Goal: Transaction & Acquisition: Purchase product/service

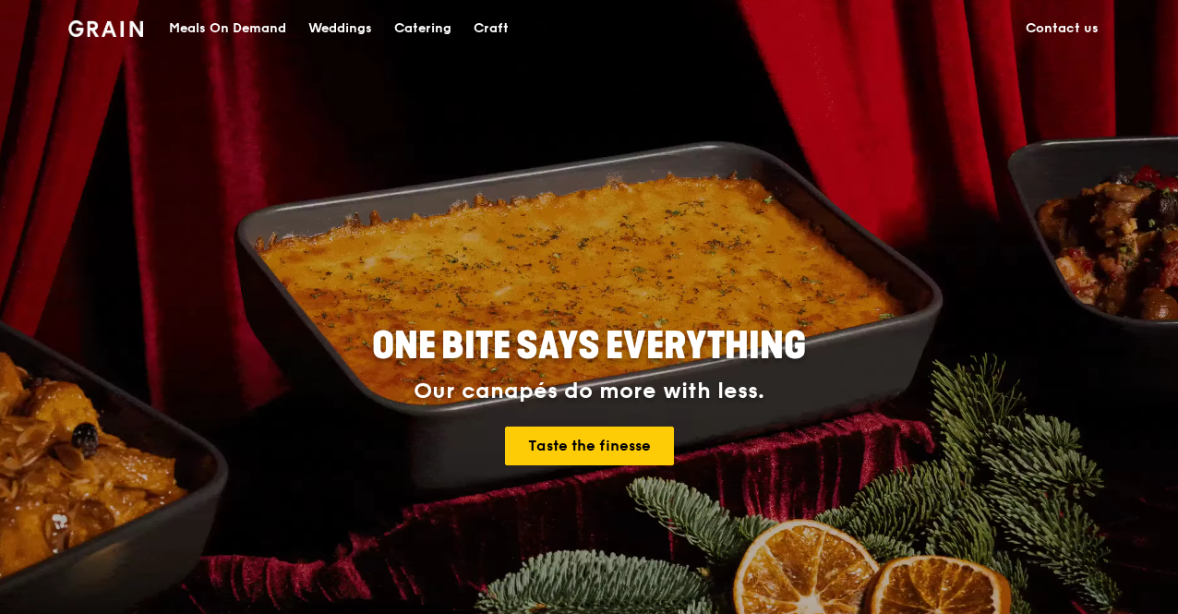
click at [436, 26] on div "Catering" at bounding box center [422, 28] width 57 height 55
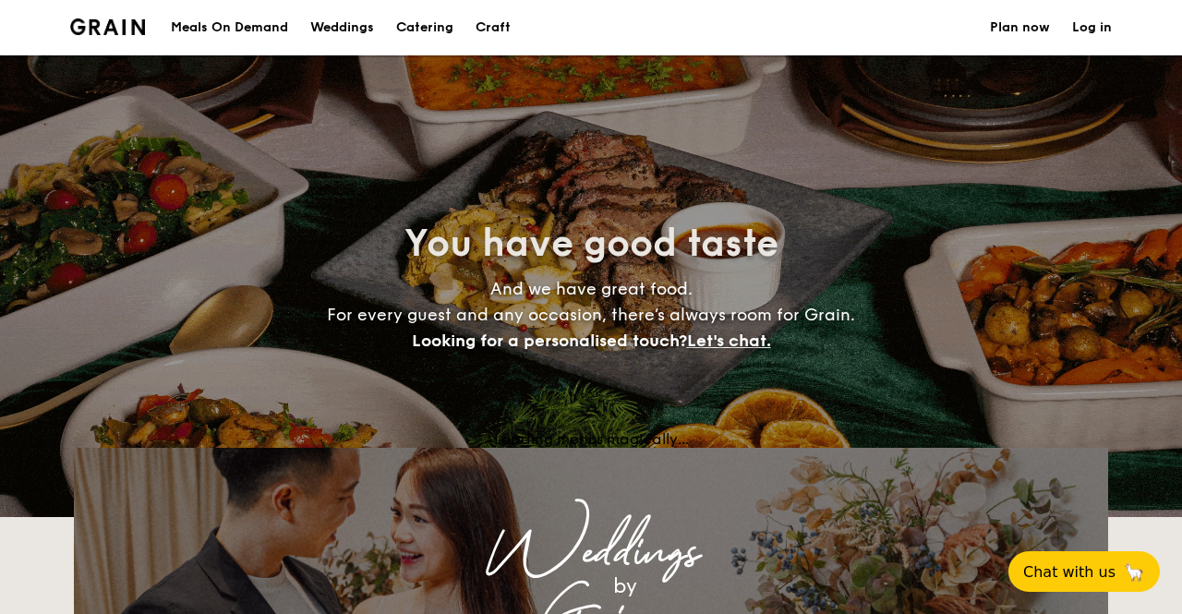
select select
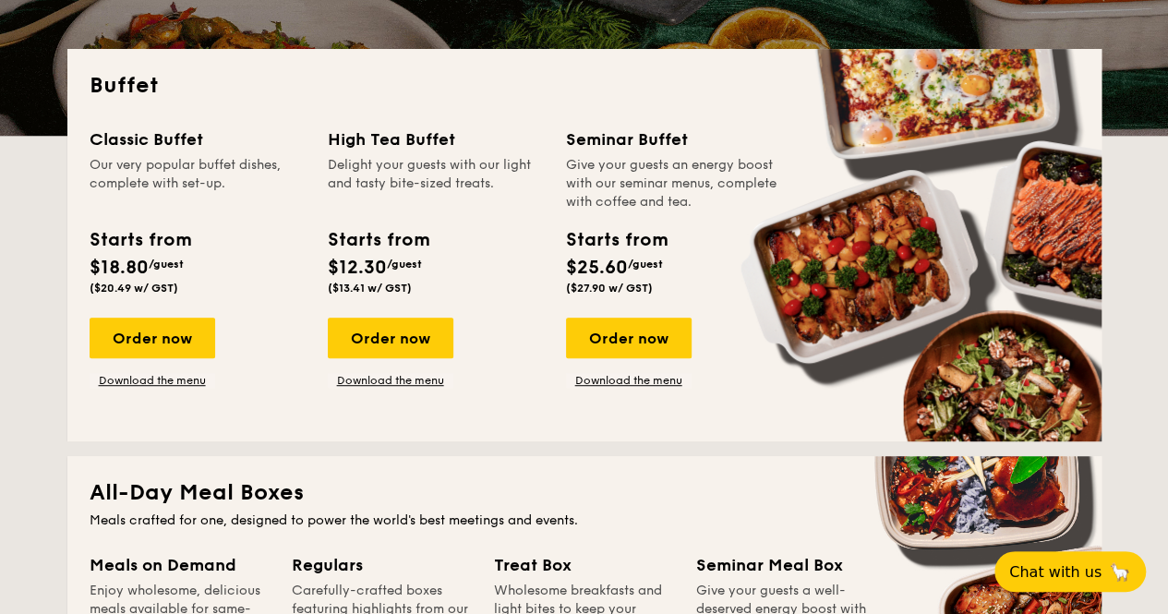
scroll to position [185, 0]
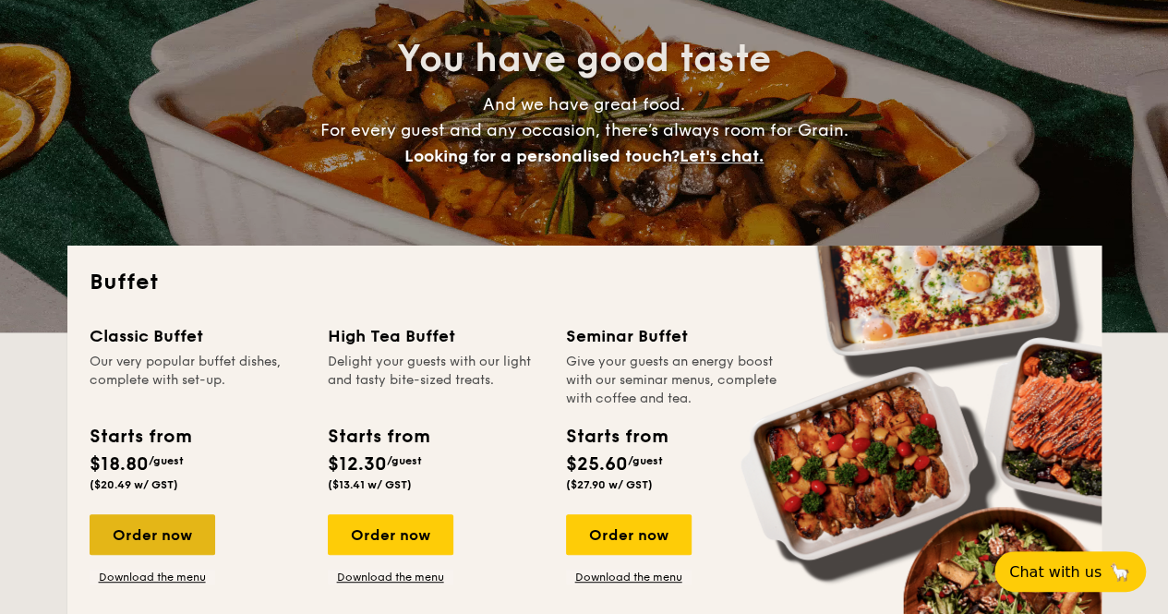
click at [138, 530] on div "Order now" at bounding box center [153, 534] width 126 height 41
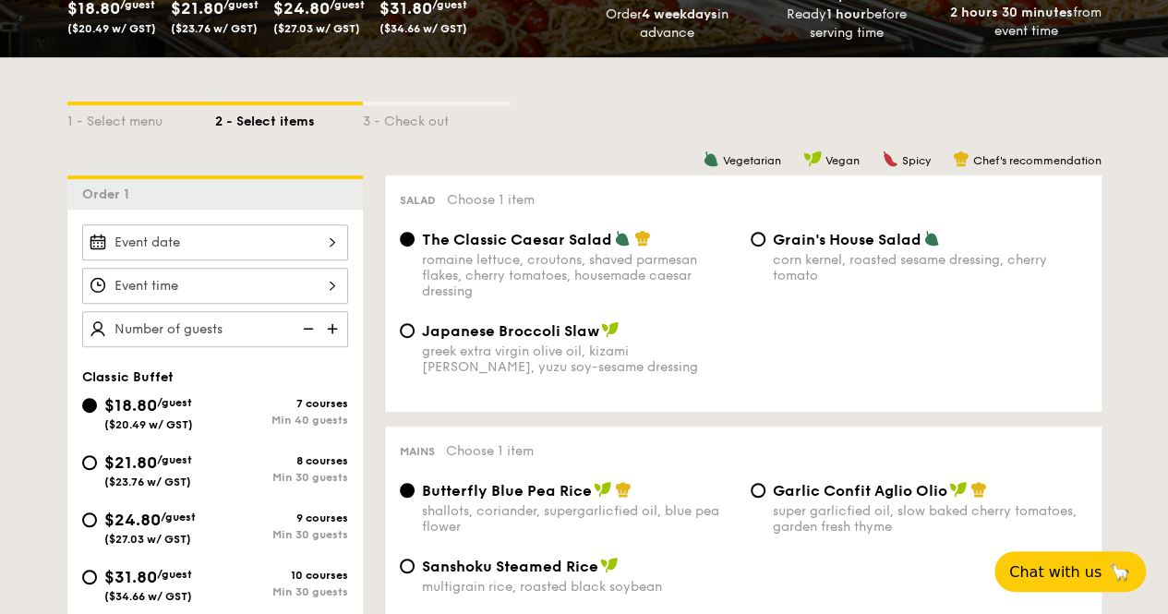
scroll to position [462, 0]
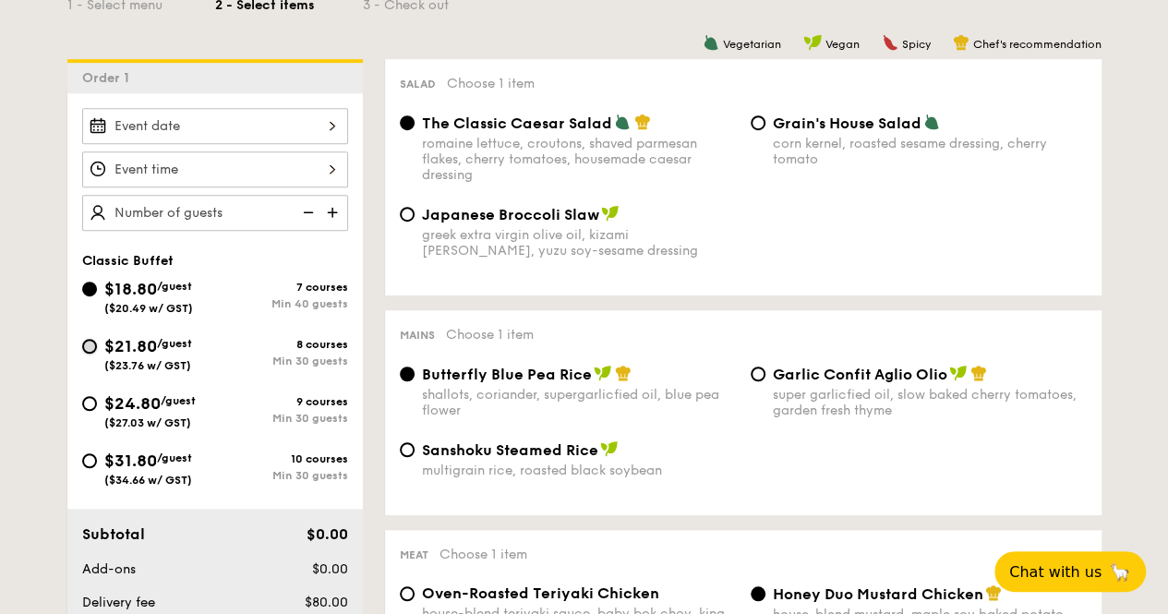
click at [85, 345] on input "$21.80 /guest ($23.76 w/ GST) 8 courses Min 30 guests" at bounding box center [89, 346] width 15 height 15
radio input "true"
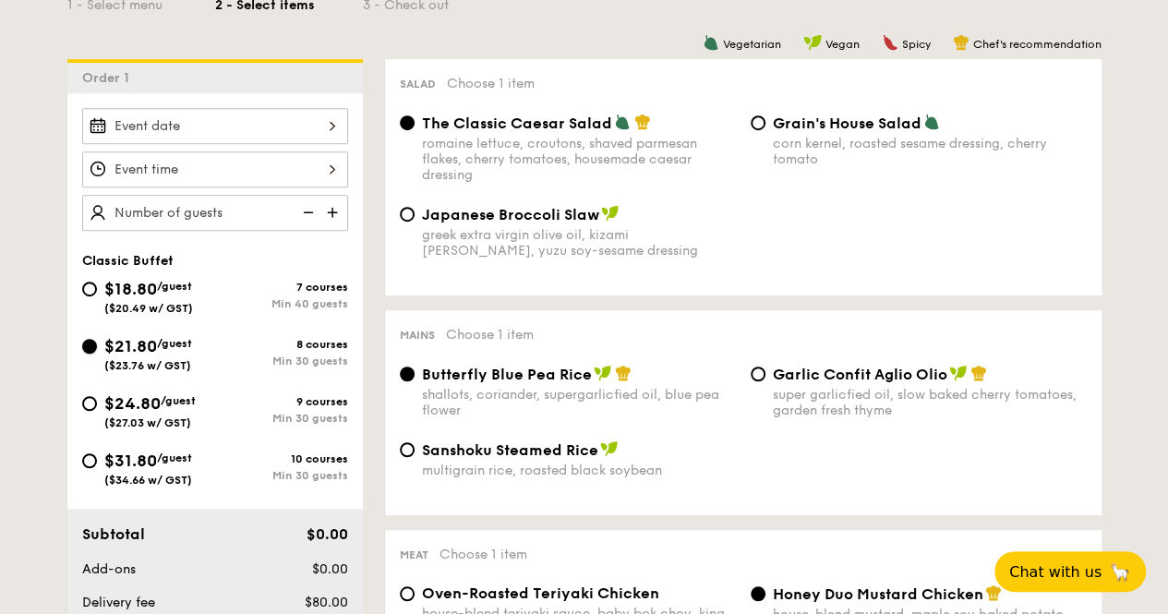
radio input "true"
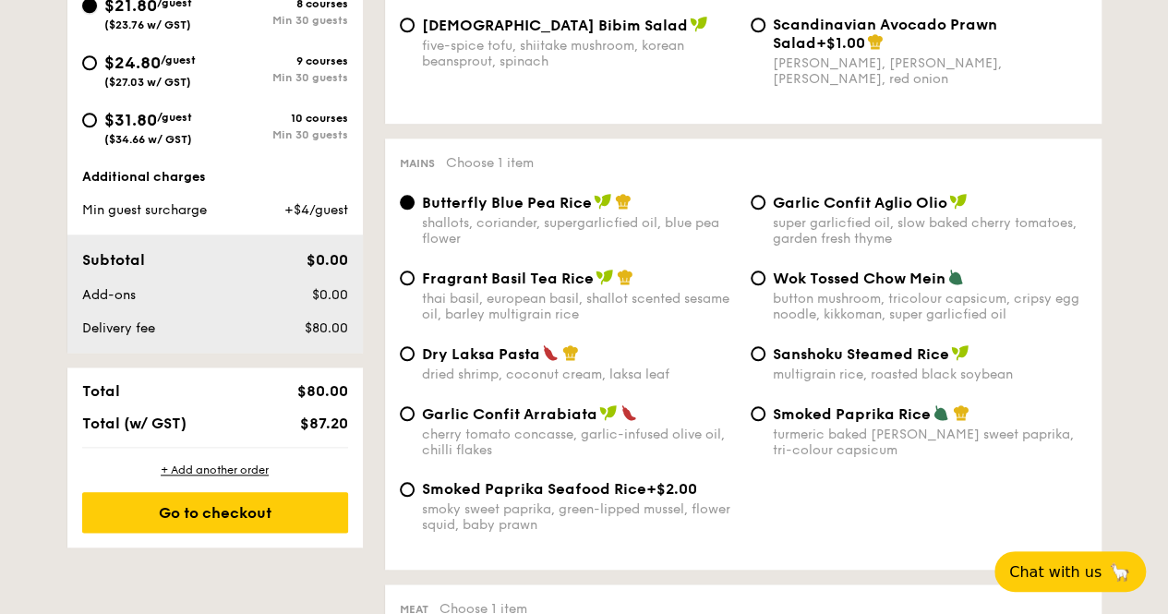
scroll to position [831, 0]
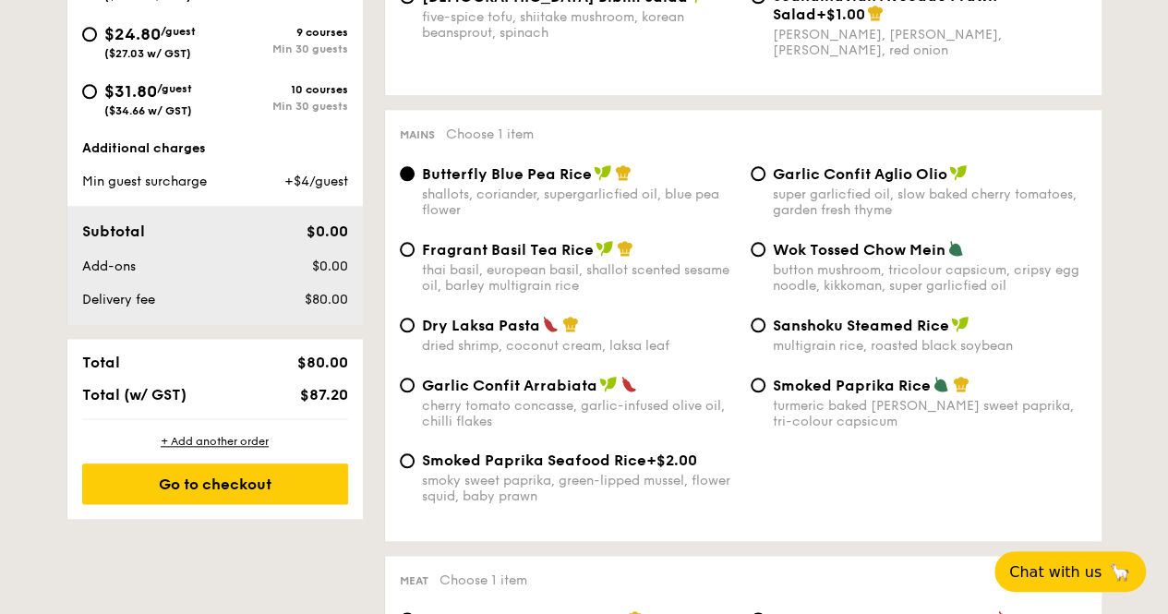
click at [415, 339] on div "Dry Laksa Pasta dried shrimp, coconut cream, laksa leaf" at bounding box center [567, 335] width 351 height 38
click at [405, 331] on input "Dry Laksa Pasta dried shrimp, coconut cream, laksa leaf" at bounding box center [407, 325] width 15 height 15
radio input "true"
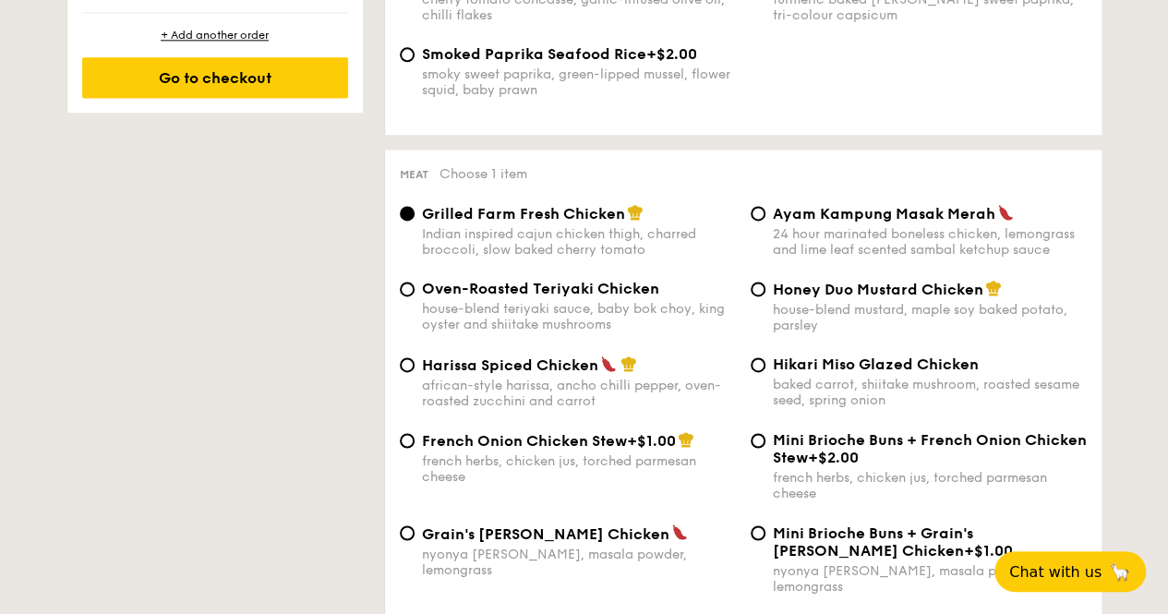
scroll to position [1293, 0]
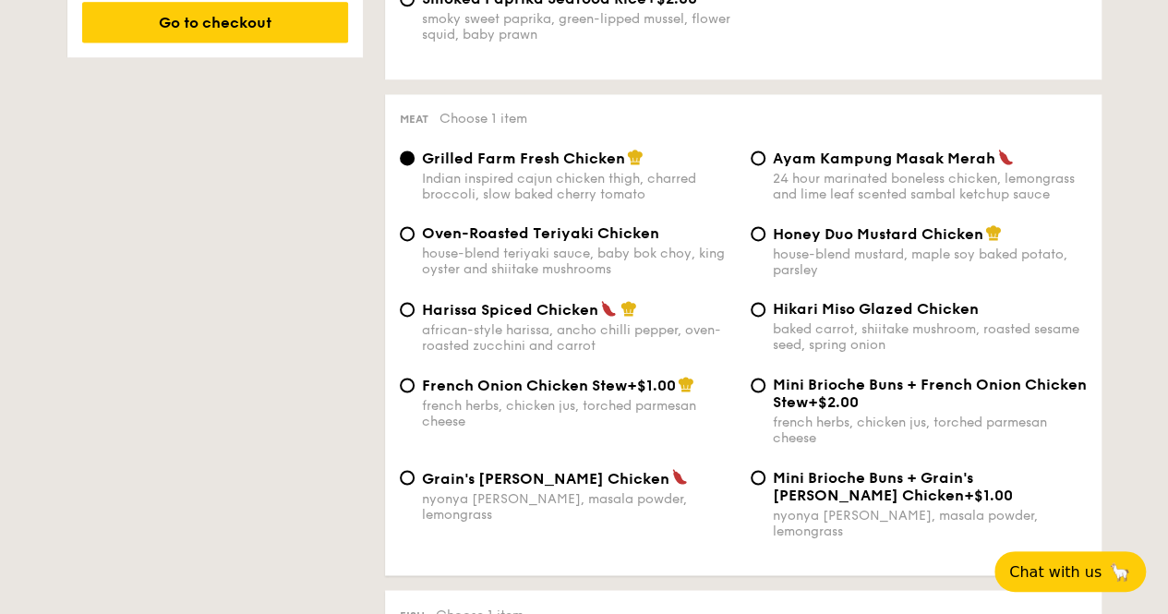
click at [548, 498] on div "Grain's [PERSON_NAME] Chicken nyonya [PERSON_NAME], masala powder, lemongrass" at bounding box center [579, 495] width 314 height 54
click at [415, 485] on input "Grain's [PERSON_NAME] Chicken nyonya [PERSON_NAME], masala powder, lemongrass" at bounding box center [407, 477] width 15 height 15
radio input "true"
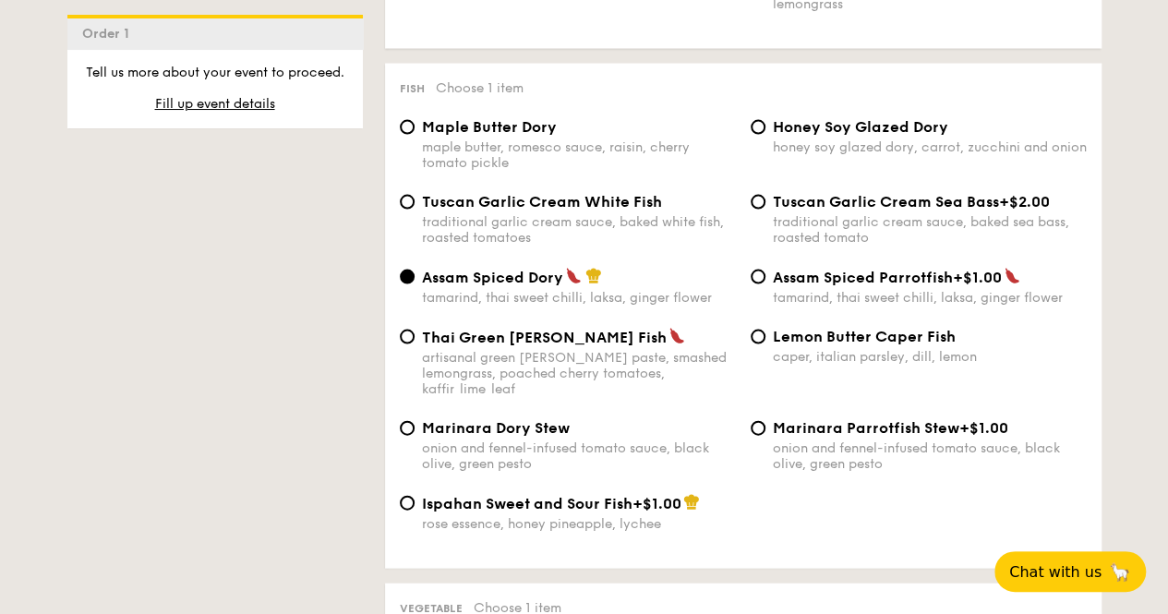
scroll to position [1847, 0]
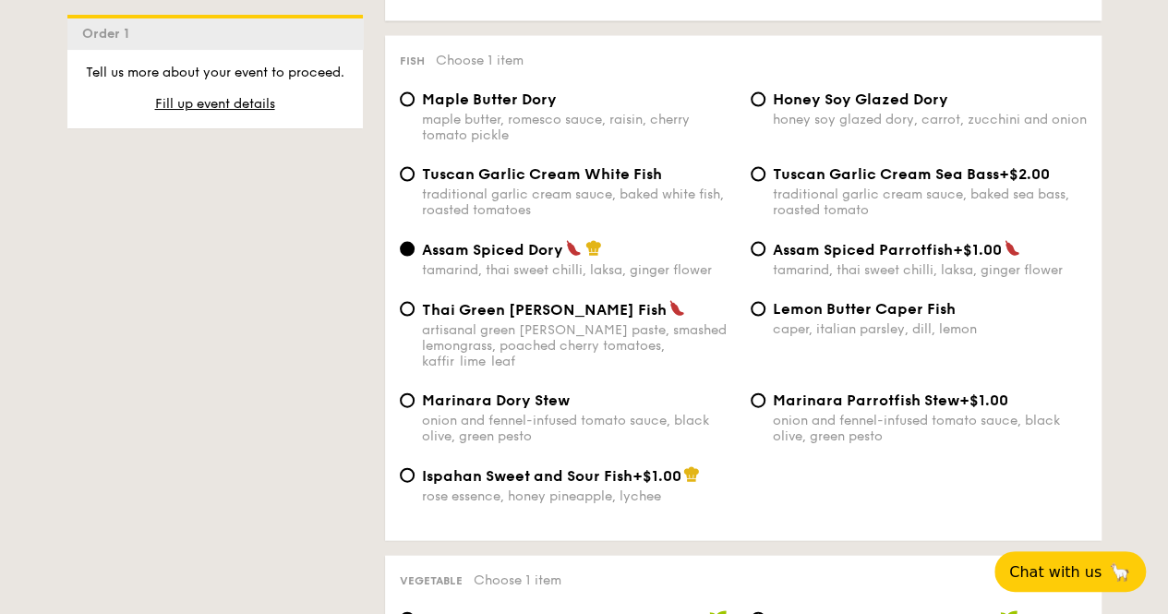
click at [824, 326] on div "caper, italian parsley, dill, lemon" at bounding box center [930, 329] width 314 height 16
click at [765, 317] on input "Lemon Butter Caper Fish caper, italian parsley, dill, lemon" at bounding box center [758, 309] width 15 height 15
radio input "true"
click at [596, 178] on div "Tuscan Garlic Cream White Fish traditional garlic cream sauce, baked white fish…" at bounding box center [579, 191] width 314 height 53
click at [415, 178] on input "Tuscan Garlic Cream White Fish traditional garlic cream sauce, baked white fish…" at bounding box center [407, 174] width 15 height 15
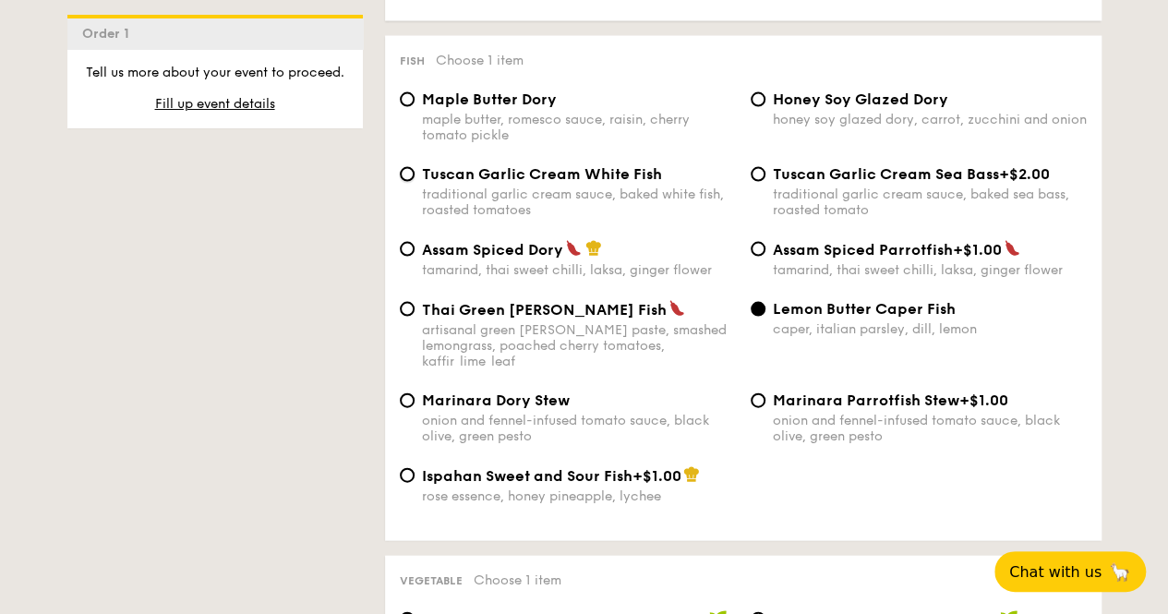
radio input "true"
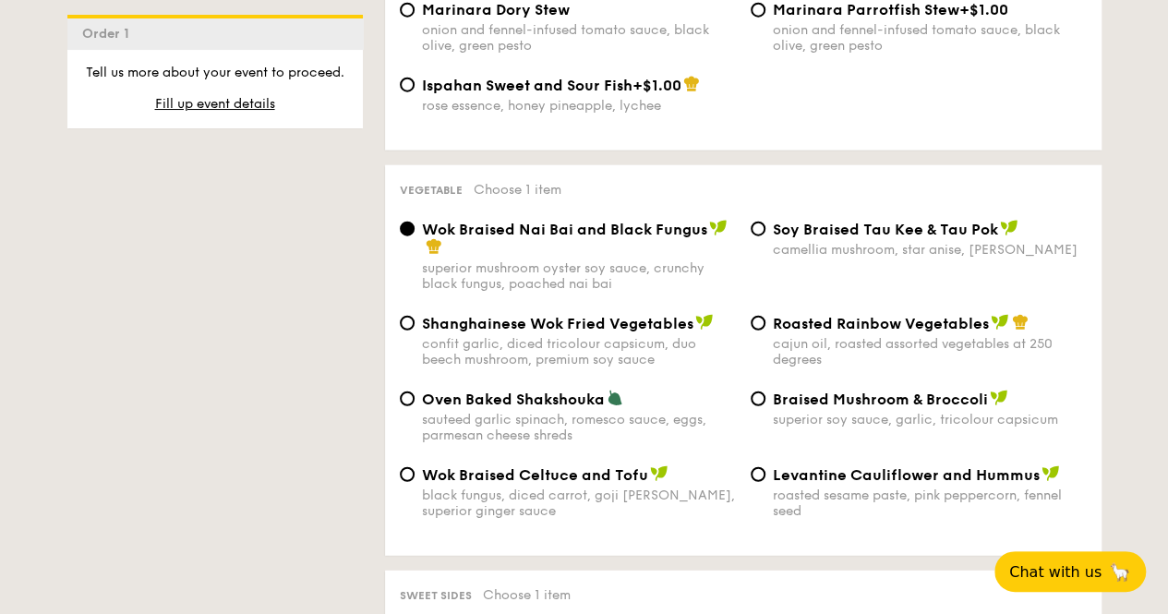
scroll to position [2308, 0]
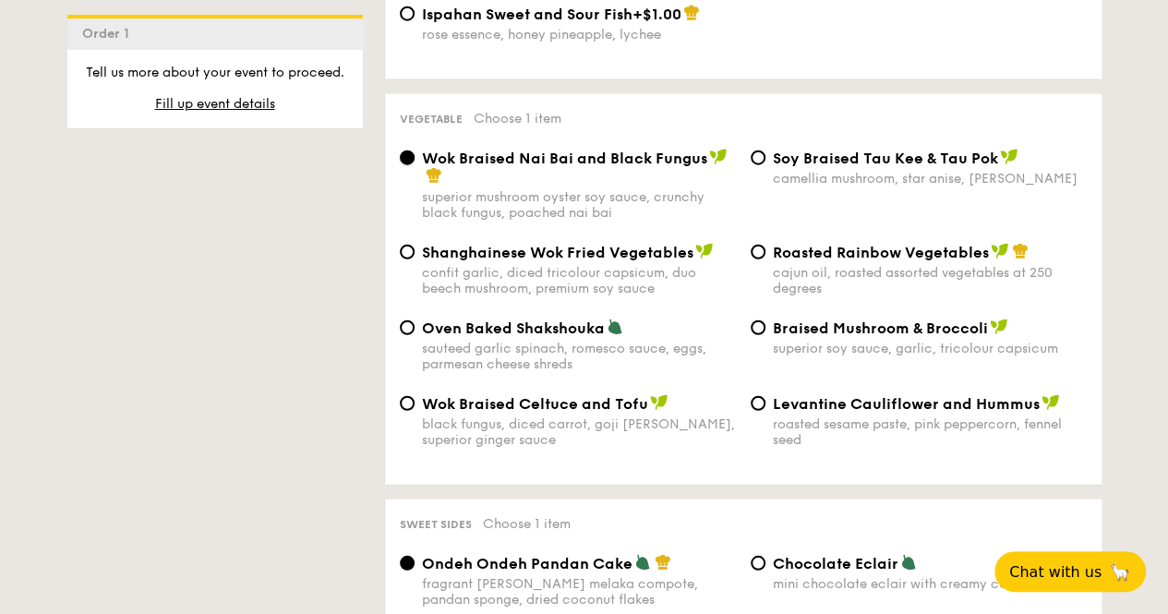
click at [406, 151] on input "Wok Braised Nai Bai and Black Fungus superior mushroom oyster soy sauce, crunch…" at bounding box center [407, 158] width 15 height 15
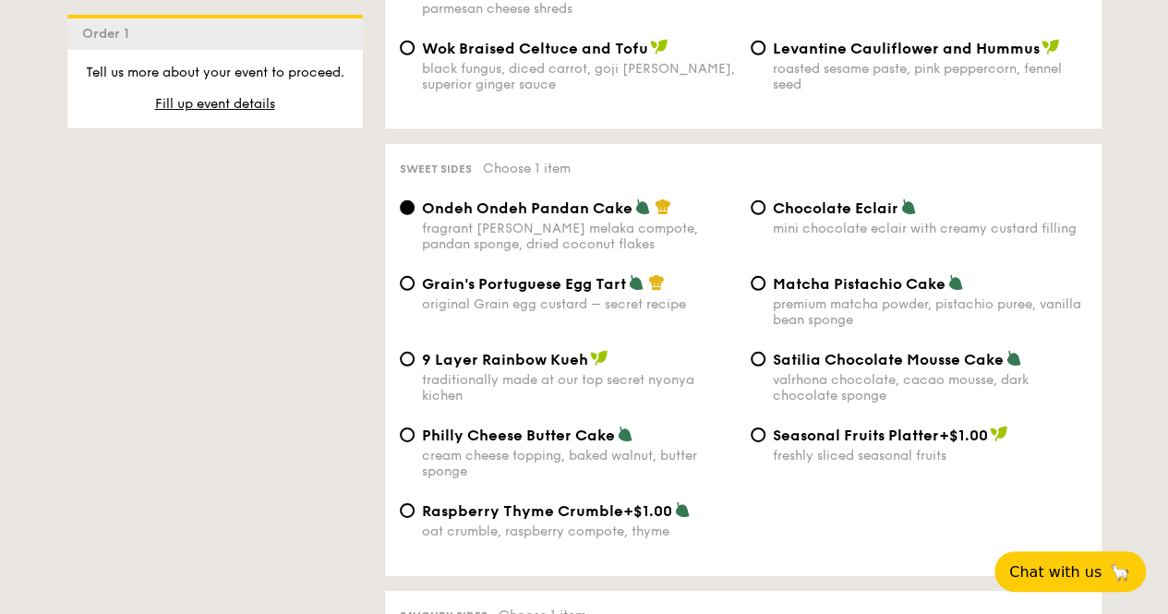
scroll to position [2678, 0]
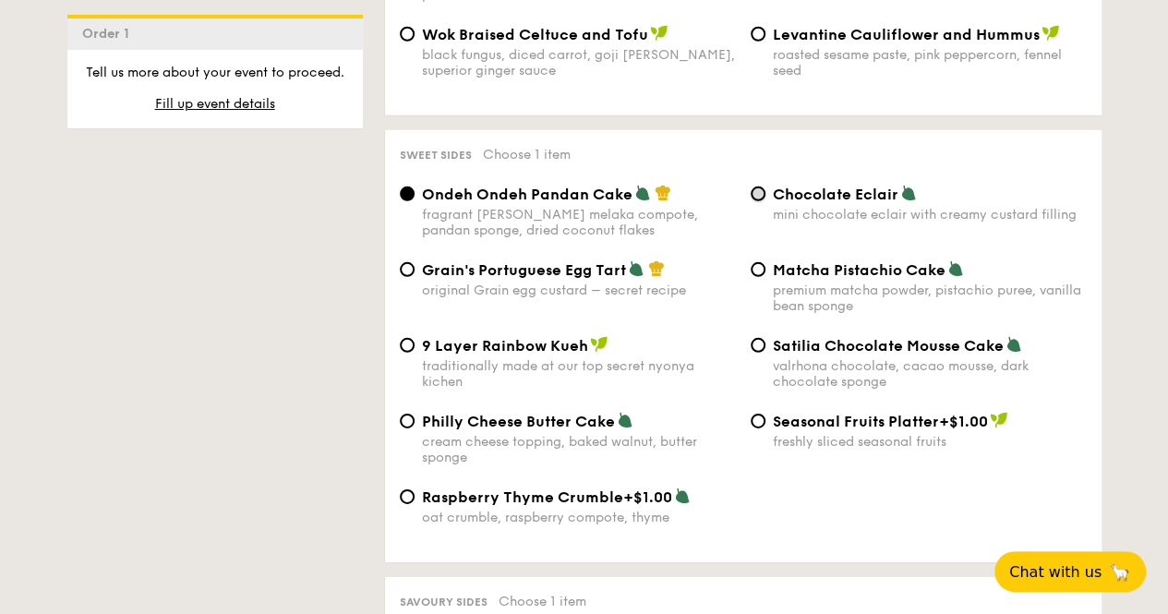
click at [757, 187] on input "Chocolate Eclair mini chocolate eclair with creamy custard filling" at bounding box center [758, 194] width 15 height 15
radio input "true"
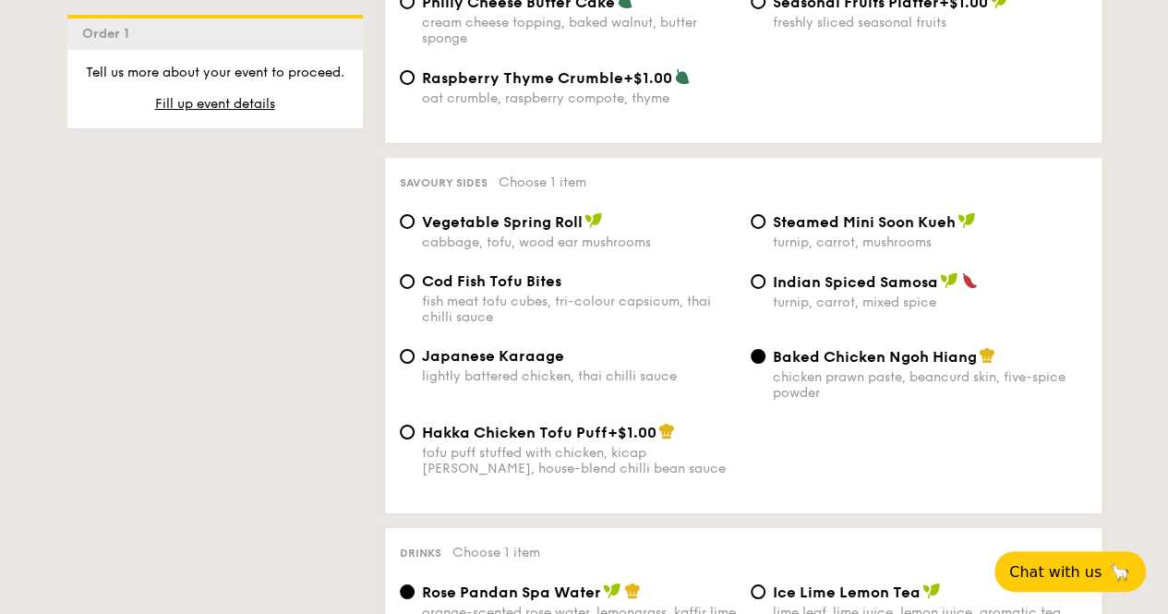
scroll to position [3139, 0]
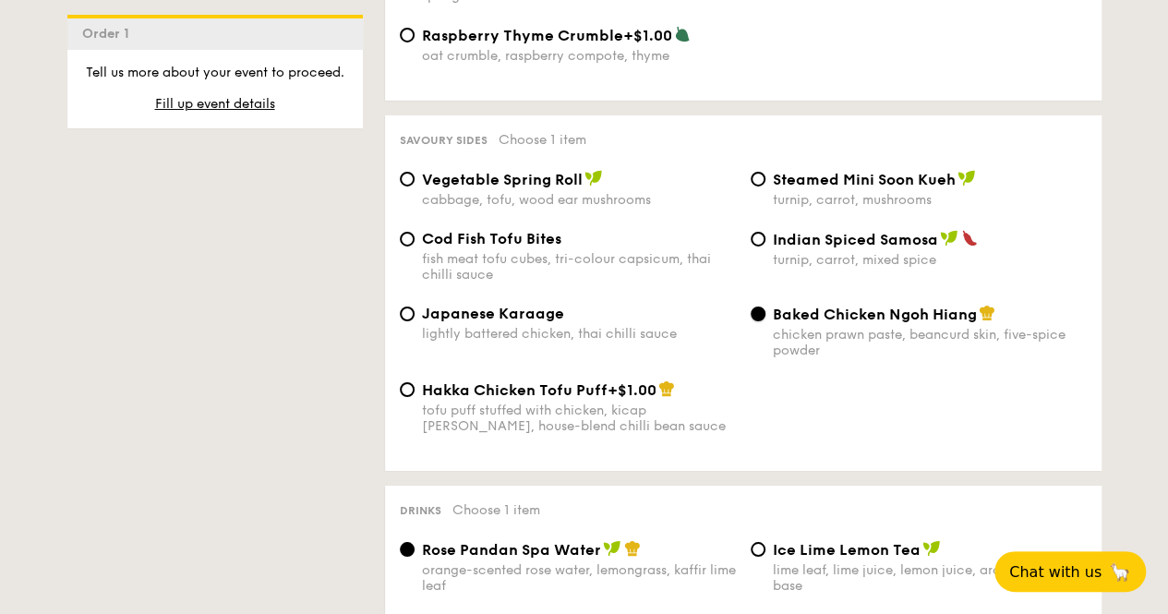
click at [760, 307] on input "Baked Chicken Ngoh Hiang chicken prawn paste, beancurd skin, five-spice powder" at bounding box center [758, 314] width 15 height 15
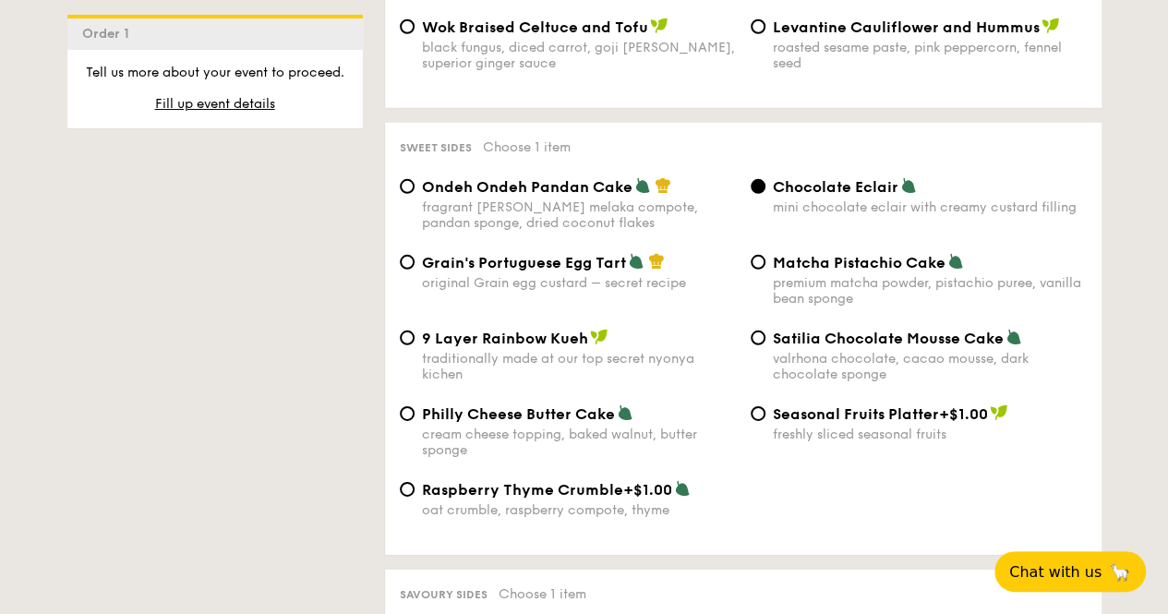
scroll to position [2678, 0]
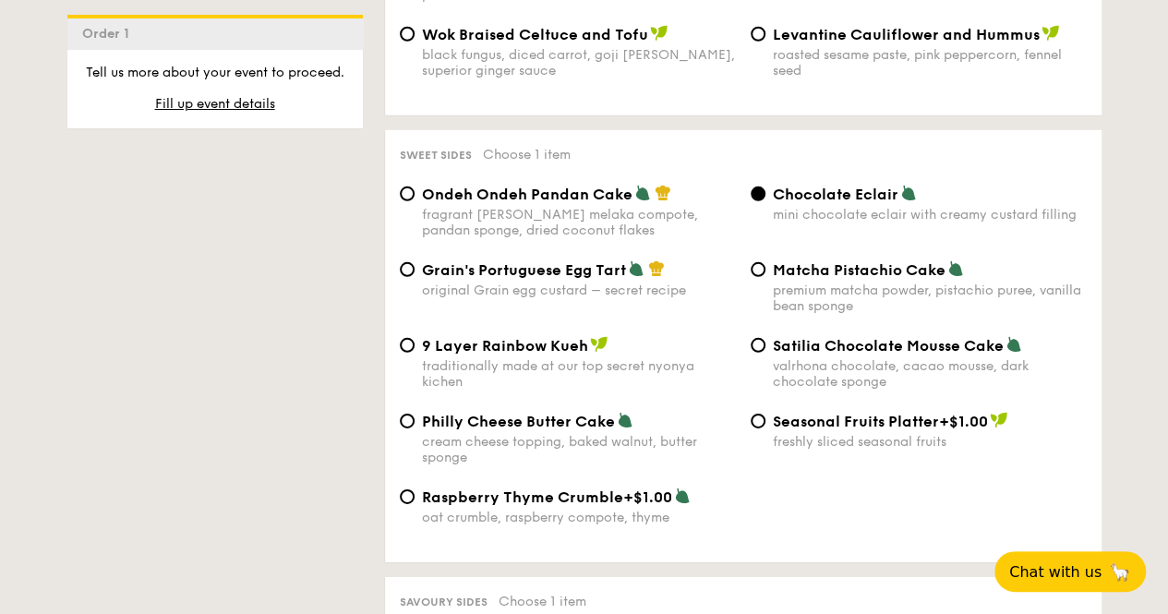
click at [415, 185] on div "Ondeh Ondeh Pandan Cake fragrant gula melaka compote, pandan sponge, dried coco…" at bounding box center [567, 212] width 351 height 54
click at [420, 185] on div "Ondeh Ondeh Pandan Cake fragrant gula melaka compote, pandan sponge, dried coco…" at bounding box center [567, 212] width 351 height 54
click at [408, 187] on input "Ondeh Ondeh Pandan Cake fragrant gula melaka compote, pandan sponge, dried coco…" at bounding box center [407, 194] width 15 height 15
radio input "true"
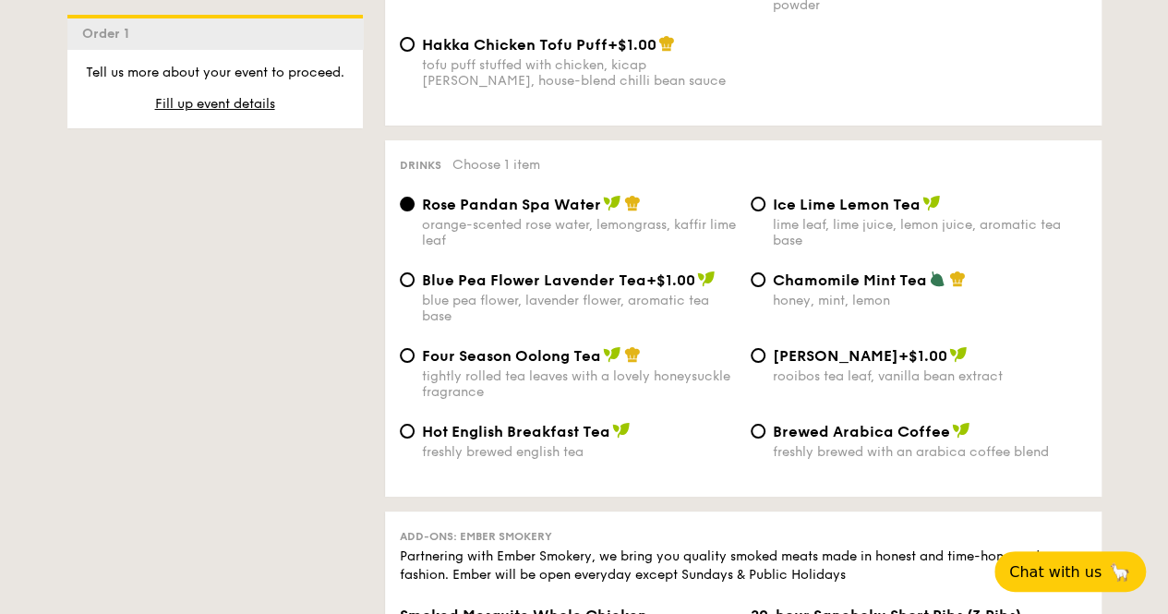
scroll to position [3509, 0]
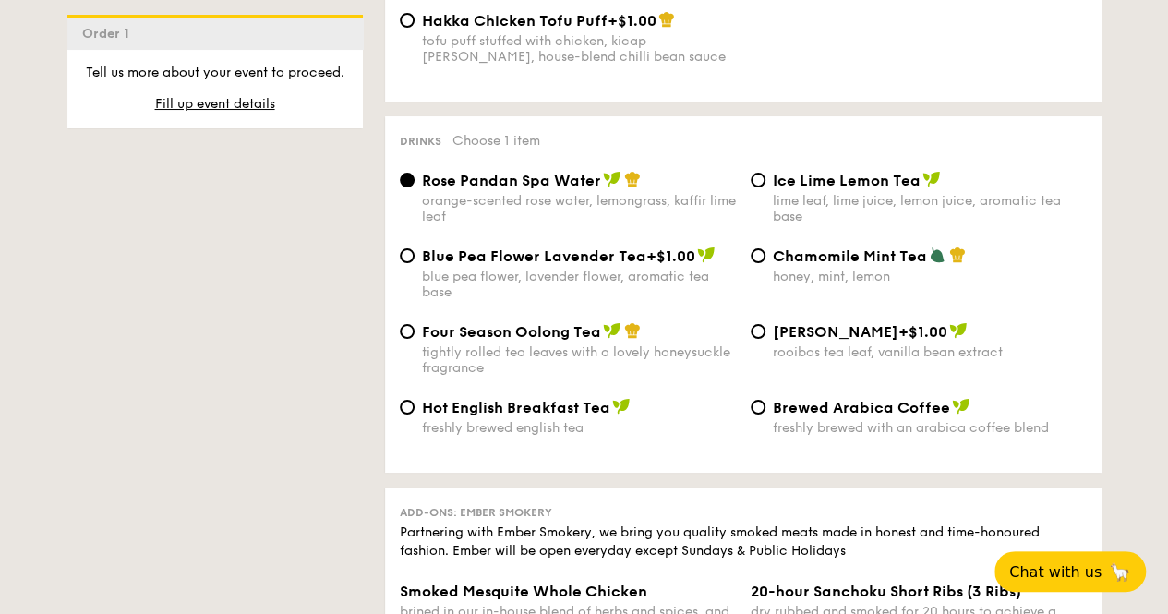
click at [452, 177] on span "Rose Pandan Spa Water" at bounding box center [511, 181] width 179 height 18
click at [415, 177] on input "Rose Pandan Spa Water orange-scented rose water, lemongrass, kaffir lime leaf" at bounding box center [407, 180] width 15 height 15
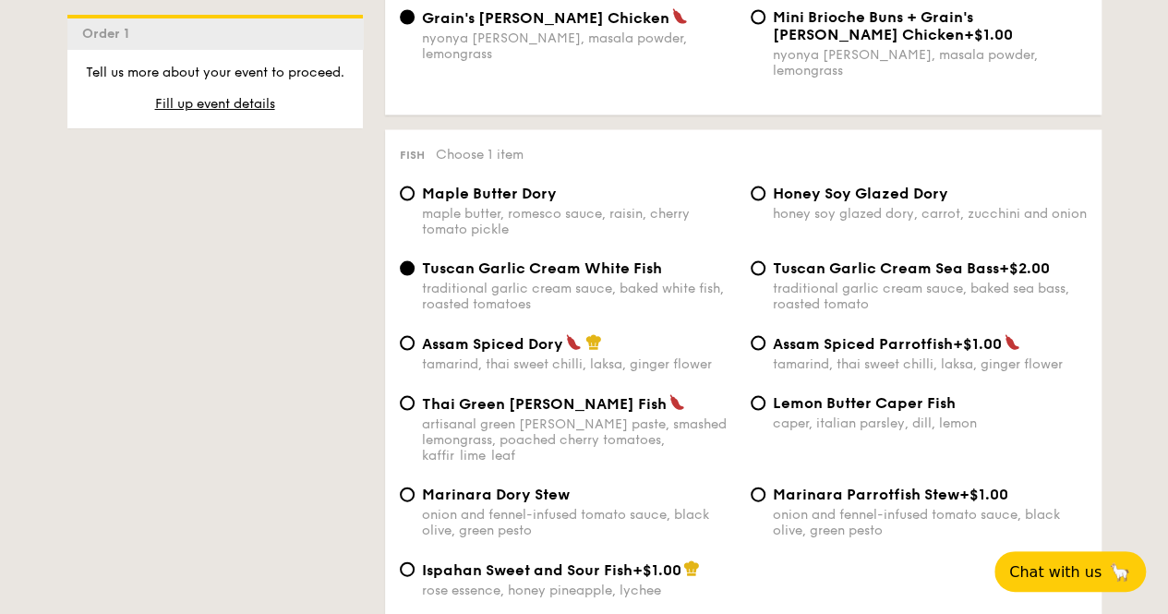
scroll to position [1754, 0]
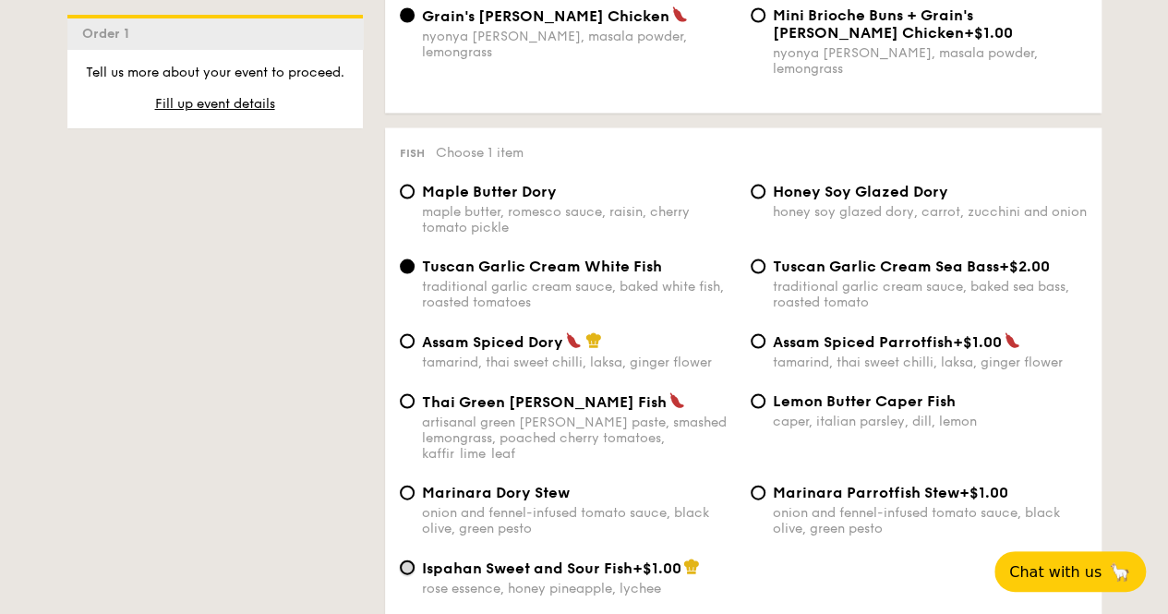
click at [410, 560] on input "Ispahan Sweet and Sour Fish +$1.00 rose essence, honey pineapple, lychee" at bounding box center [407, 567] width 15 height 15
radio input "true"
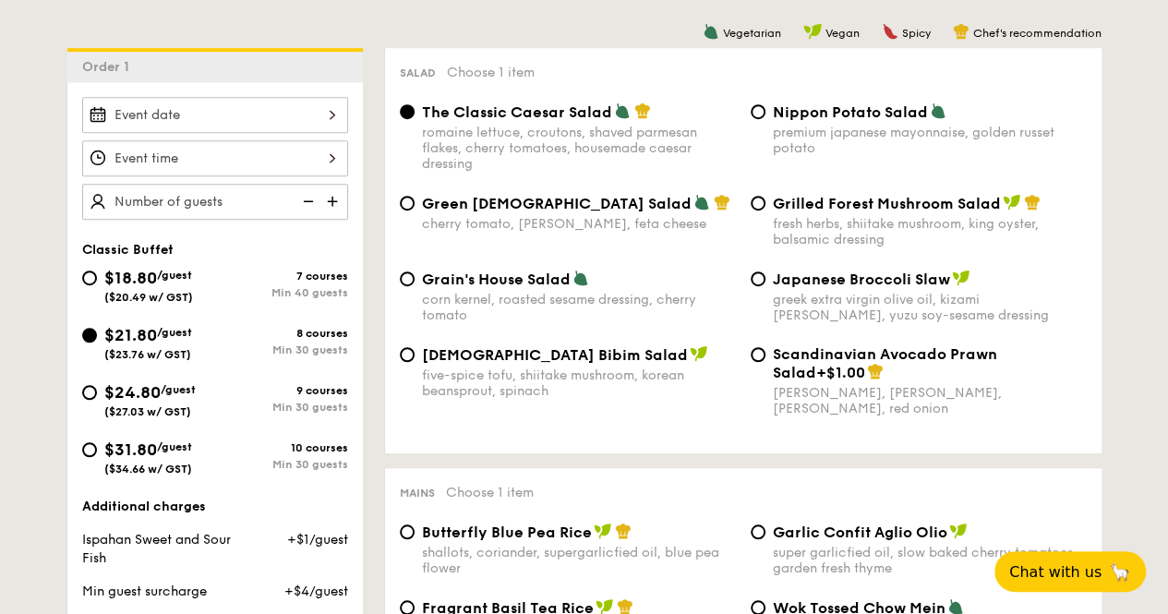
scroll to position [369, 0]
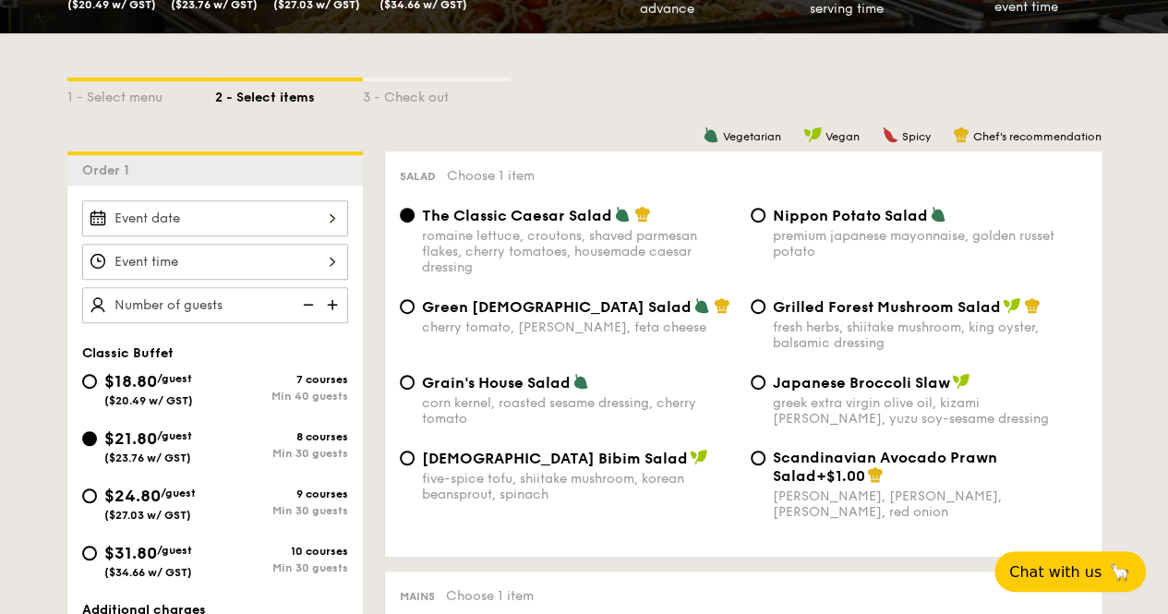
click at [326, 217] on div at bounding box center [215, 218] width 266 height 36
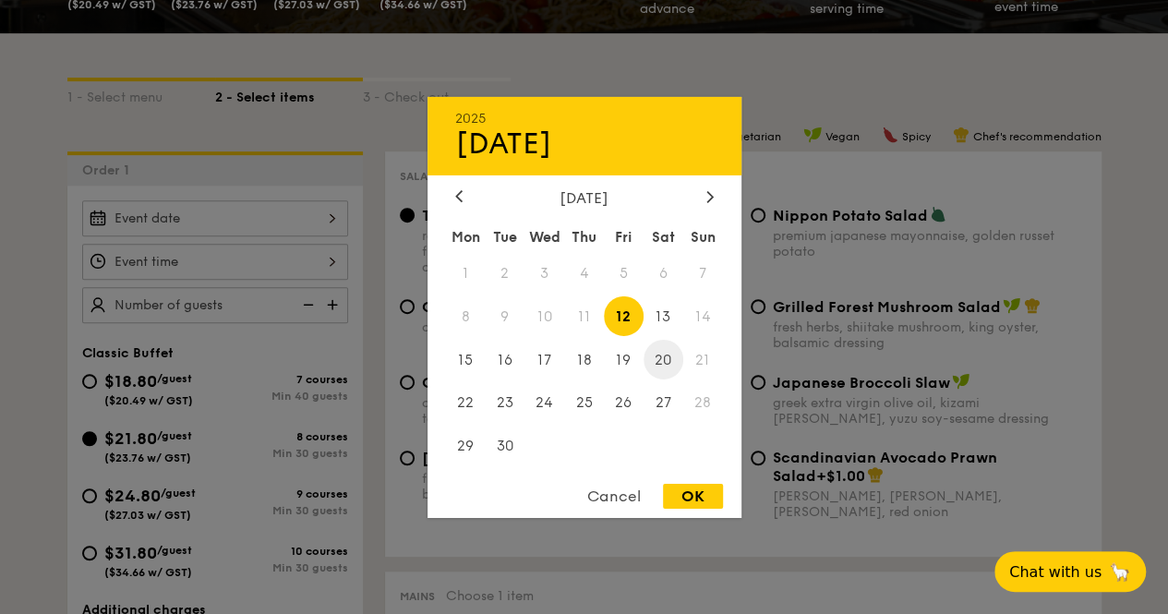
click at [663, 365] on span "20" at bounding box center [664, 360] width 40 height 40
click at [704, 507] on div "OK" at bounding box center [693, 496] width 60 height 25
type input "[DATE]"
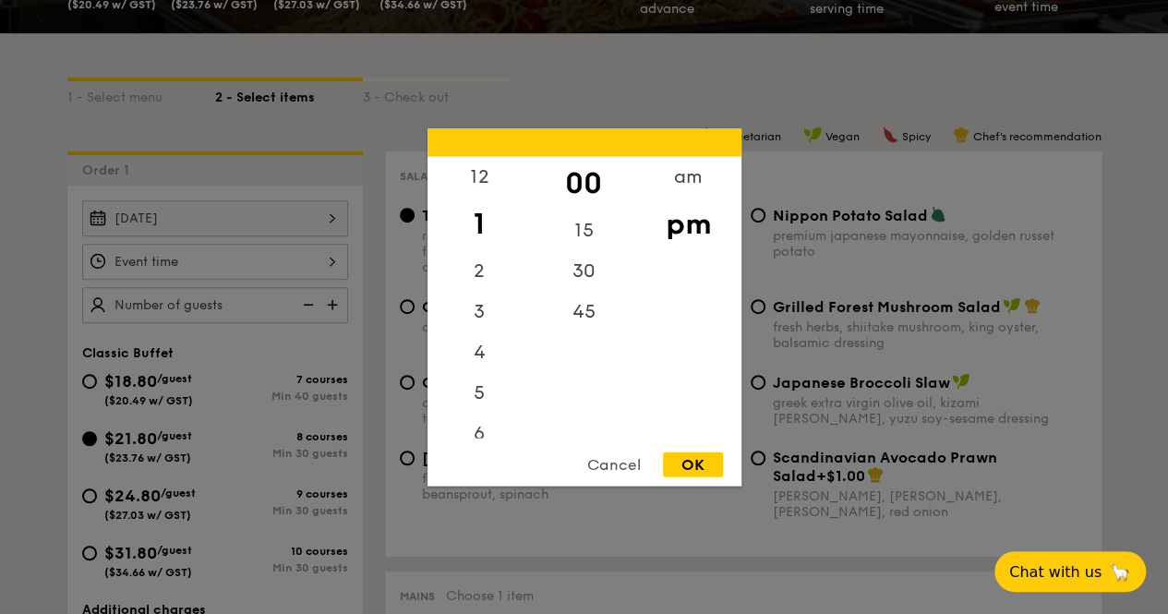
click at [251, 266] on div "12 1 2 3 4 5 6 7 8 9 10 11 00 15 30 45 am pm Cancel OK" at bounding box center [215, 262] width 266 height 36
drag, startPoint x: 491, startPoint y: 247, endPoint x: 488, endPoint y: 318, distance: 70.3
click at [488, 318] on div "12 1 2 3 4 5 6 7 8 9 10 11" at bounding box center [479, 297] width 104 height 282
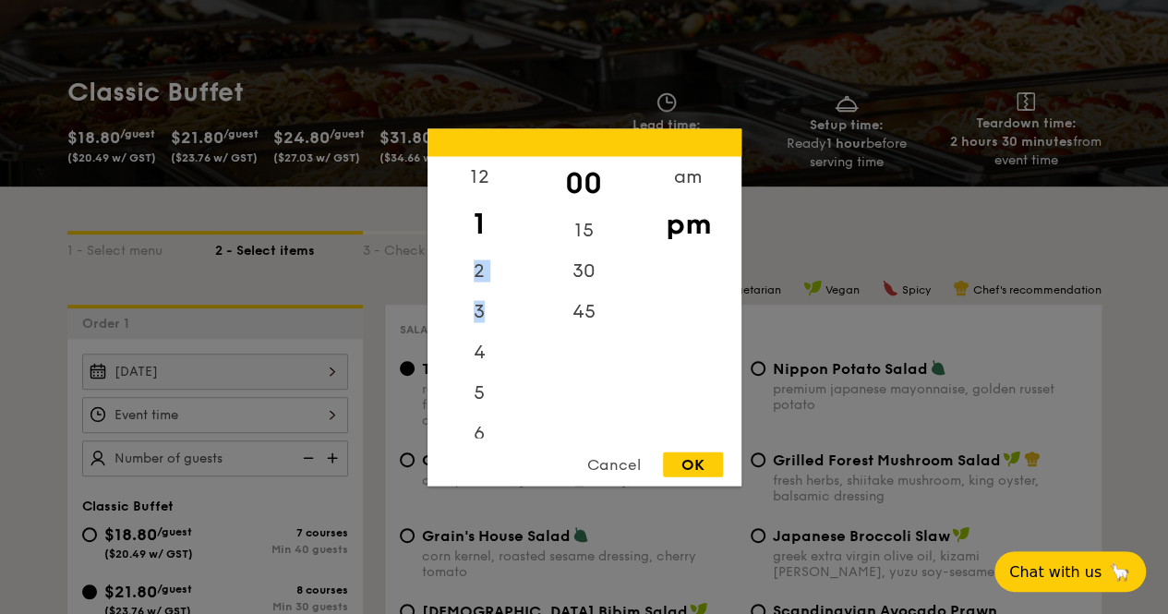
scroll to position [92, 0]
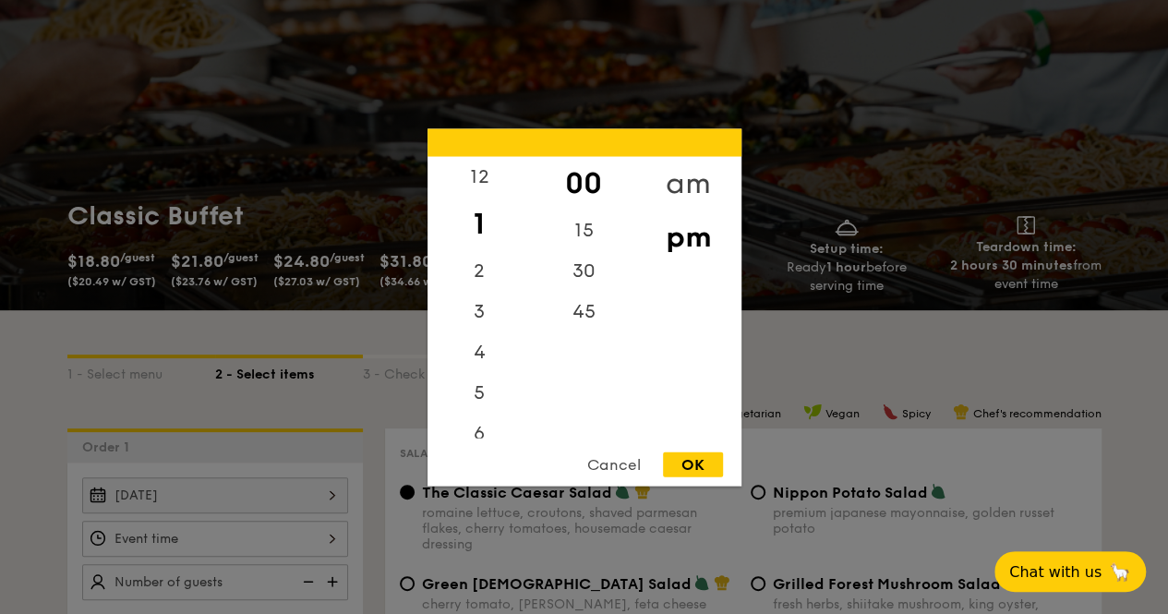
click at [691, 175] on div "am" at bounding box center [688, 183] width 104 height 54
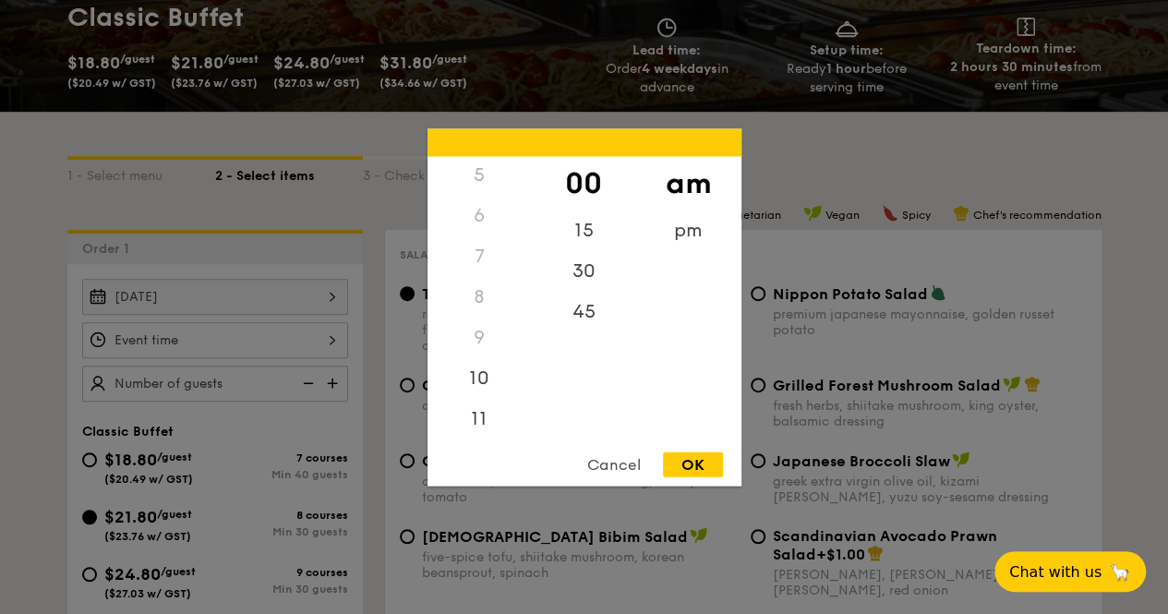
scroll to position [462, 0]
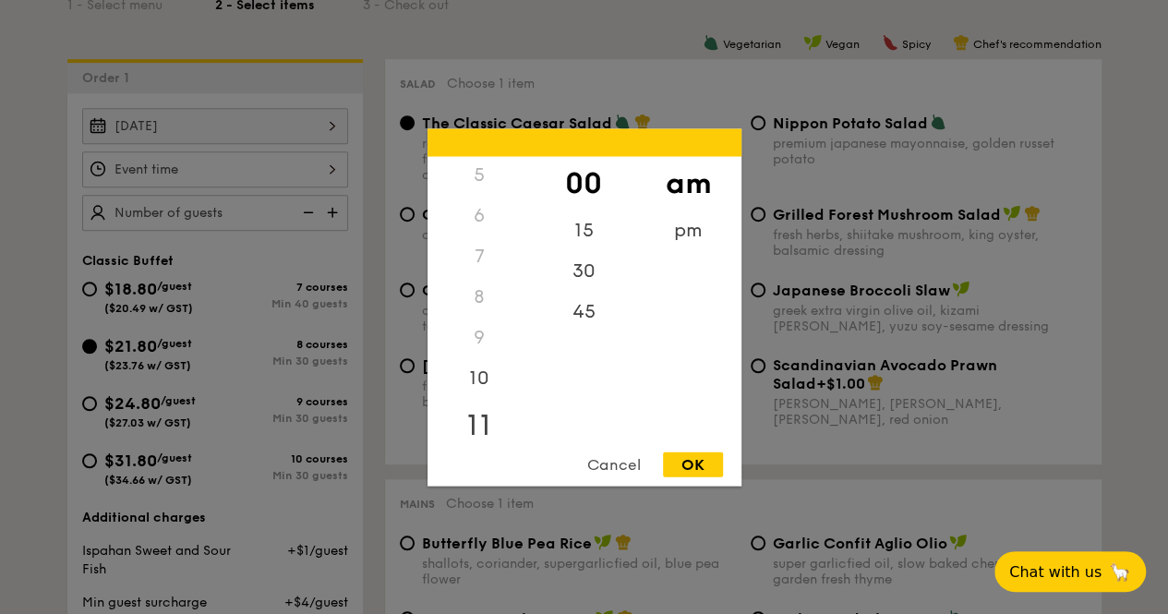
click at [479, 418] on div "11" at bounding box center [479, 425] width 104 height 54
click at [573, 312] on div "45" at bounding box center [584, 318] width 104 height 54
click at [698, 456] on div "OK" at bounding box center [693, 464] width 60 height 25
type input "11:45AM"
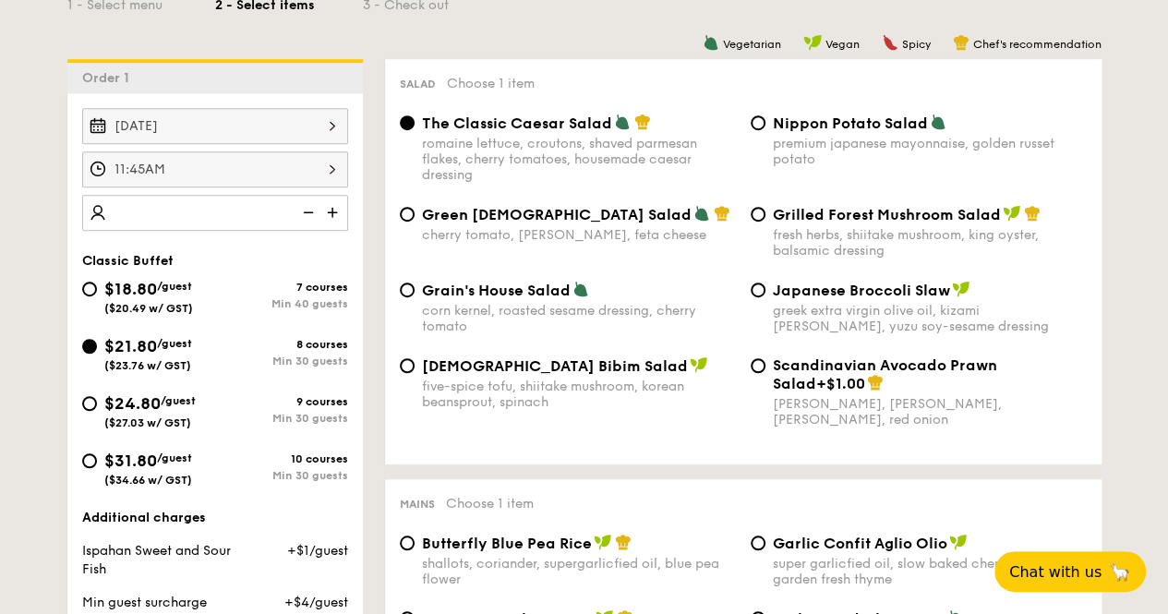
click at [334, 211] on img at bounding box center [334, 212] width 28 height 35
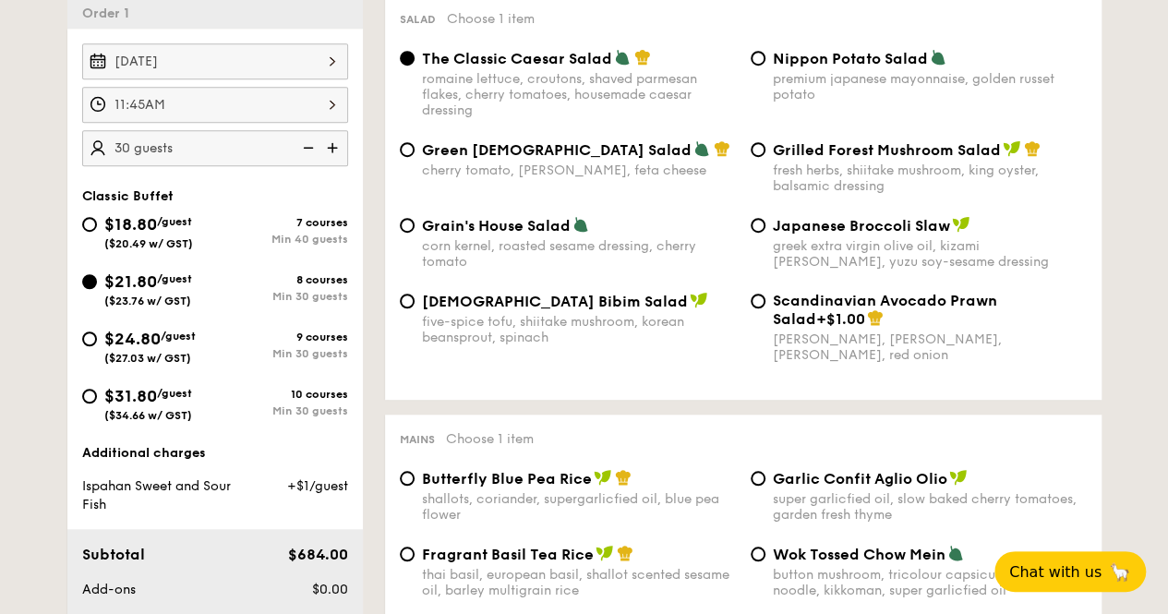
scroll to position [646, 0]
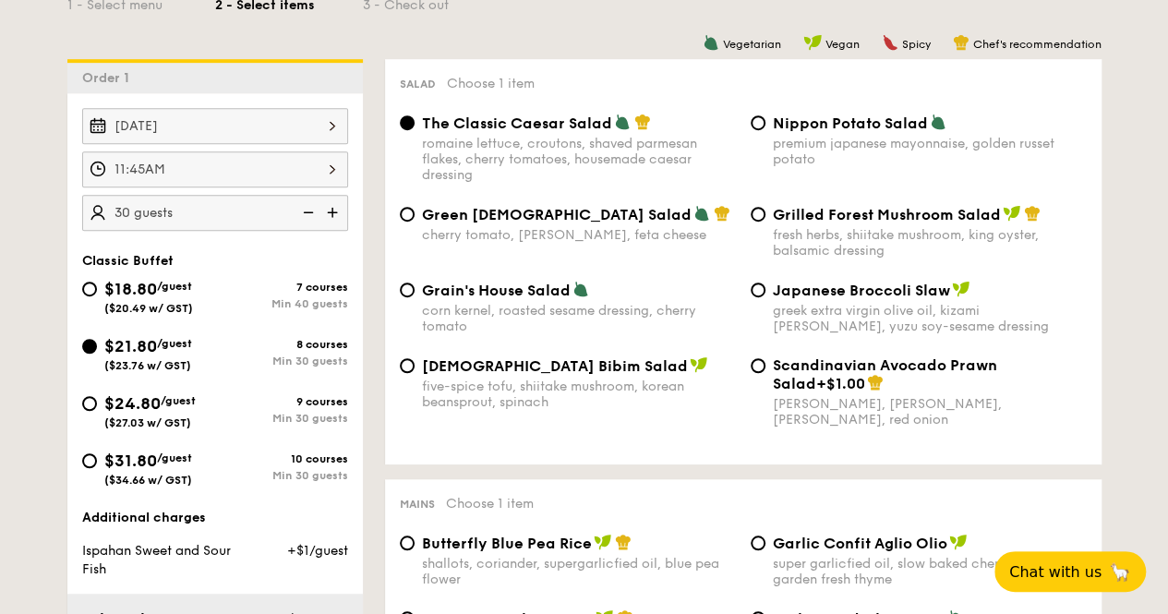
click at [312, 211] on img at bounding box center [307, 212] width 28 height 35
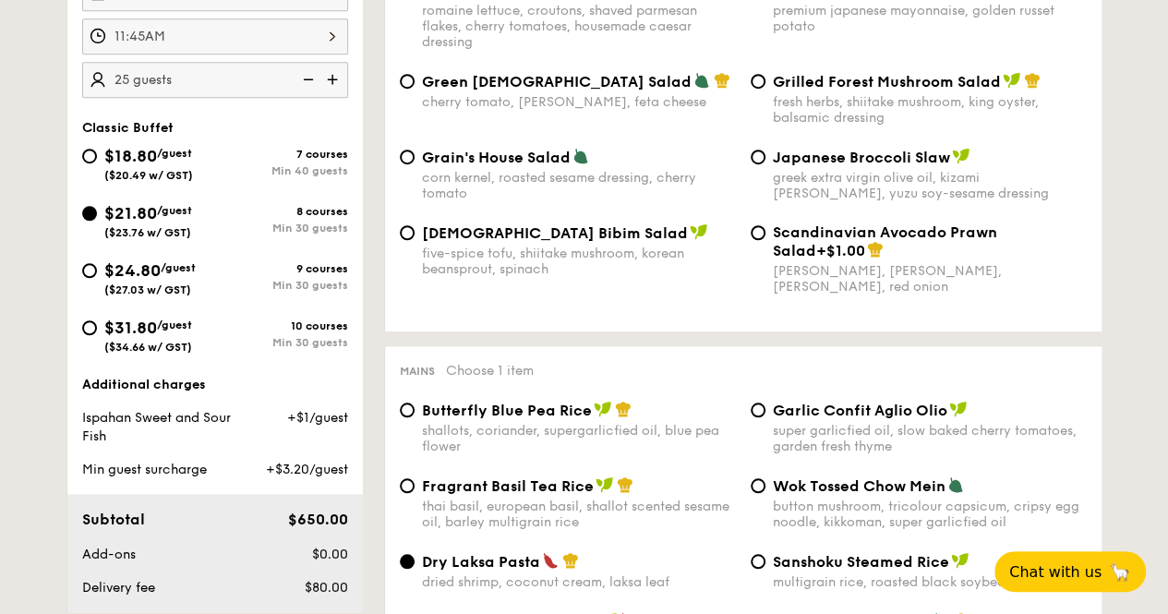
scroll to position [554, 0]
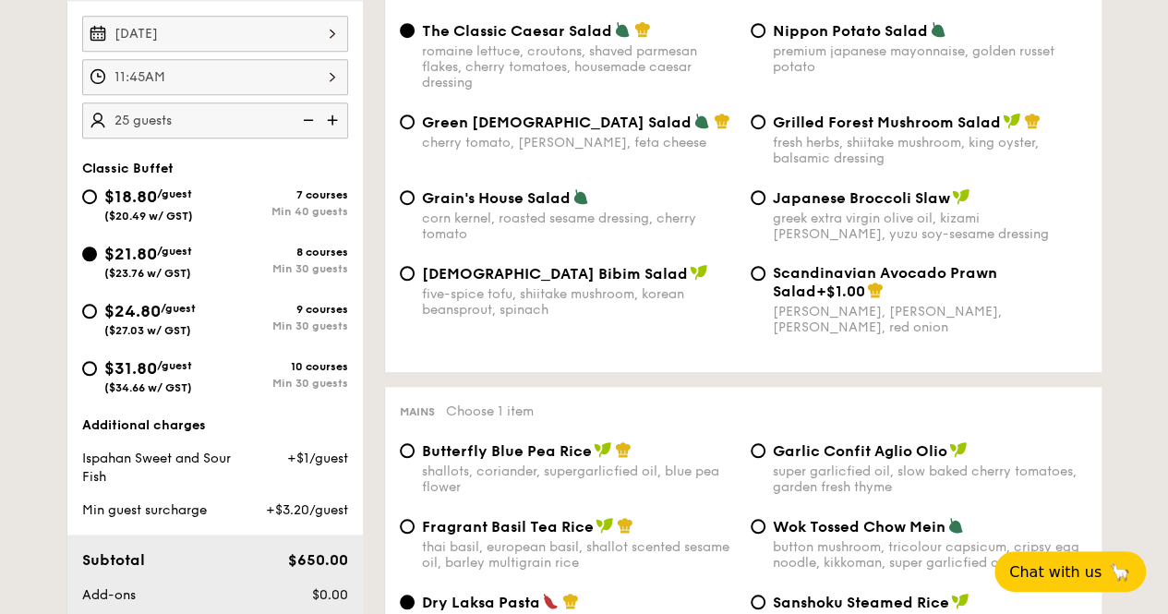
click at [332, 116] on img at bounding box center [334, 119] width 28 height 35
type input "30 guests"
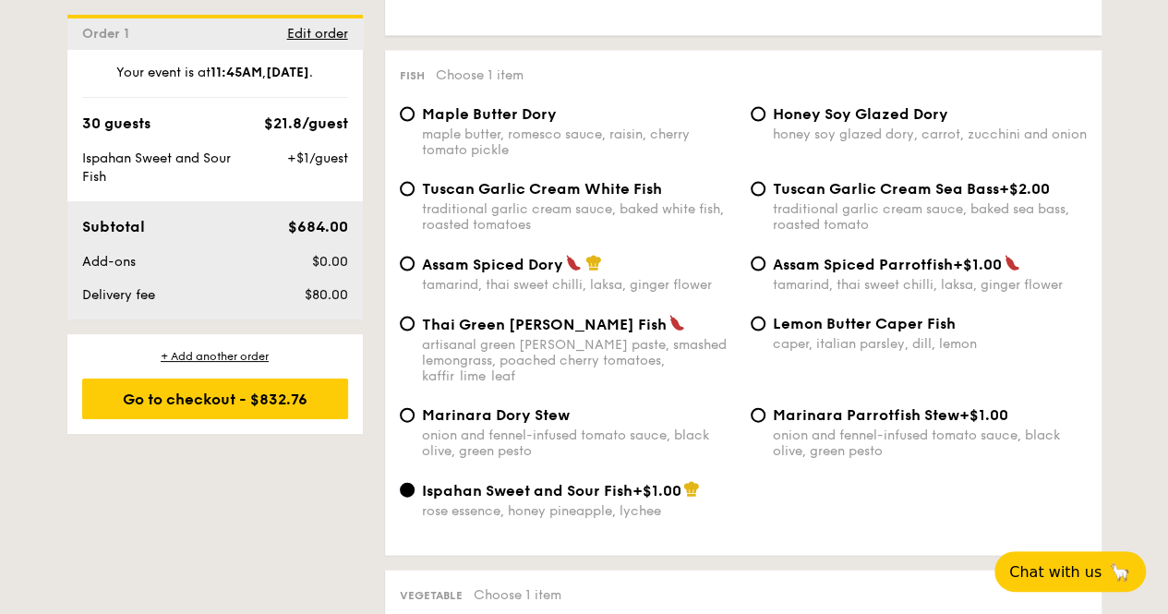
scroll to position [1847, 0]
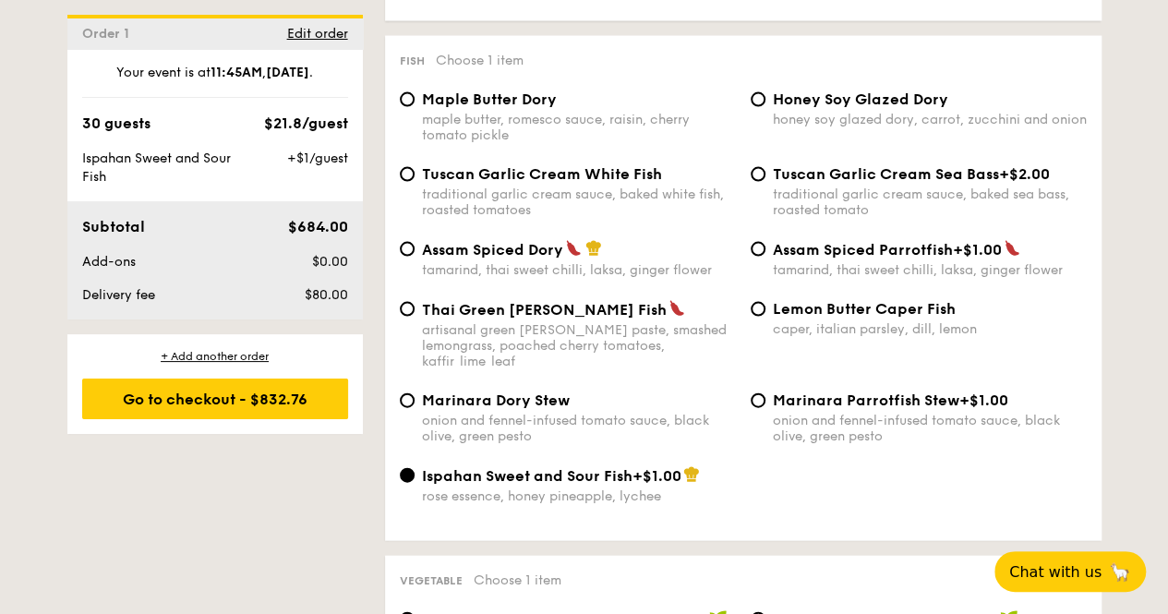
click at [464, 199] on div "traditional garlic cream sauce, baked white fish, roasted tomatoes" at bounding box center [579, 202] width 314 height 31
click at [415, 182] on input "Tuscan Garlic Cream White Fish traditional garlic cream sauce, baked white fish…" at bounding box center [407, 174] width 15 height 15
radio input "true"
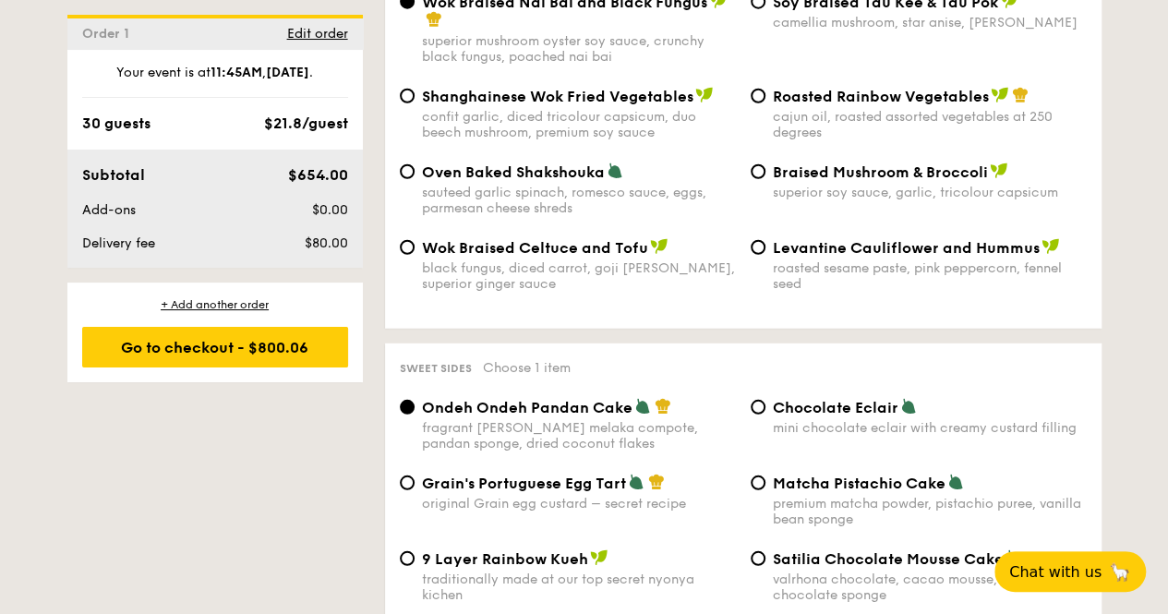
scroll to position [2493, 0]
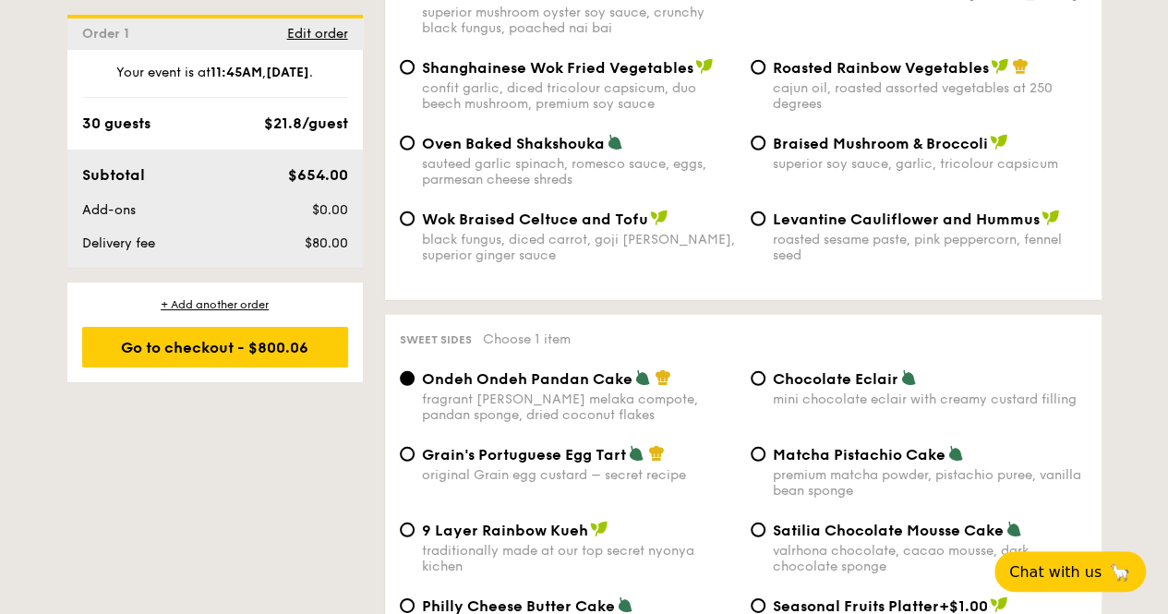
click at [766, 369] on div "Chocolate Eclair mini chocolate eclair with creamy custard filling" at bounding box center [918, 388] width 351 height 38
click at [752, 371] on input "Chocolate Eclair mini chocolate eclair with creamy custard filling" at bounding box center [758, 378] width 15 height 15
radio input "true"
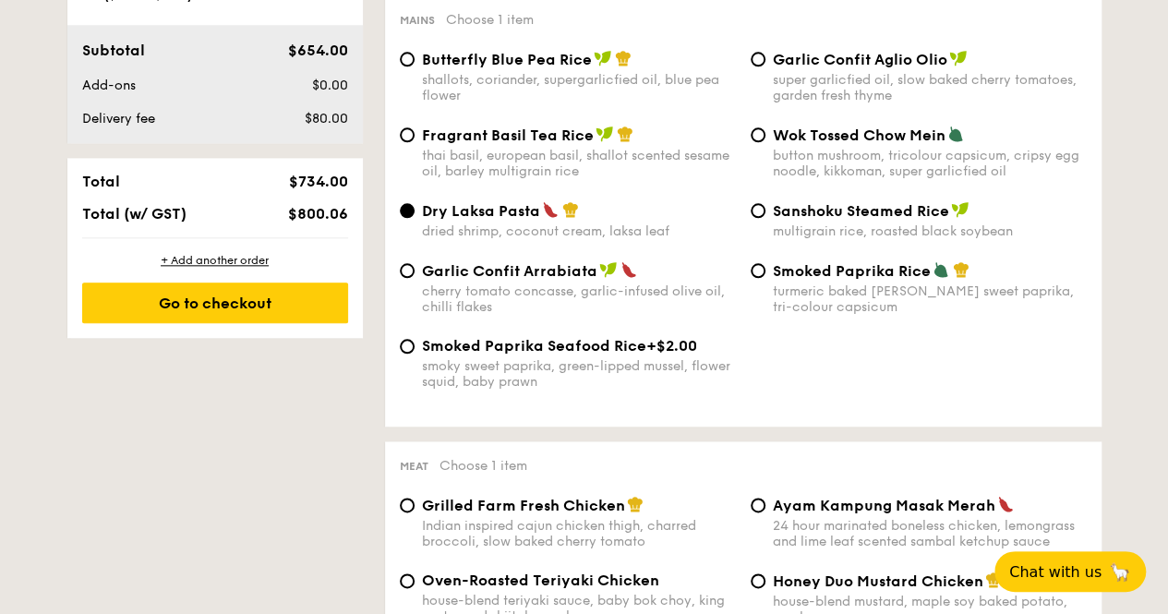
scroll to position [923, 0]
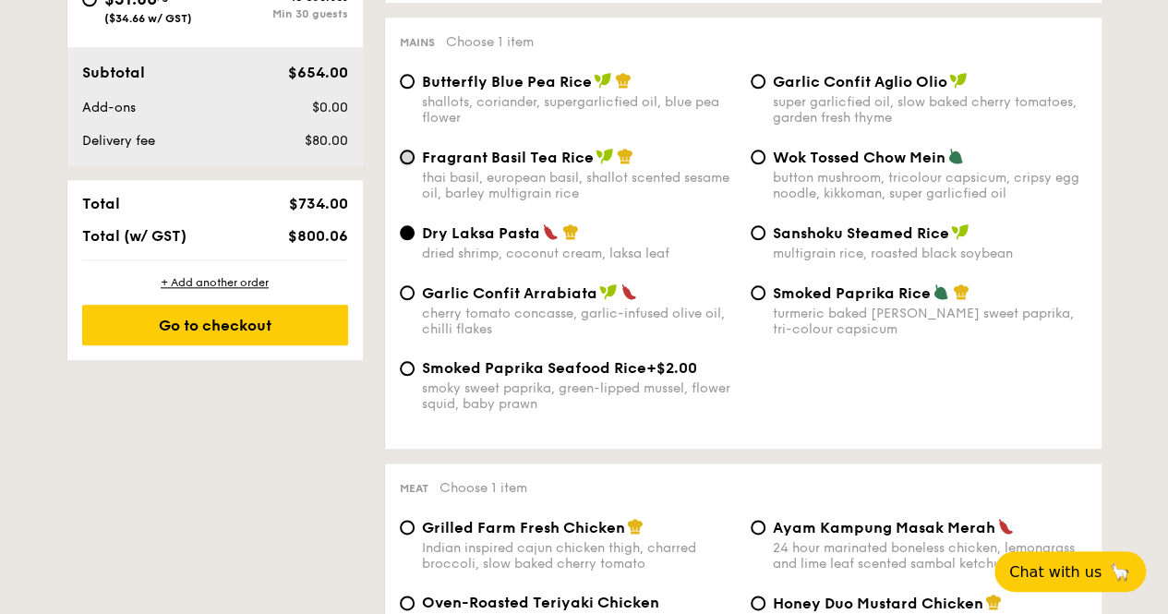
click at [408, 164] on input "Fragrant Basil Tea Rice thai basil, european basil, shallot scented sesame oil,…" at bounding box center [407, 157] width 15 height 15
radio input "true"
click at [777, 86] on span "Garlic Confit Aglio Olio" at bounding box center [860, 82] width 175 height 18
click at [765, 86] on input "Garlic Confit Aglio Olio super garlicfied oil, slow baked cherry tomatoes, gard…" at bounding box center [758, 81] width 15 height 15
radio input "true"
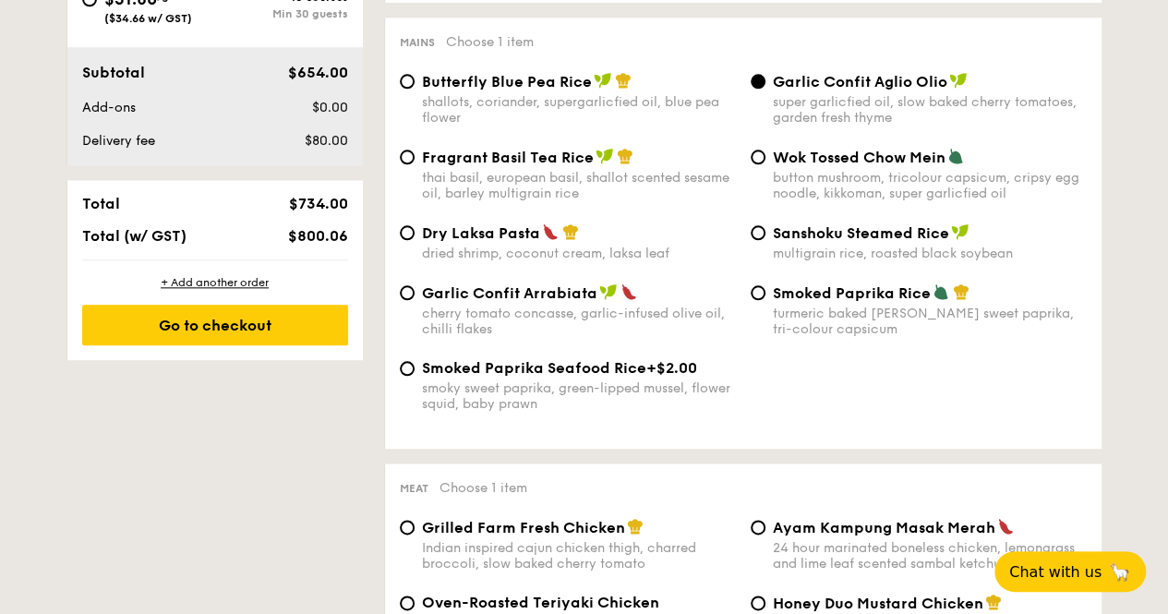
click at [794, 297] on span "Smoked Paprika Rice" at bounding box center [852, 293] width 158 height 18
click at [765, 297] on input "Smoked Paprika Rice turmeric baked rice, smokey sweet paprika, tri-colour capsi…" at bounding box center [758, 292] width 15 height 15
radio input "true"
click at [441, 242] on span "Dry Laksa Pasta" at bounding box center [481, 233] width 118 height 18
click at [415, 240] on input "Dry Laksa Pasta dried shrimp, coconut cream, laksa leaf" at bounding box center [407, 232] width 15 height 15
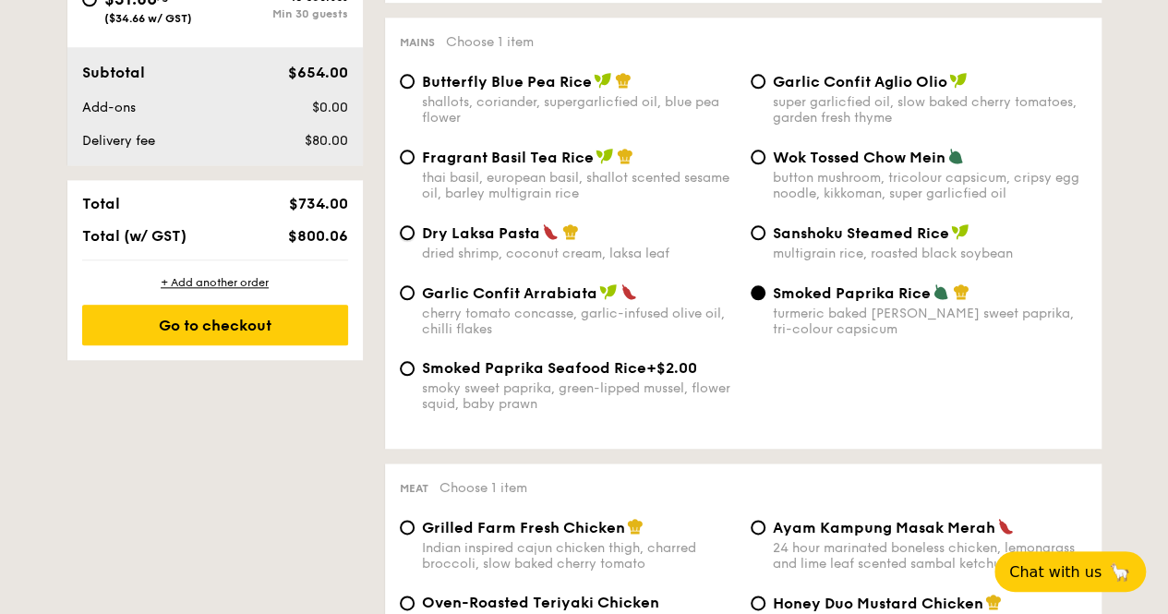
radio input "true"
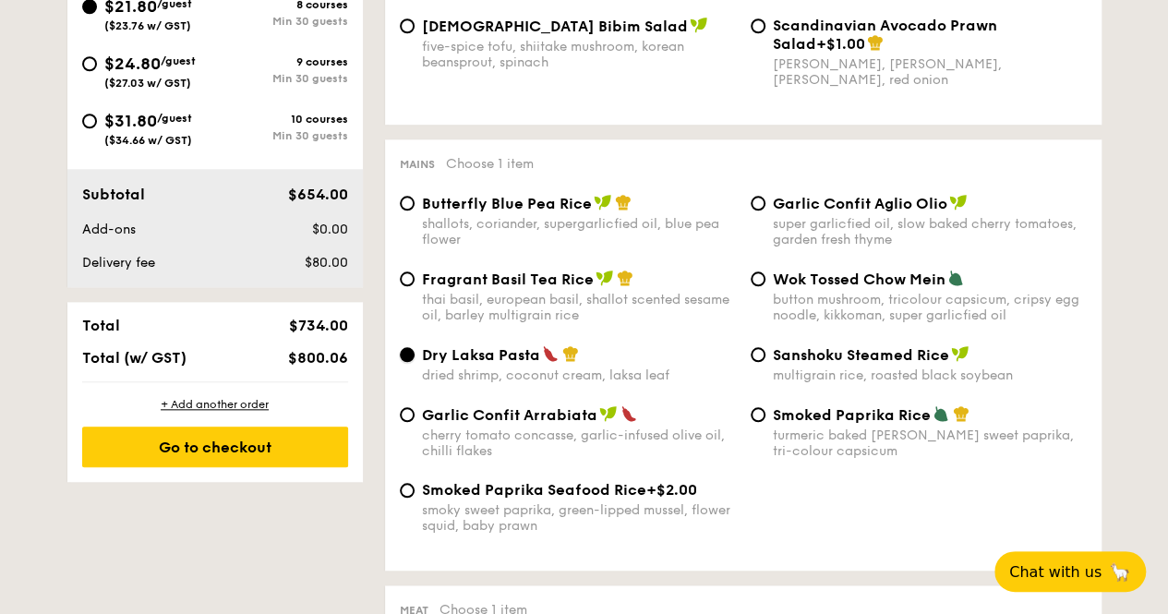
scroll to position [831, 0]
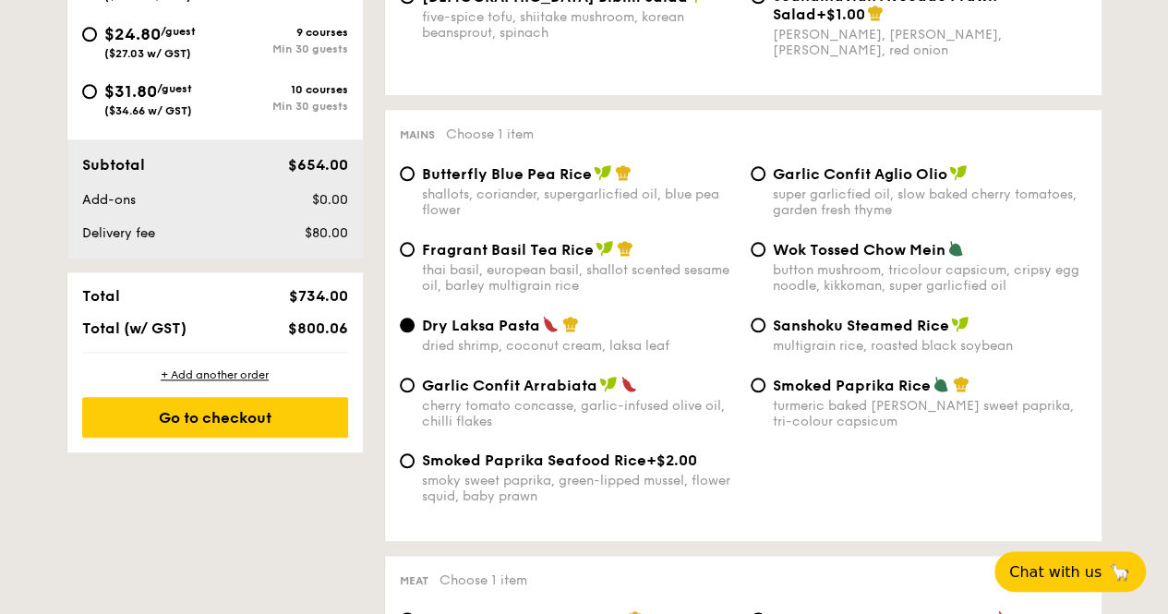
click at [491, 255] on span "Fragrant Basil Tea Rice" at bounding box center [508, 250] width 172 height 18
click at [415, 255] on input "Fragrant Basil Tea Rice thai basil, european basil, shallot scented sesame oil,…" at bounding box center [407, 249] width 15 height 15
radio input "true"
click at [484, 175] on span "Butterfly Blue Pea Rice" at bounding box center [507, 174] width 170 height 18
click at [415, 175] on input "Butterfly Blue Pea Rice shallots, coriander, supergarlicfied oil, blue pea flow…" at bounding box center [407, 173] width 15 height 15
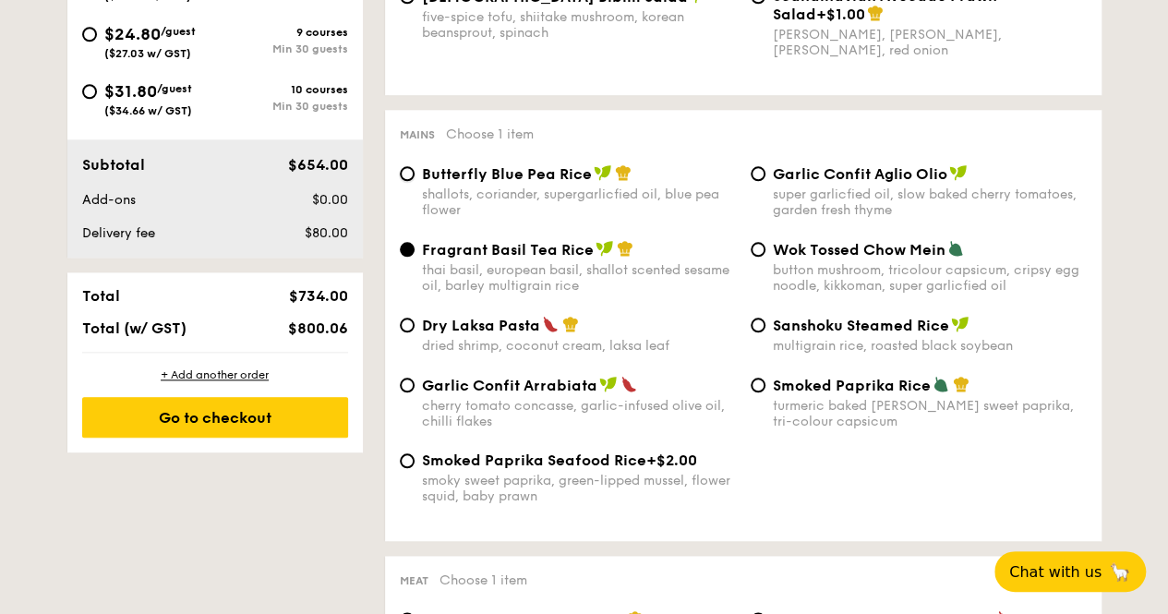
radio input "true"
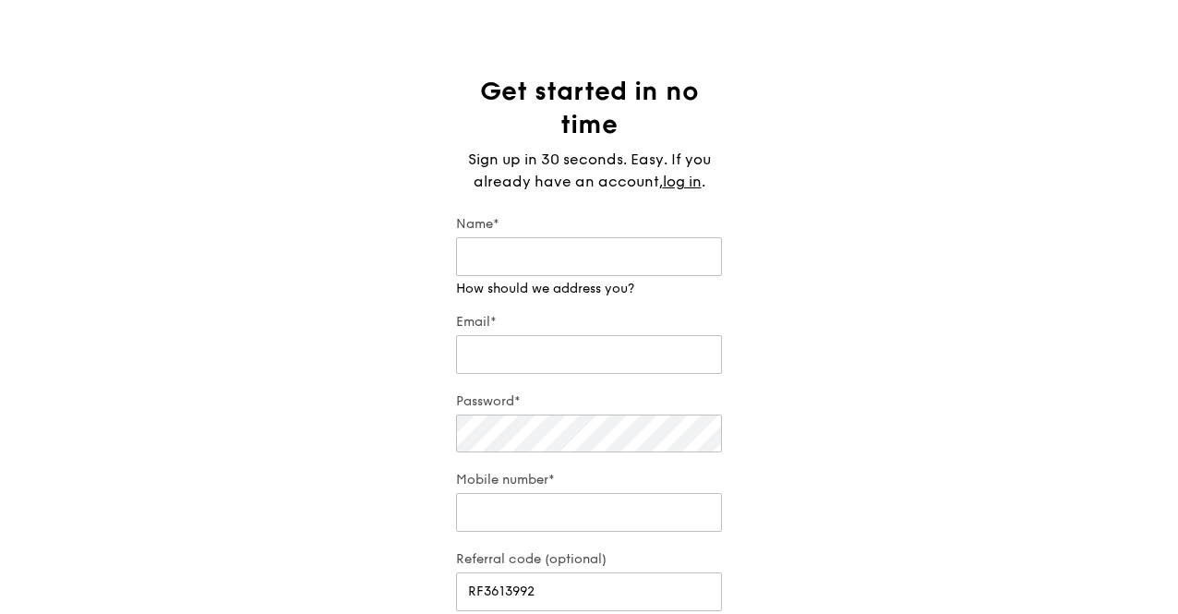
scroll to position [92, 0]
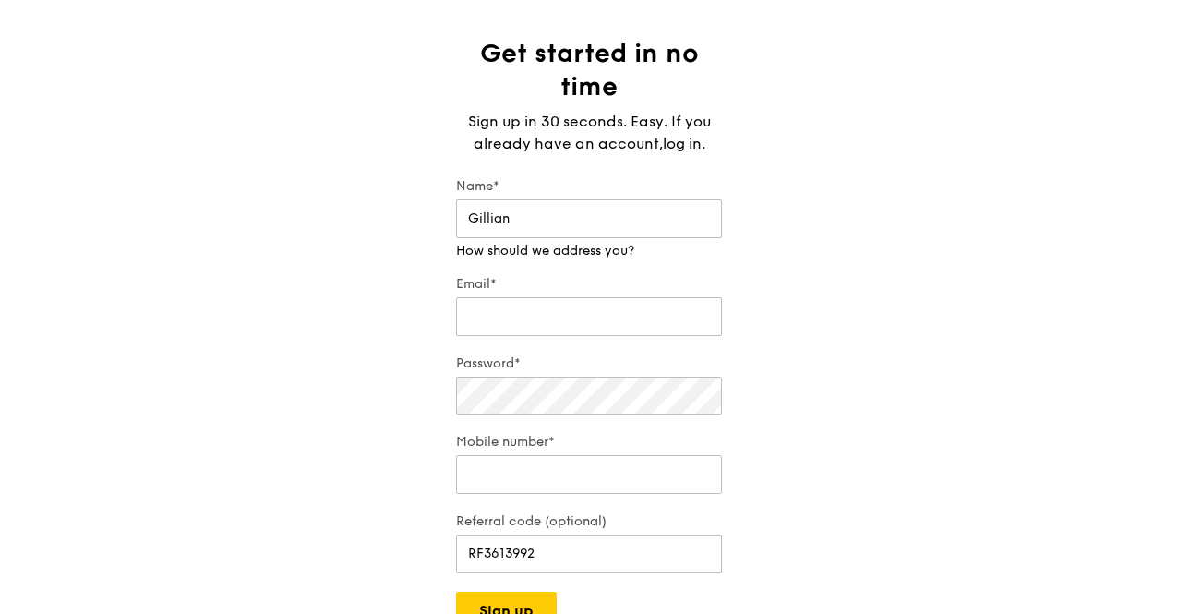
type input "Gillian"
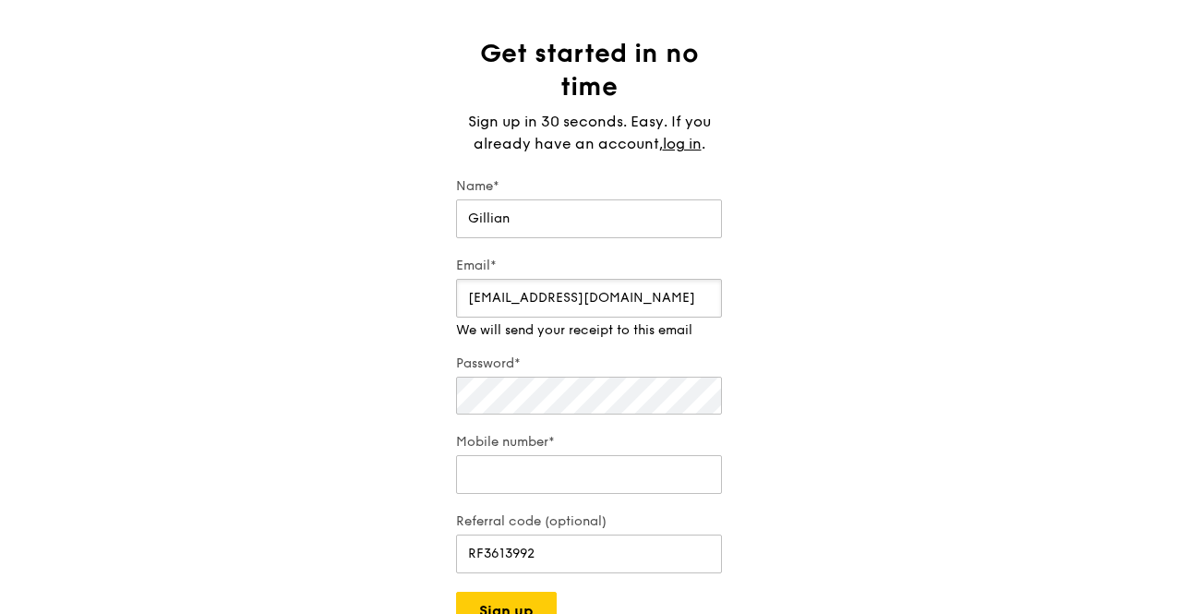
type input "pinkist@gmail.com"
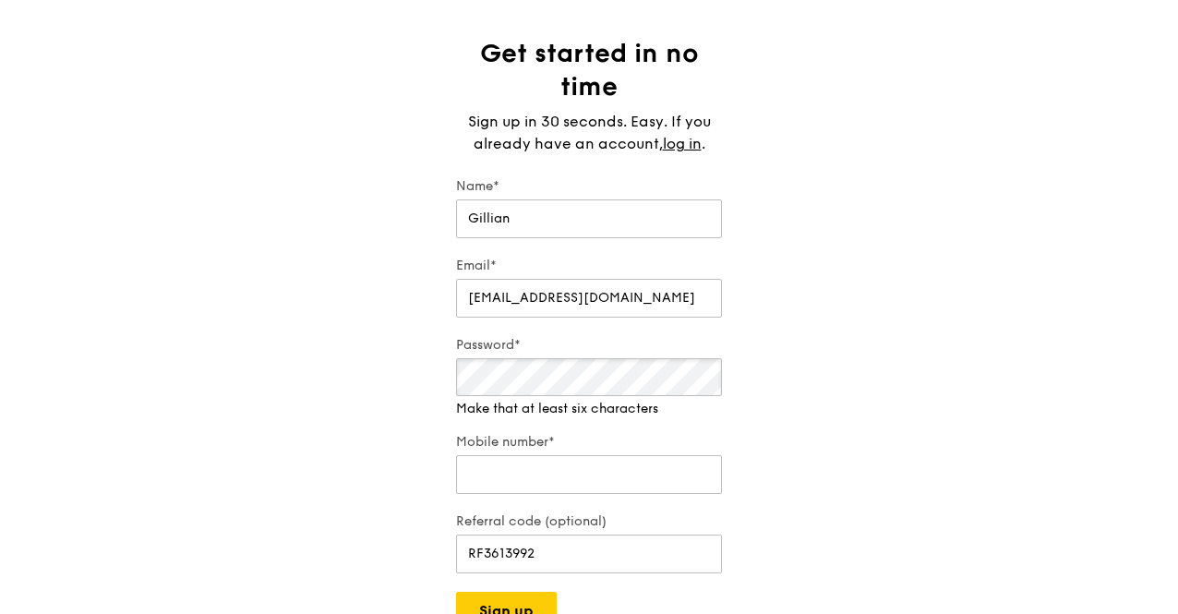
click at [444, 378] on div "Get started in no time Sign up in 30 seconds. Easy. If you already have an acco…" at bounding box center [588, 334] width 295 height 594
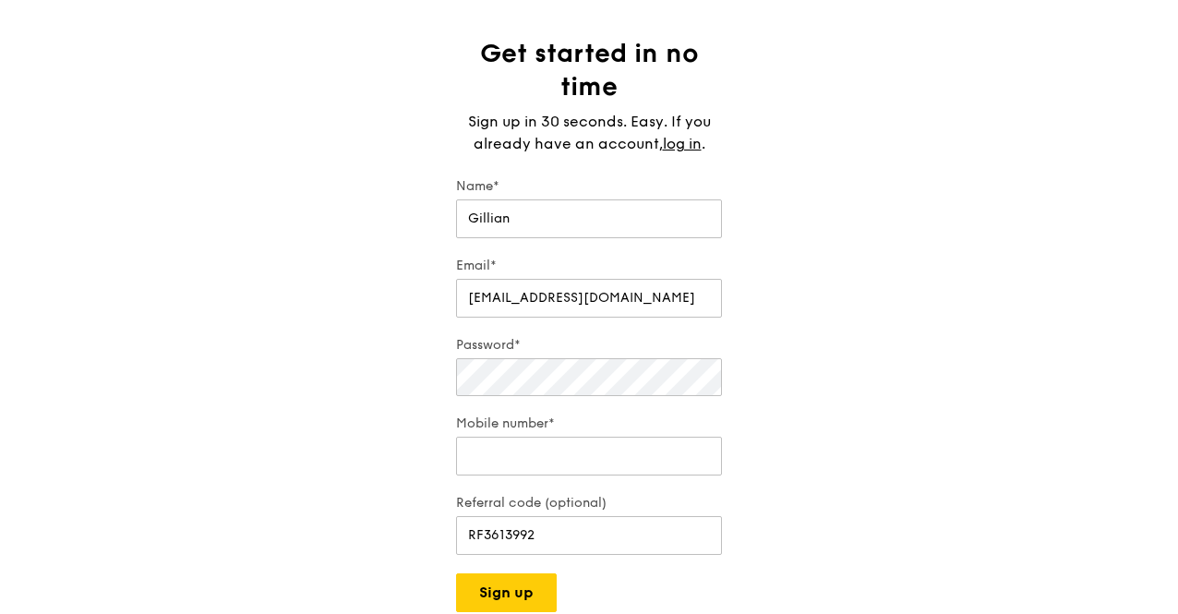
drag, startPoint x: 27, startPoint y: 226, endPoint x: 38, endPoint y: 225, distance: 11.1
click at [28, 226] on div "Get started in no time Sign up in 30 seconds. Easy. If you already have an acco…" at bounding box center [589, 324] width 1178 height 575
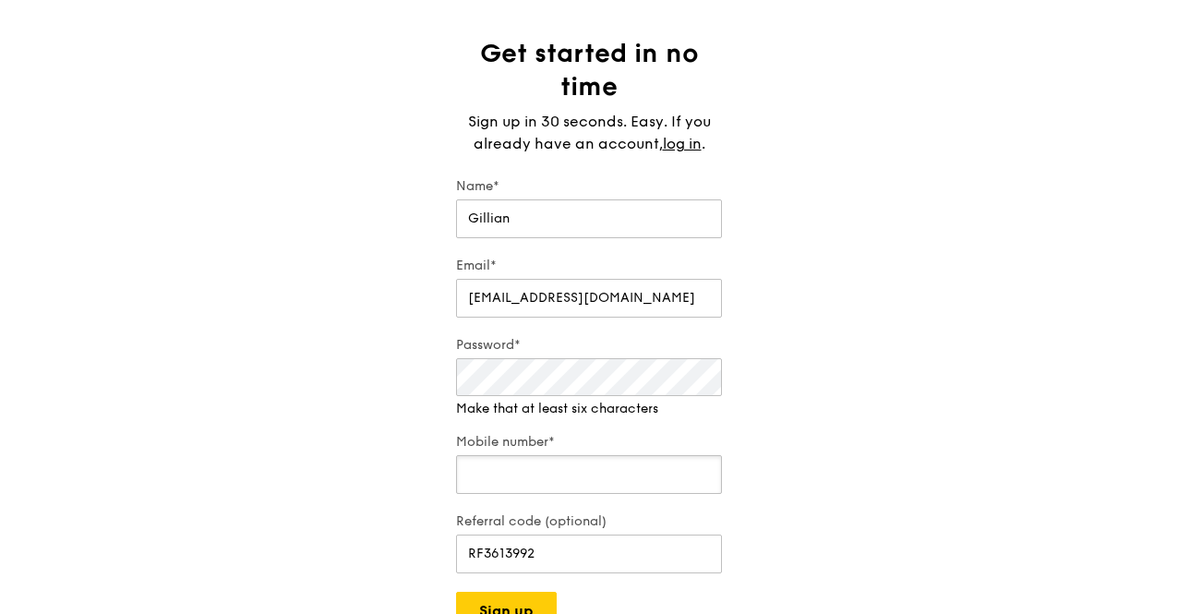
click at [531, 468] on input "Mobile number*" at bounding box center [589, 474] width 266 height 39
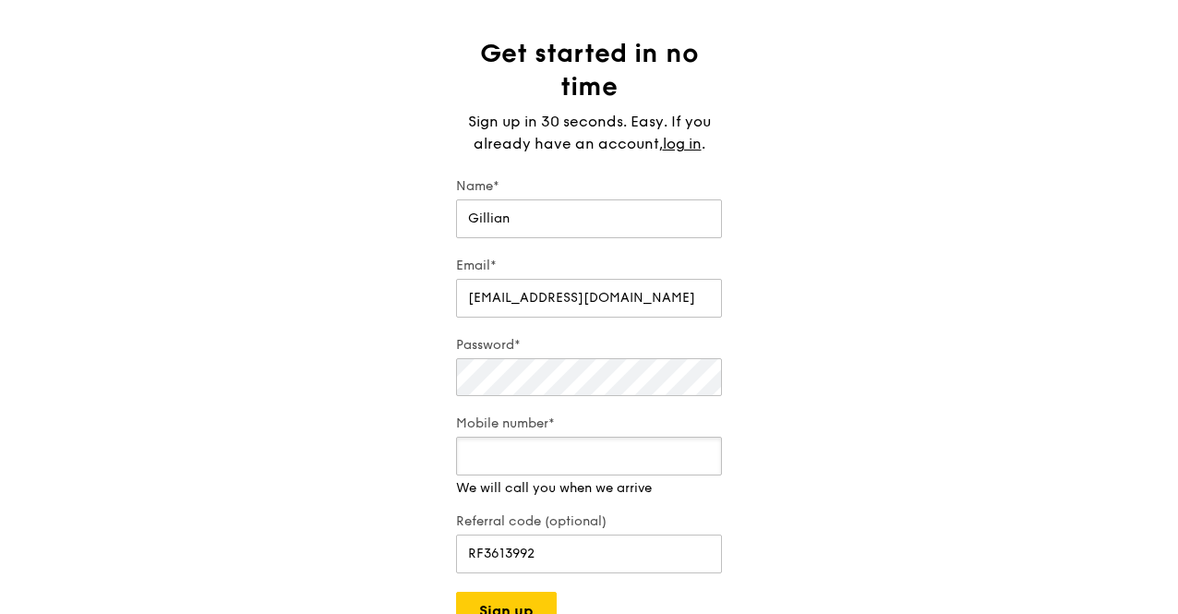
type input "88778890"
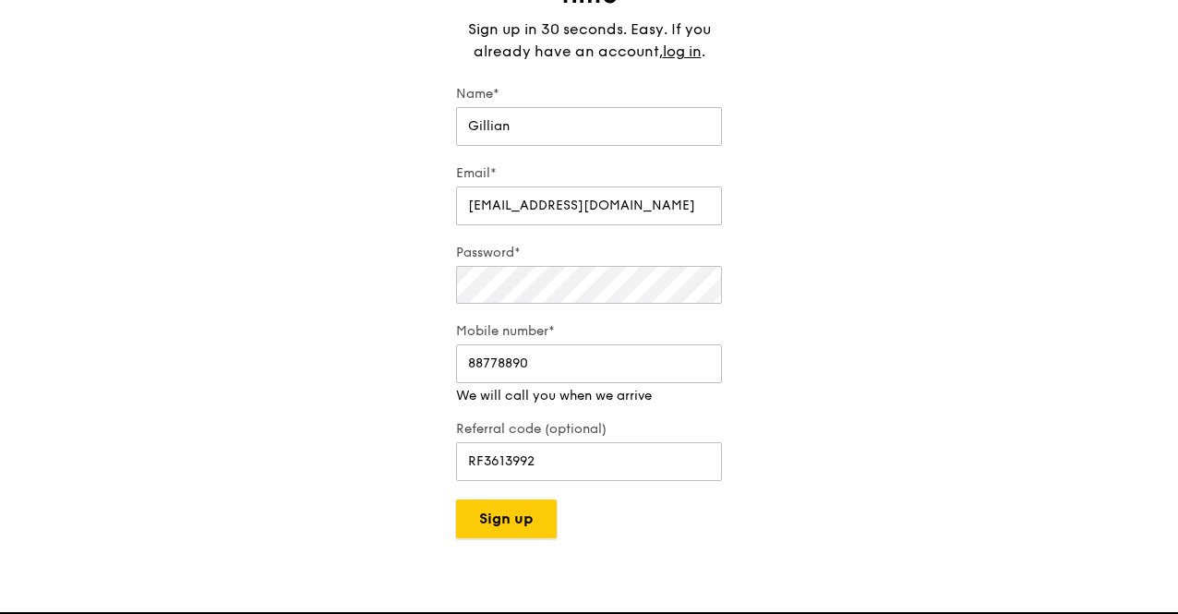
click at [505, 518] on div "Grain logo Meals On Demand Weddings Catering Craft Contact us Log in Get starte…" at bounding box center [589, 486] width 1178 height 1343
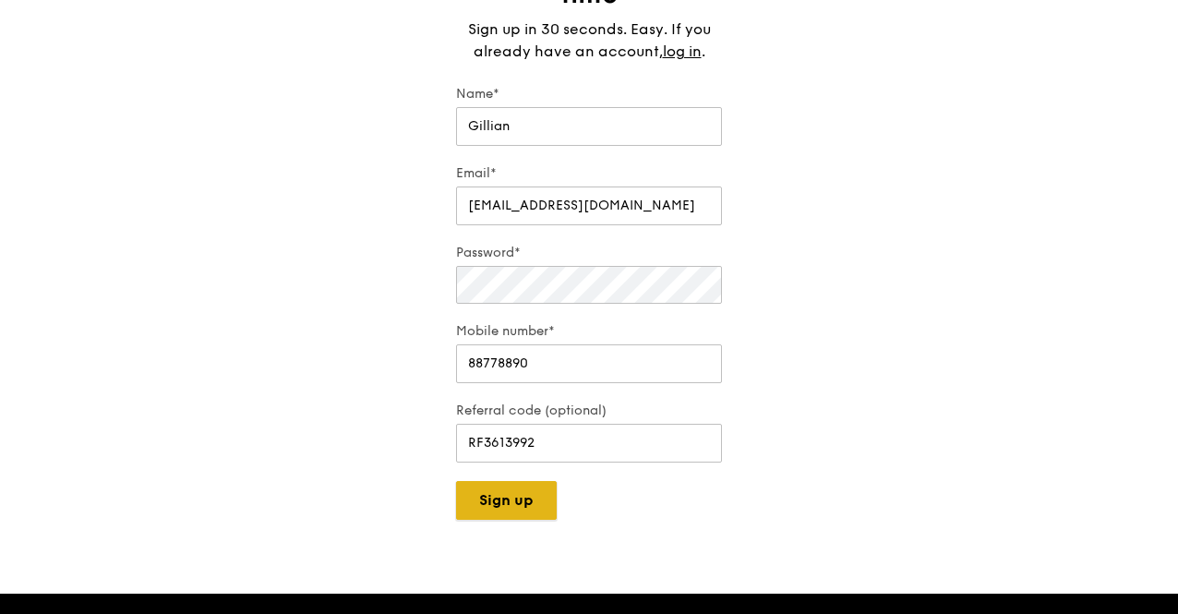
click at [480, 503] on button "Sign up" at bounding box center [506, 500] width 101 height 39
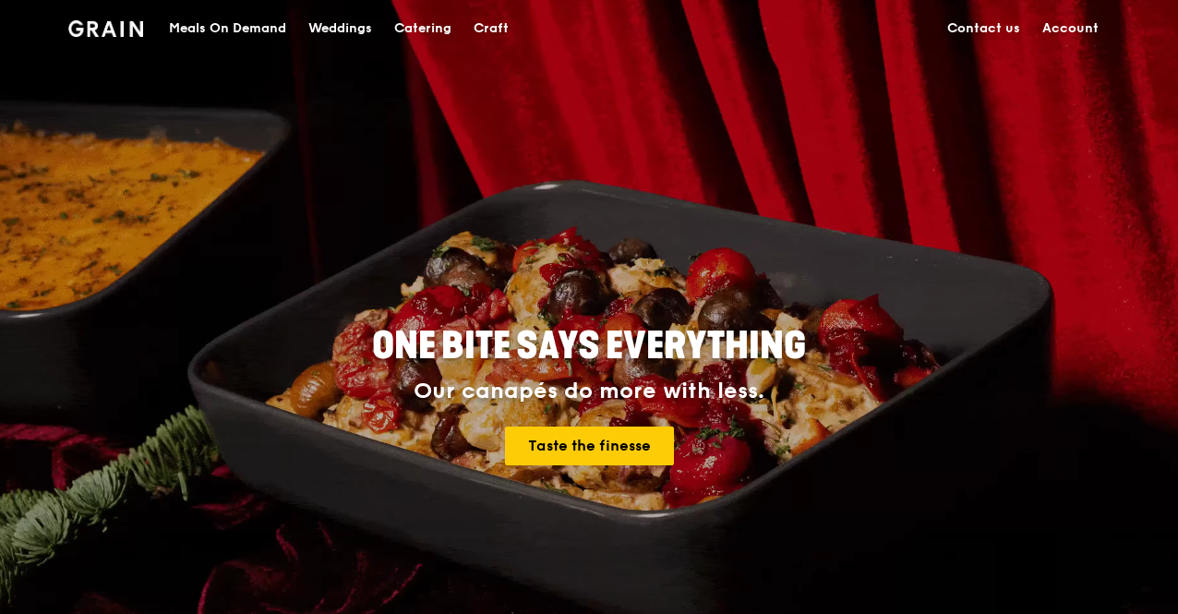
click at [414, 21] on div "Catering" at bounding box center [422, 28] width 57 height 55
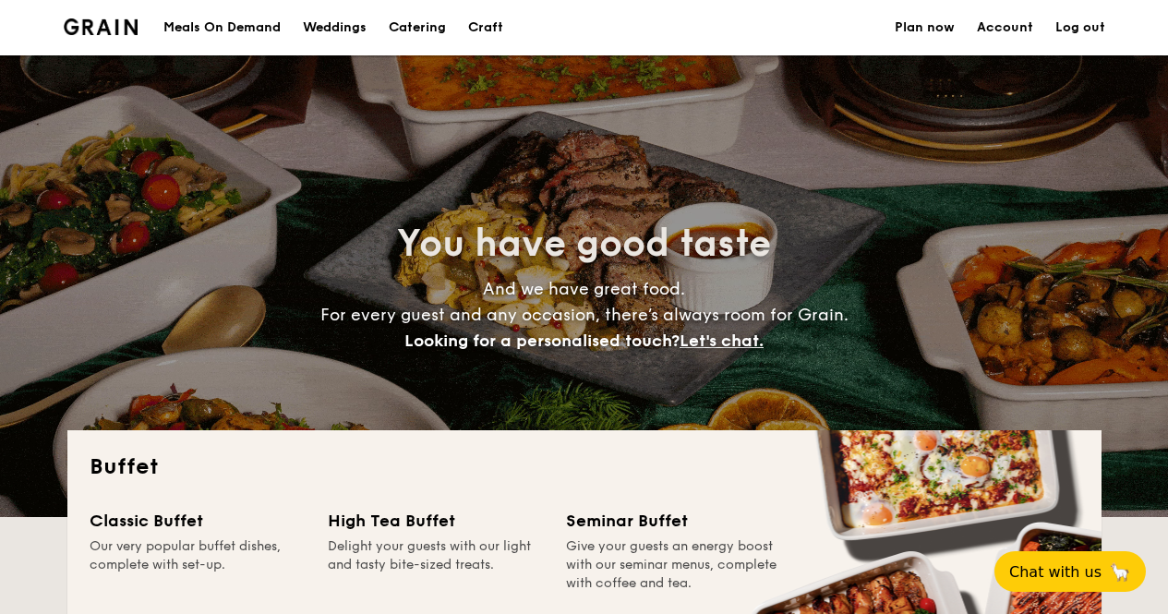
select select
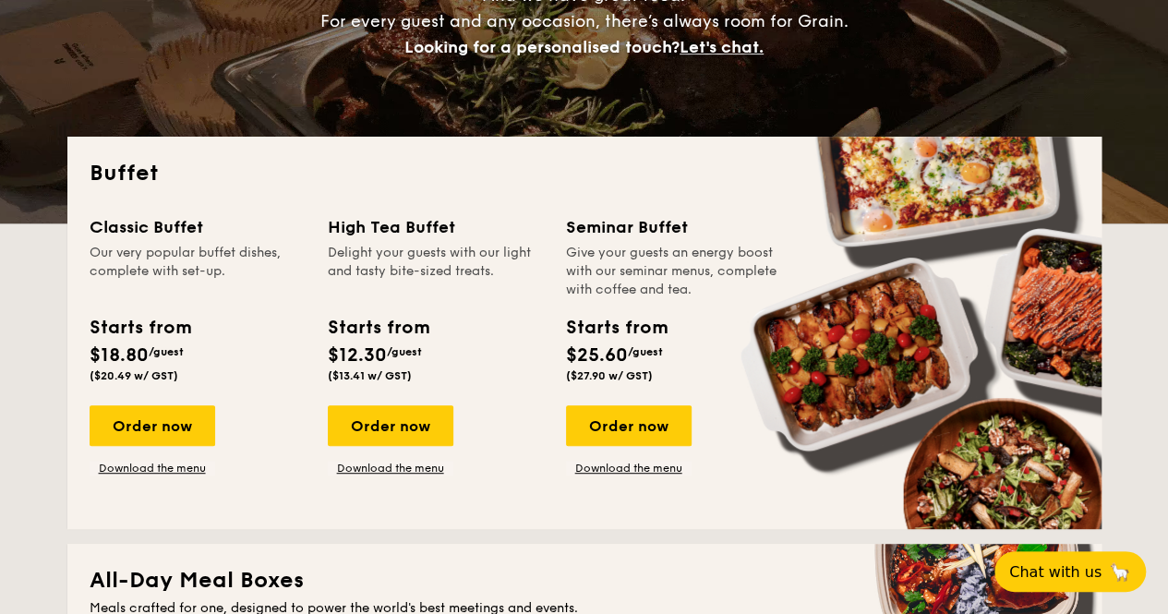
scroll to position [369, 0]
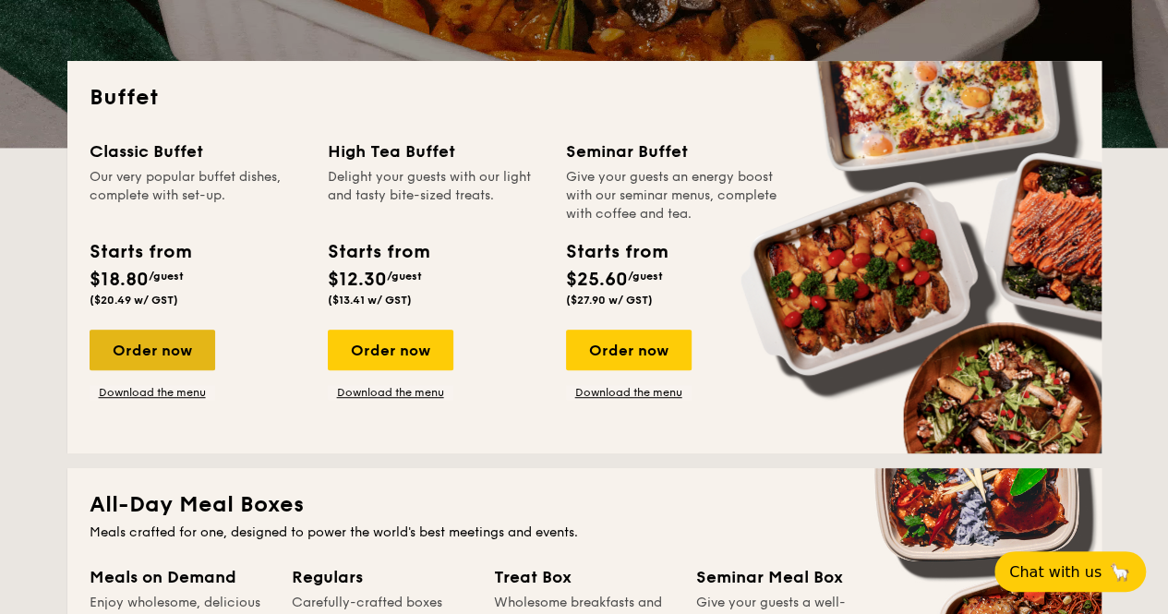
click at [175, 353] on div "Order now" at bounding box center [153, 350] width 126 height 41
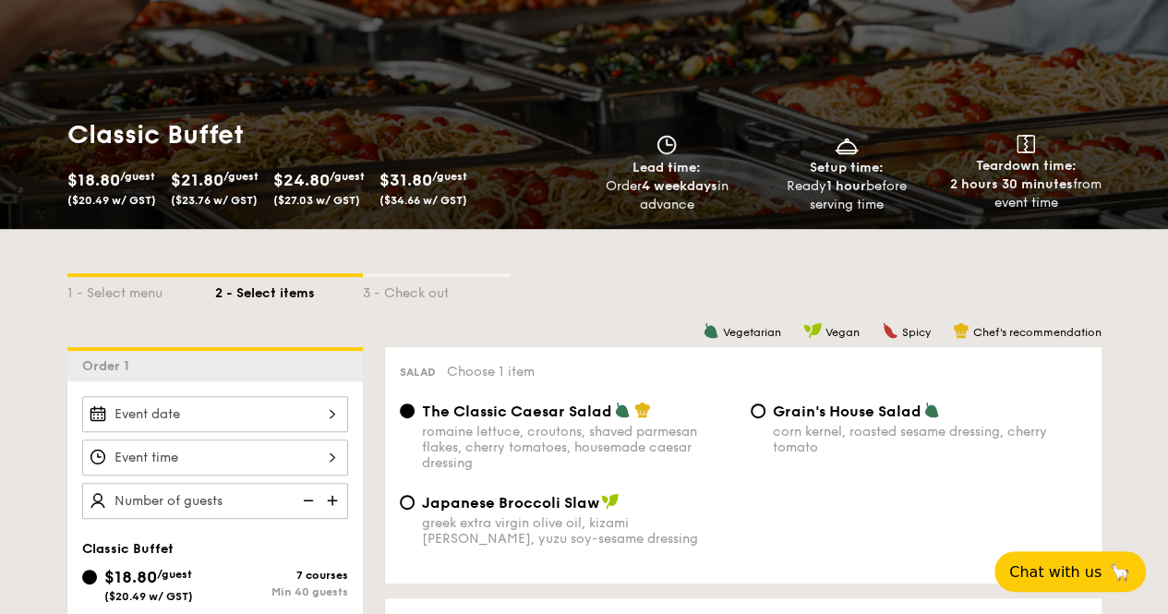
scroll to position [277, 0]
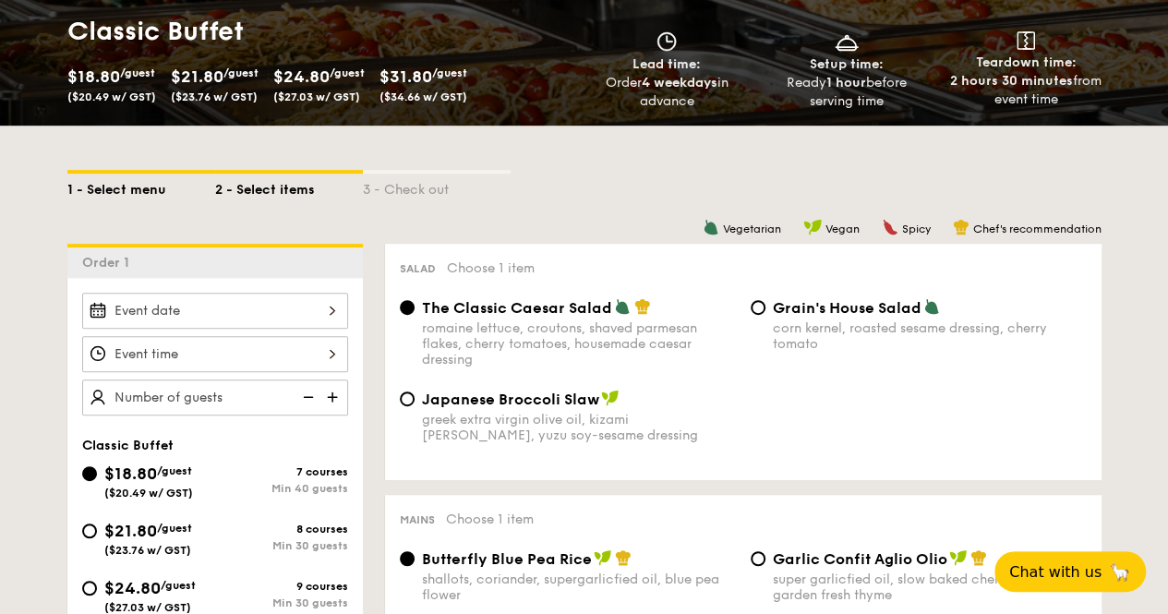
click at [108, 184] on div "1 - Select menu" at bounding box center [141, 187] width 148 height 26
select select
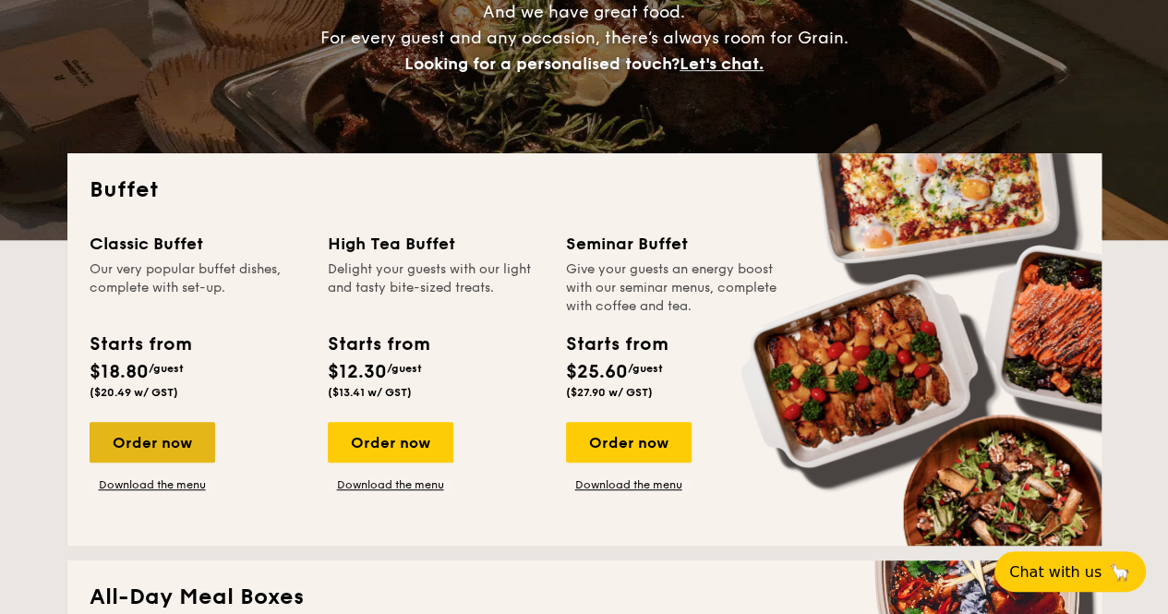
click at [161, 435] on div "Order now" at bounding box center [153, 442] width 126 height 41
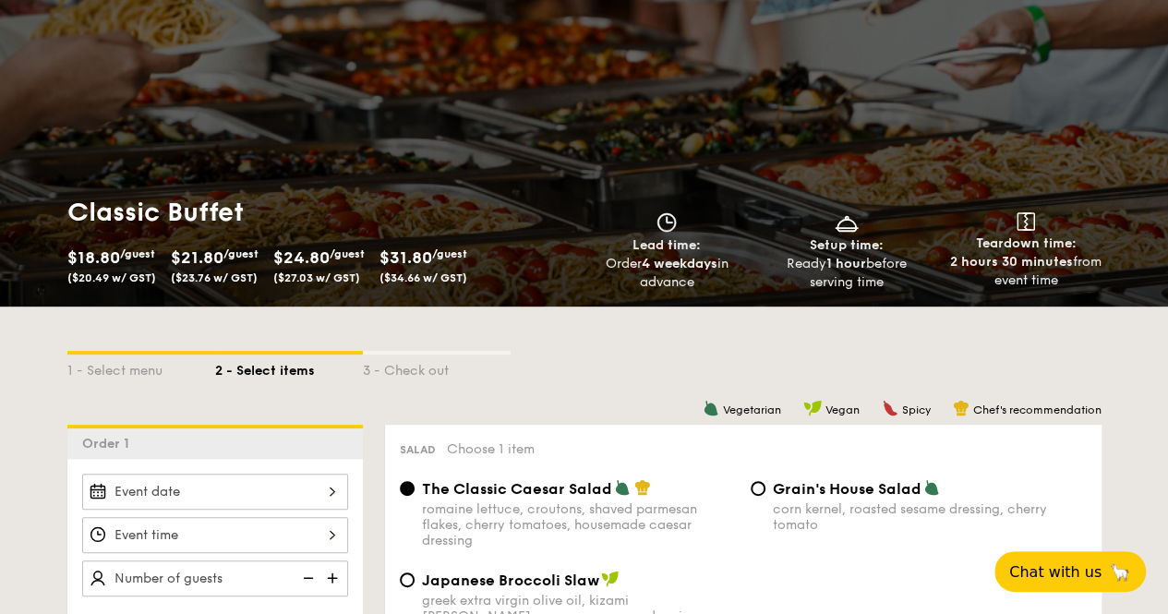
scroll to position [277, 0]
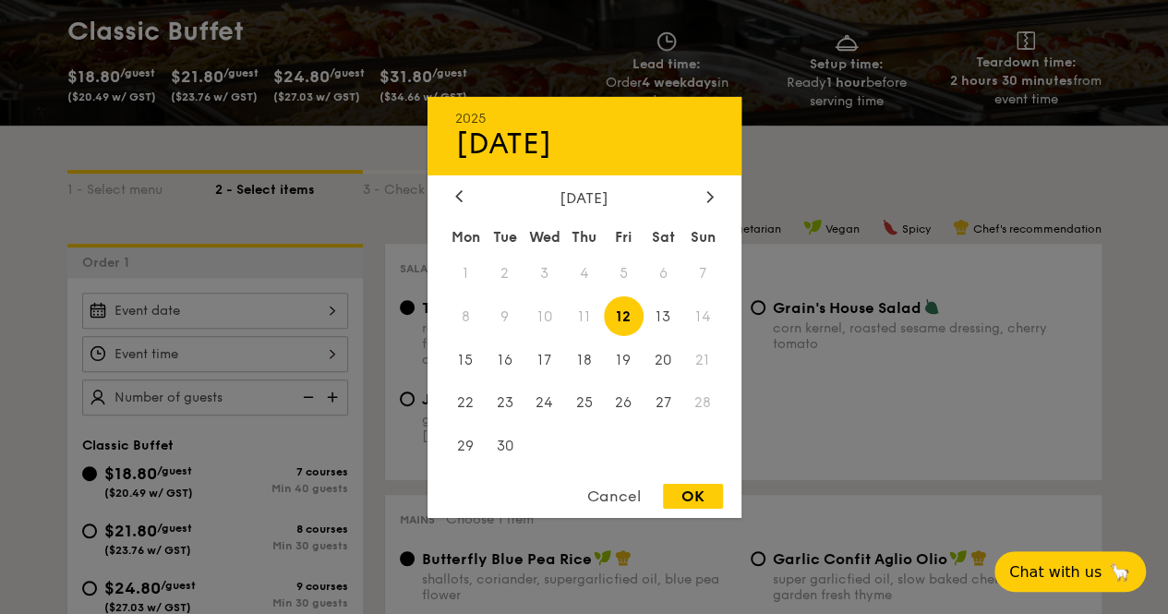
click at [217, 307] on div "2025 Sep 12 September 2025 Mon Tue Wed Thu Fri Sat Sun 1 2 3 4 5 6 7 8 9 10 11 …" at bounding box center [215, 311] width 266 height 36
click at [665, 364] on span "20" at bounding box center [664, 360] width 40 height 40
click at [711, 505] on div "OK" at bounding box center [693, 496] width 60 height 25
type input "[DATE]"
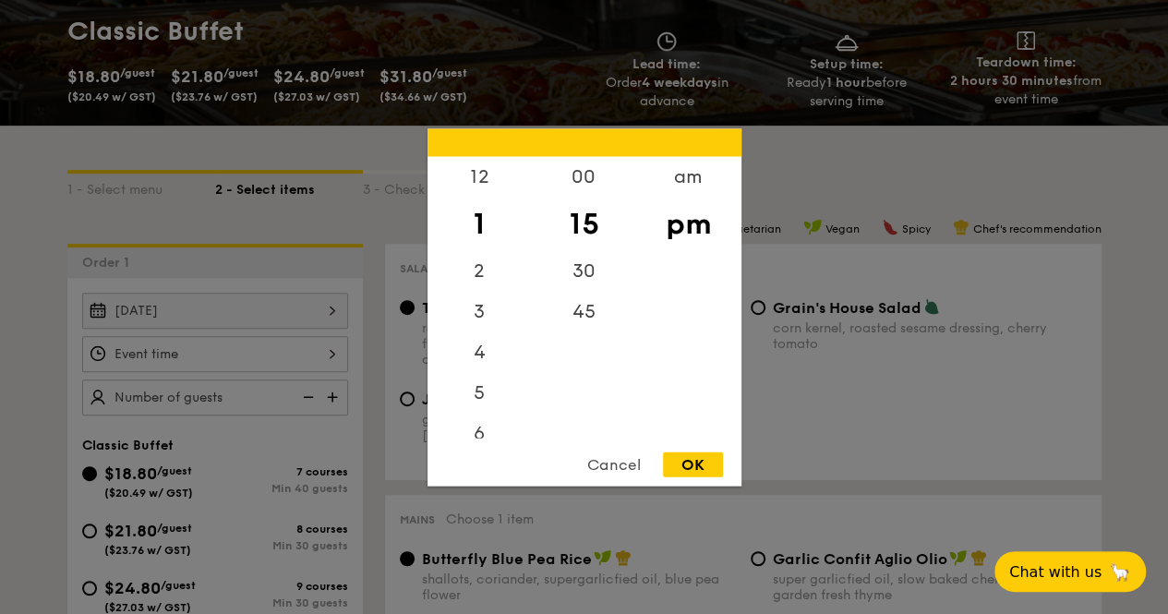
click at [214, 346] on div "12 1 2 3 4 5 6 7 8 9 10 11 00 15 30 45 am pm Cancel OK" at bounding box center [215, 354] width 266 height 36
click at [680, 179] on div "am" at bounding box center [688, 183] width 104 height 54
click at [582, 312] on div "45" at bounding box center [584, 318] width 104 height 54
drag, startPoint x: 486, startPoint y: 281, endPoint x: 502, endPoint y: 188, distance: 93.8
click at [502, 188] on div "12 1 2 3 4 5 6 7 8 9 10 11" at bounding box center [479, 297] width 104 height 282
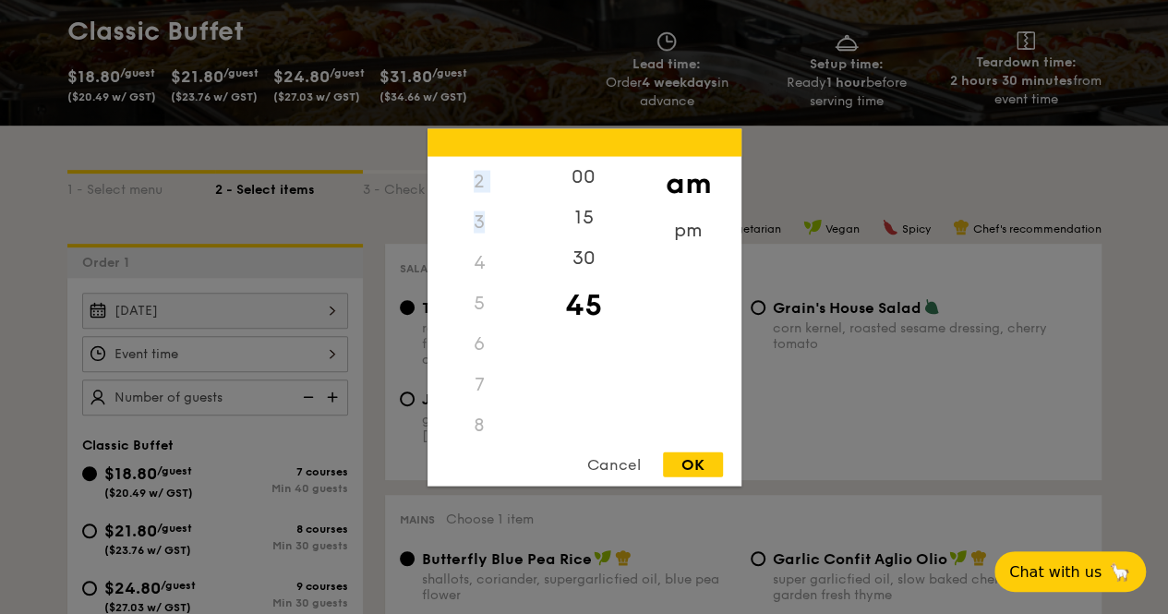
scroll to position [205, 0]
click at [480, 407] on div "10" at bounding box center [479, 384] width 104 height 54
click at [484, 427] on div "11" at bounding box center [479, 438] width 104 height 54
click at [683, 459] on div "OK" at bounding box center [693, 464] width 60 height 25
type input "11:45AM"
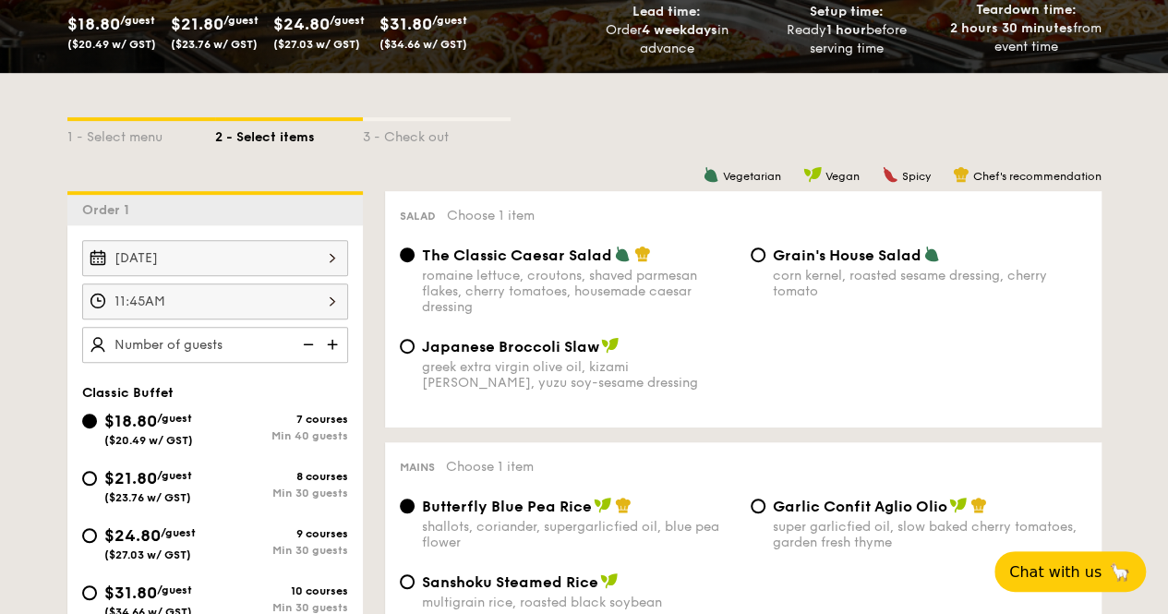
scroll to position [462, 0]
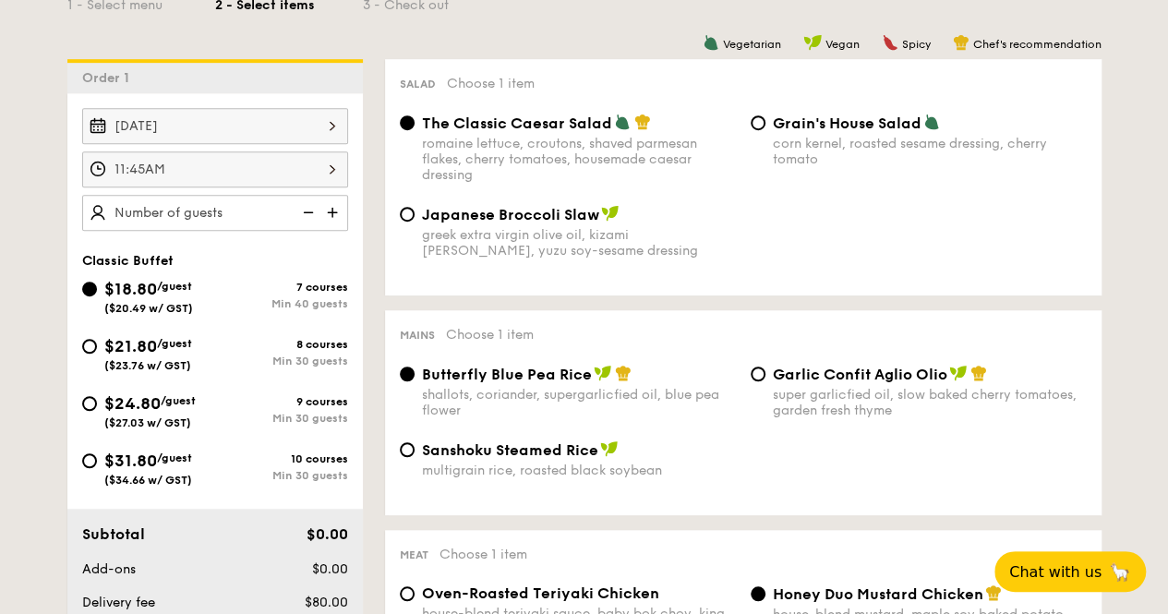
click at [345, 200] on img at bounding box center [334, 212] width 28 height 35
type input "40 guests"
click at [308, 211] on img at bounding box center [307, 212] width 28 height 35
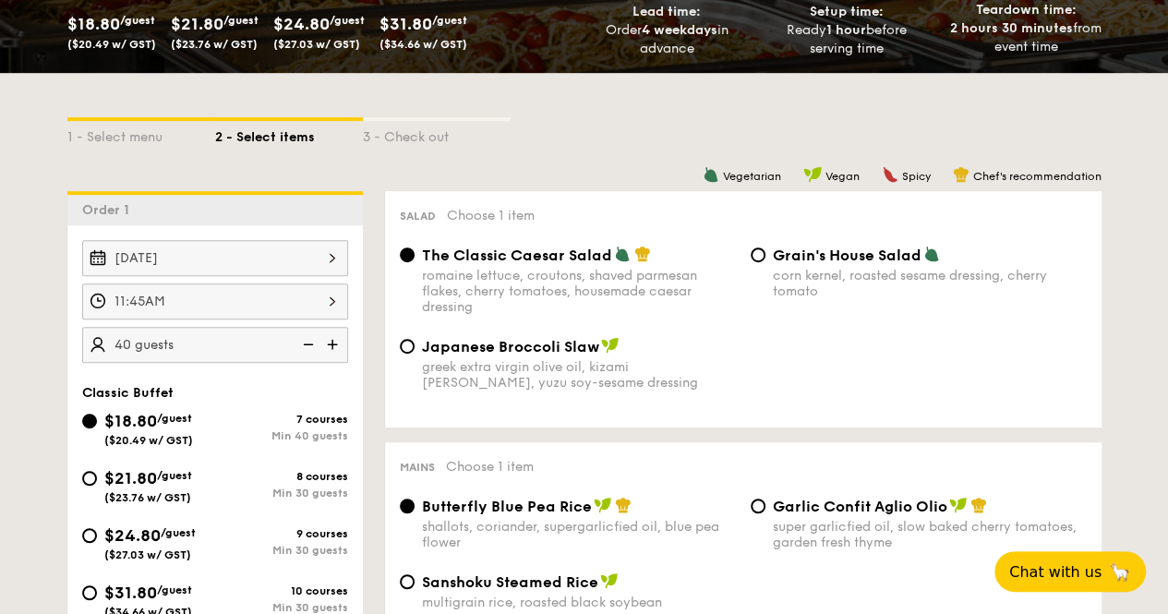
scroll to position [185, 0]
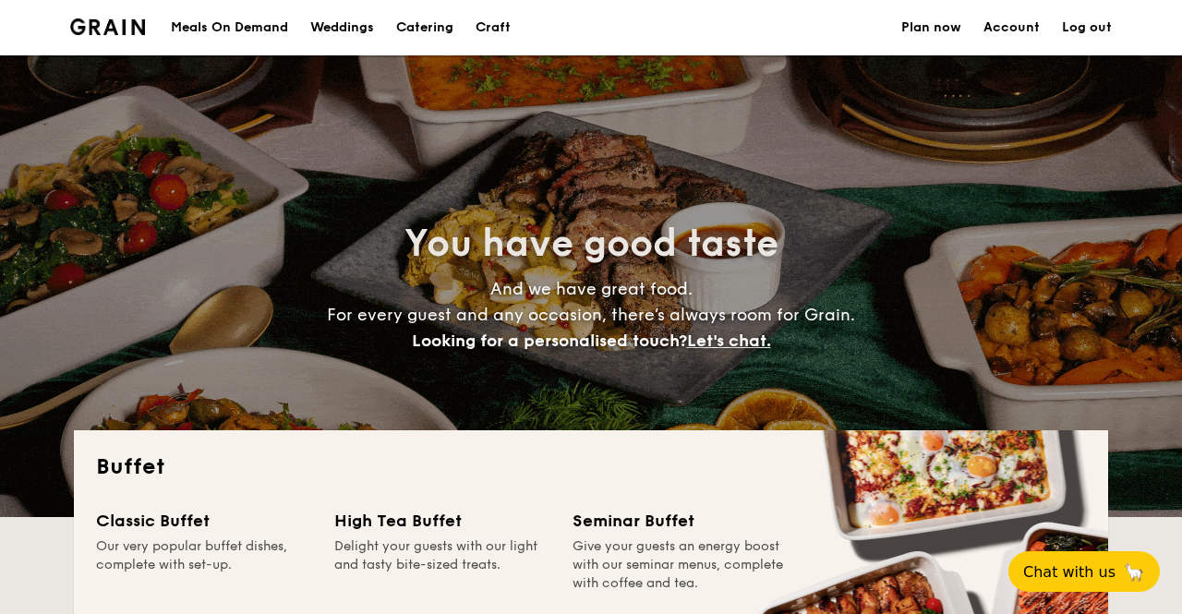
select select
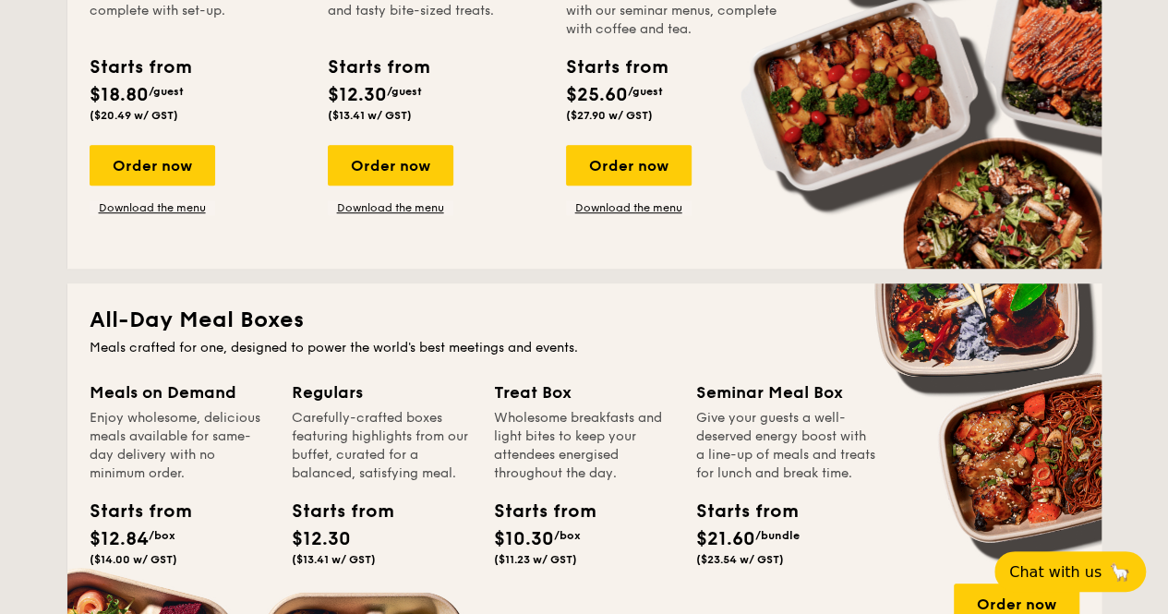
scroll to position [462, 0]
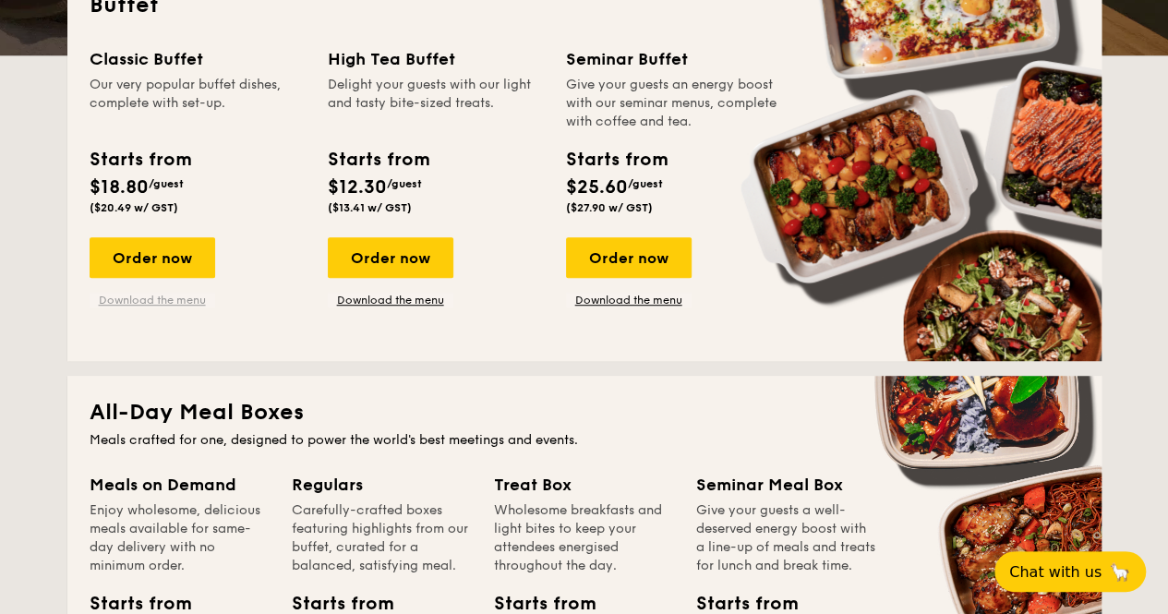
click at [156, 300] on link "Download the menu" at bounding box center [153, 300] width 126 height 15
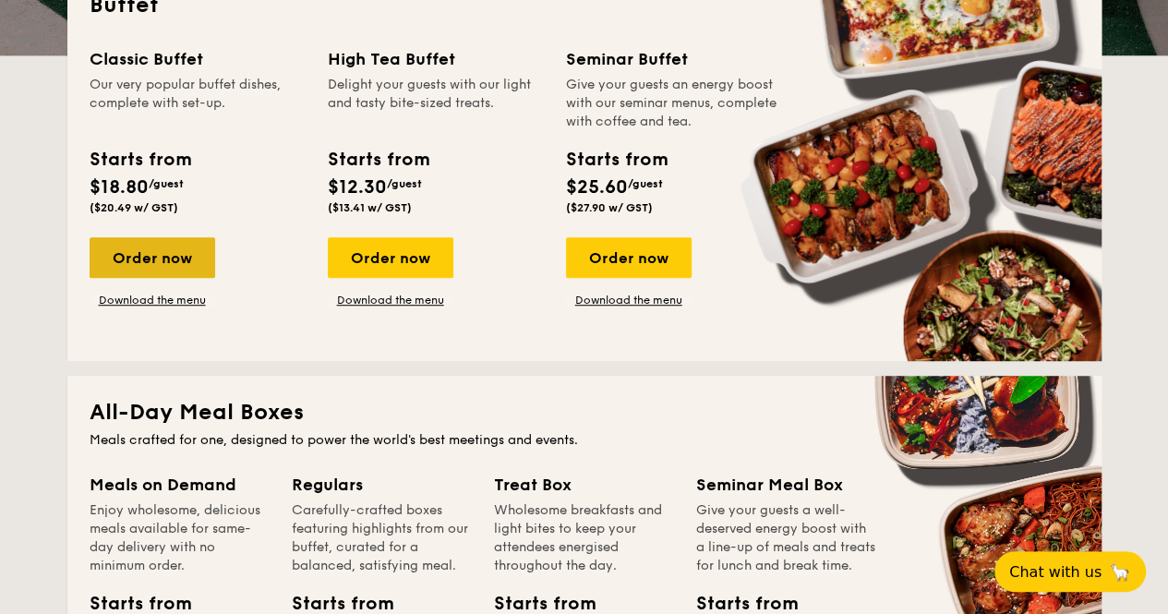
click at [181, 248] on div "Order now" at bounding box center [153, 257] width 126 height 41
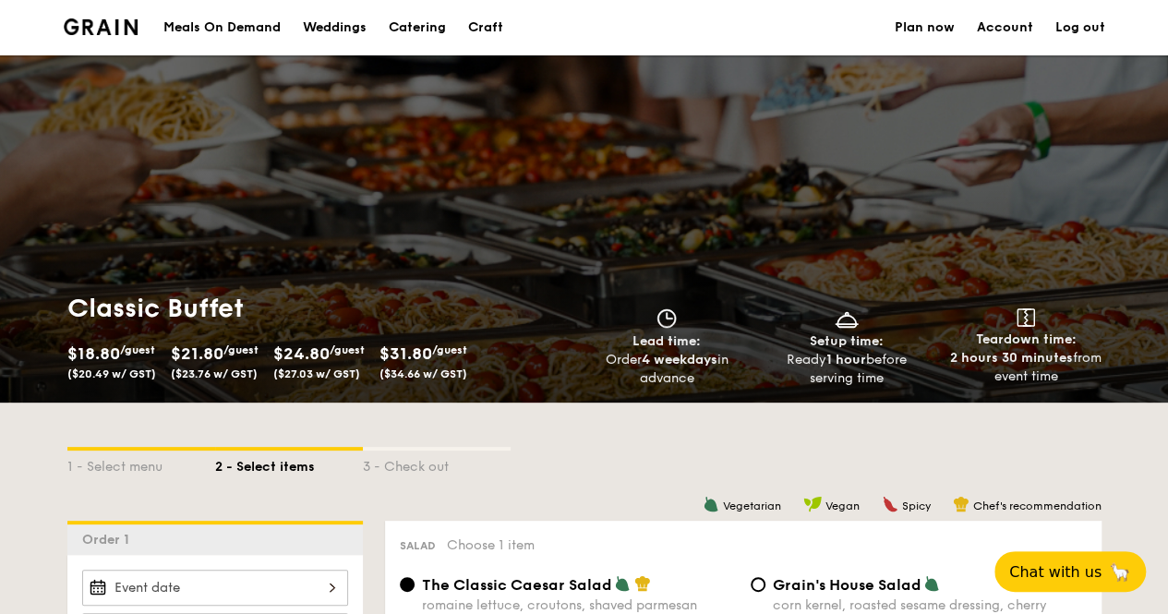
click at [201, 350] on span "$21.80" at bounding box center [197, 353] width 53 height 20
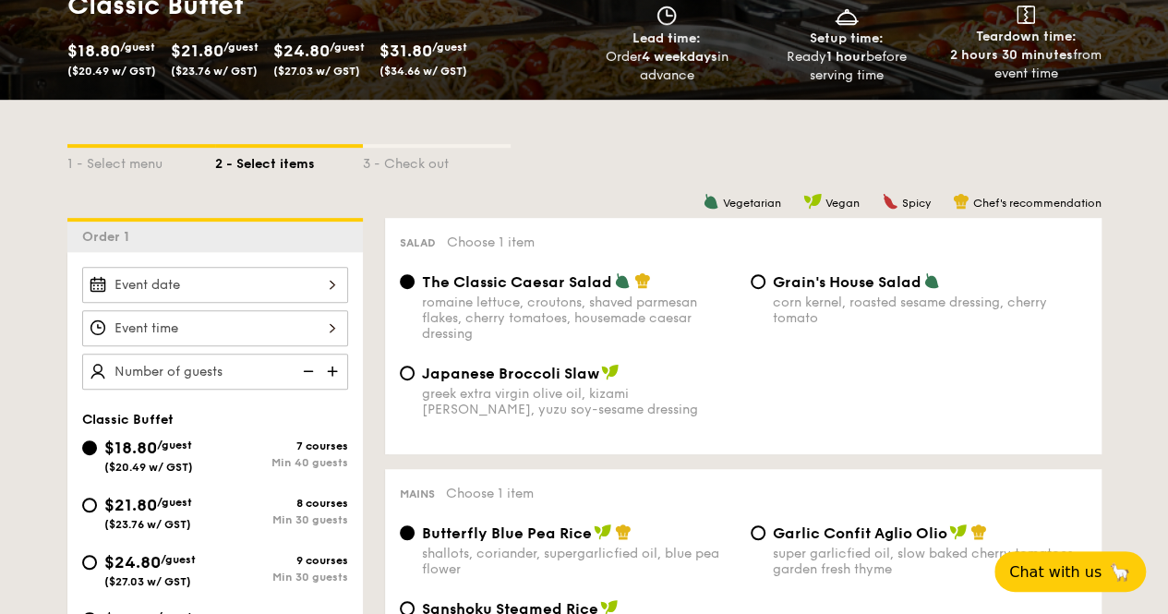
scroll to position [369, 0]
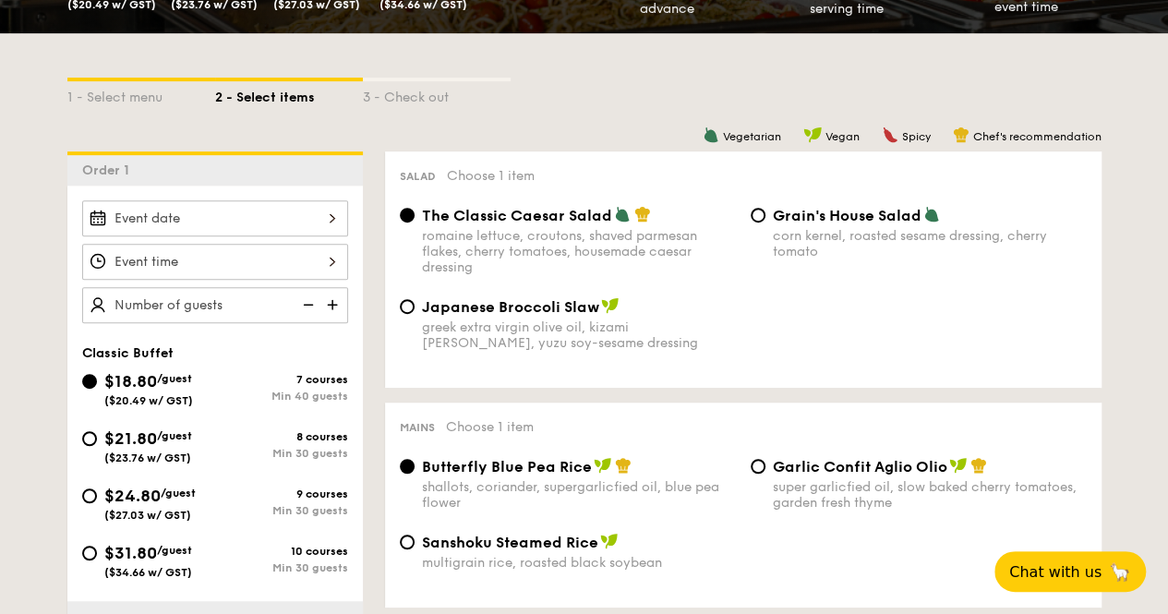
click at [161, 225] on div at bounding box center [215, 218] width 266 height 36
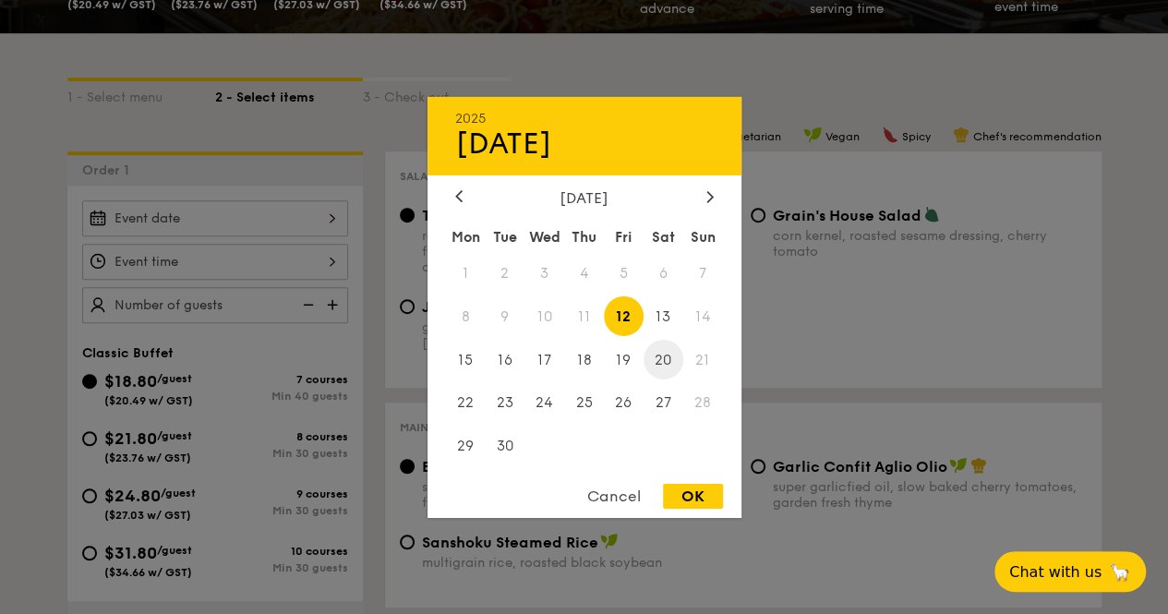
click at [674, 353] on span "20" at bounding box center [664, 360] width 40 height 40
click at [717, 492] on div "OK" at bounding box center [693, 496] width 60 height 25
type input "[DATE]"
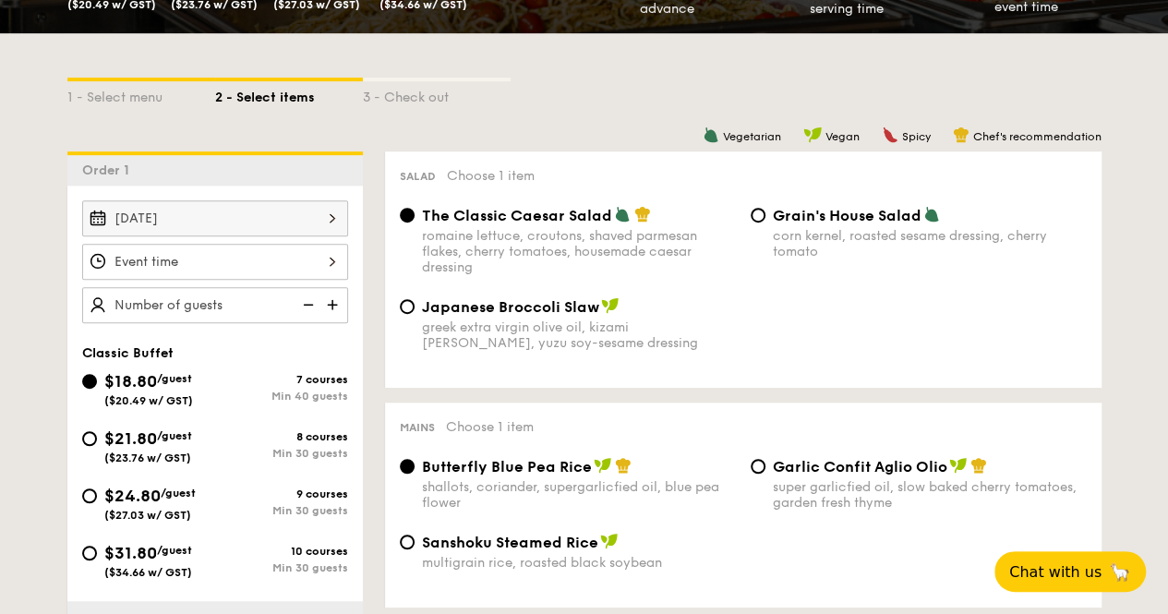
click at [316, 263] on div at bounding box center [215, 262] width 266 height 36
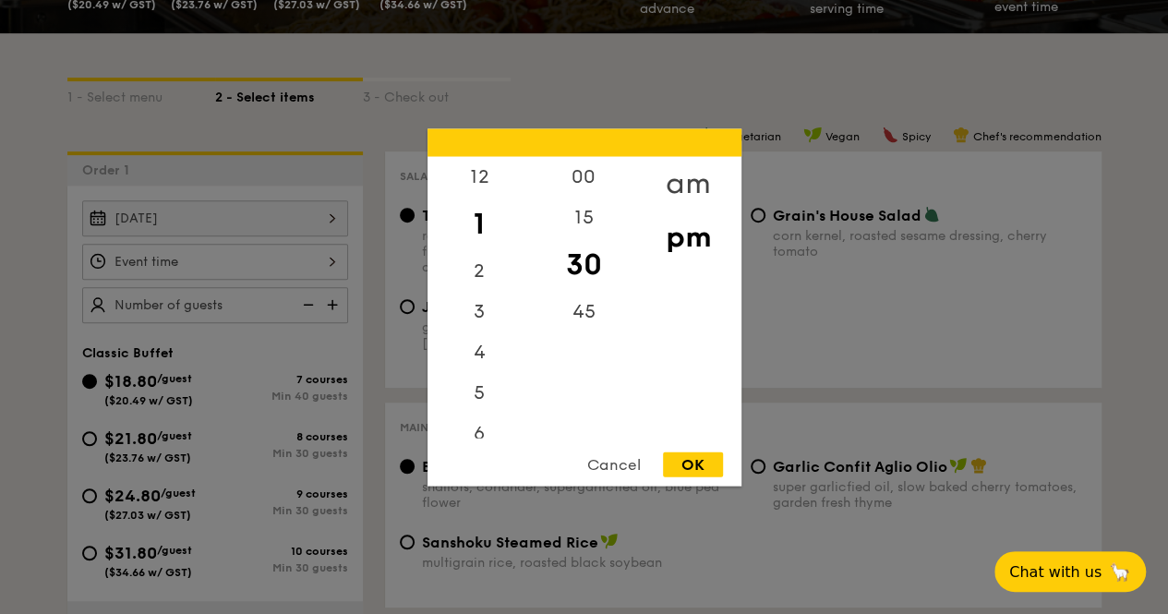
click at [674, 167] on div "am" at bounding box center [688, 183] width 104 height 54
click at [589, 317] on div "45" at bounding box center [584, 318] width 104 height 54
click at [484, 413] on div "11" at bounding box center [479, 425] width 104 height 54
click at [696, 463] on div "OK" at bounding box center [693, 464] width 60 height 25
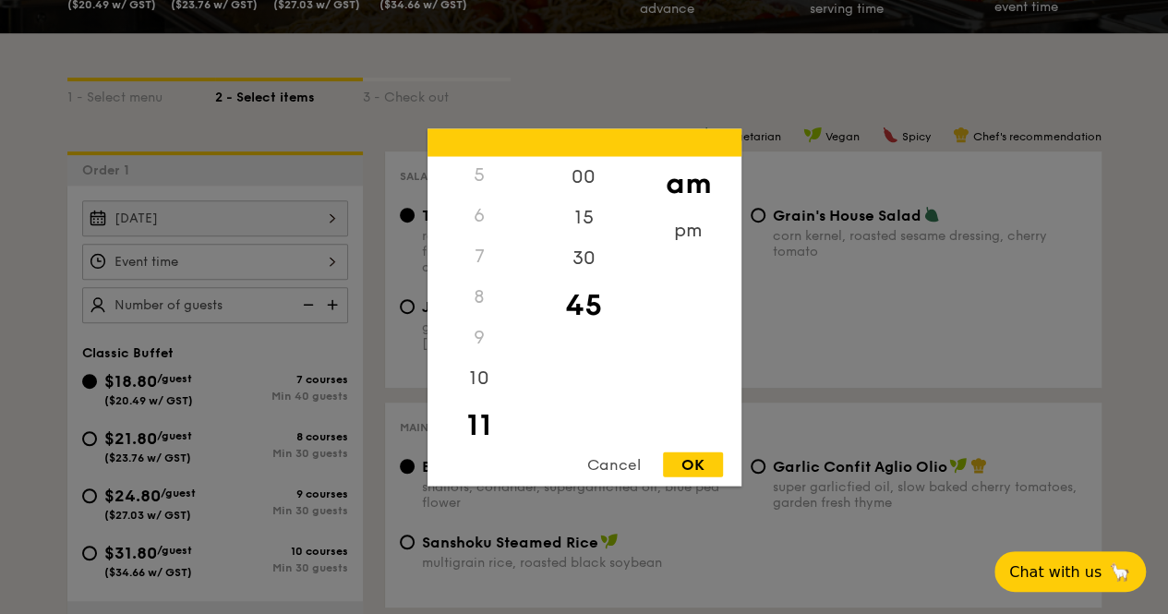
type input "11:45AM"
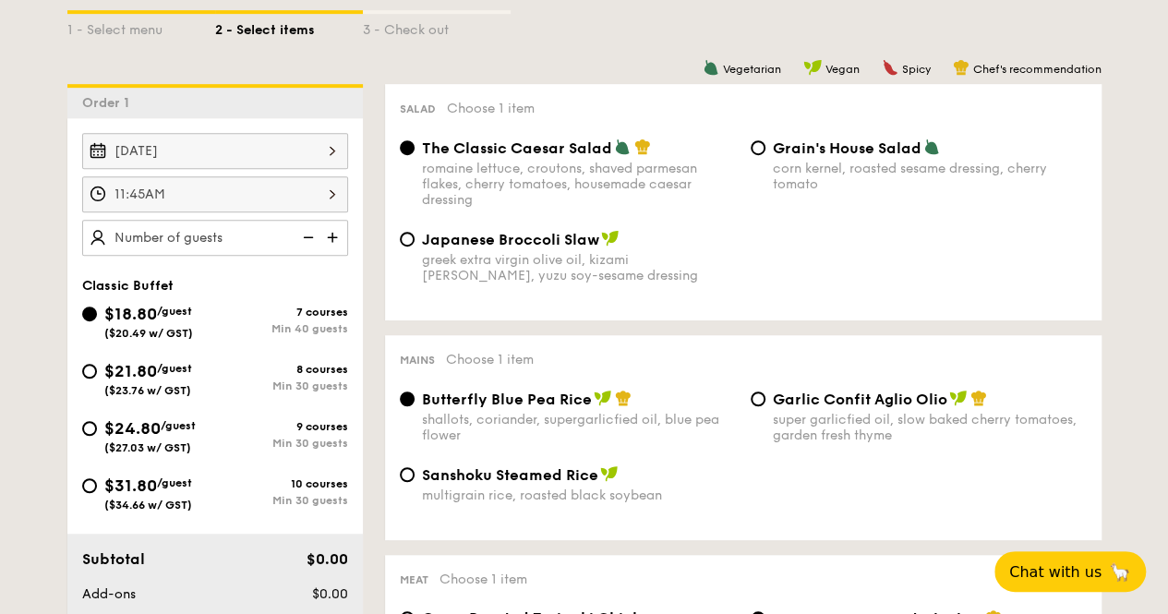
scroll to position [462, 0]
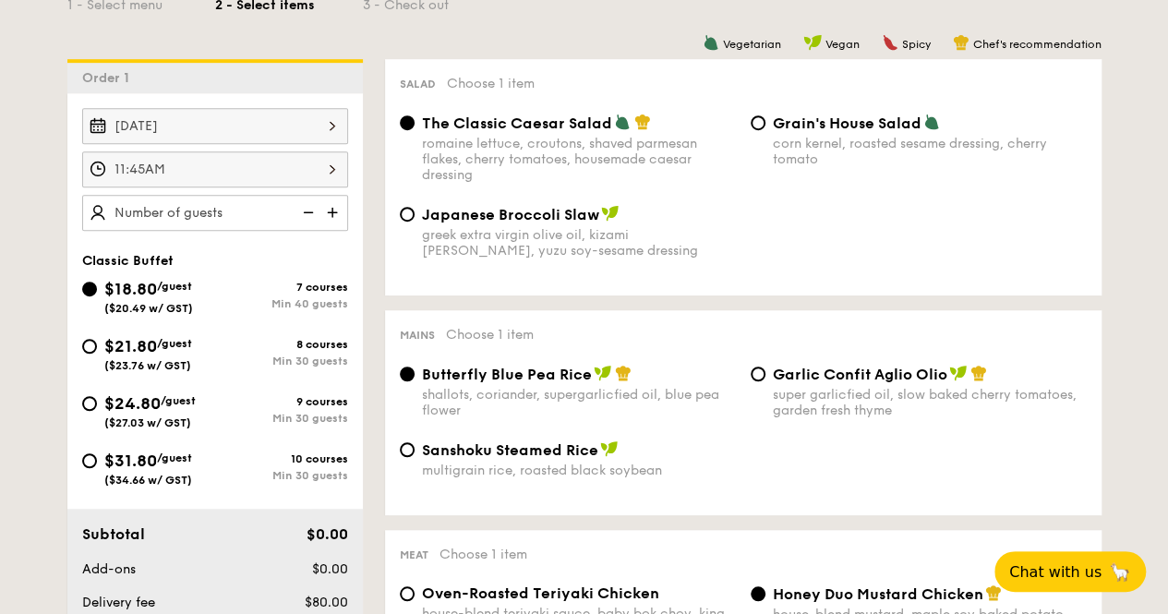
click at [120, 353] on span "$21.80" at bounding box center [130, 346] width 53 height 20
click at [97, 353] on input "$21.80 /guest ($23.76 w/ GST) 8 courses Min 30 guests" at bounding box center [89, 346] width 15 height 15
radio input "true"
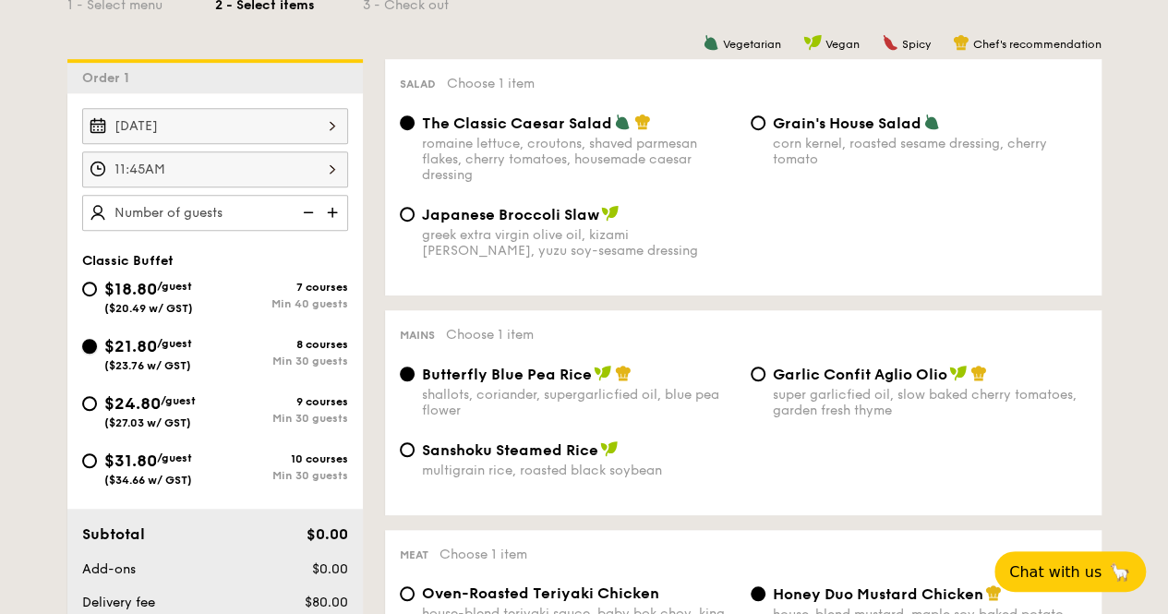
radio input "true"
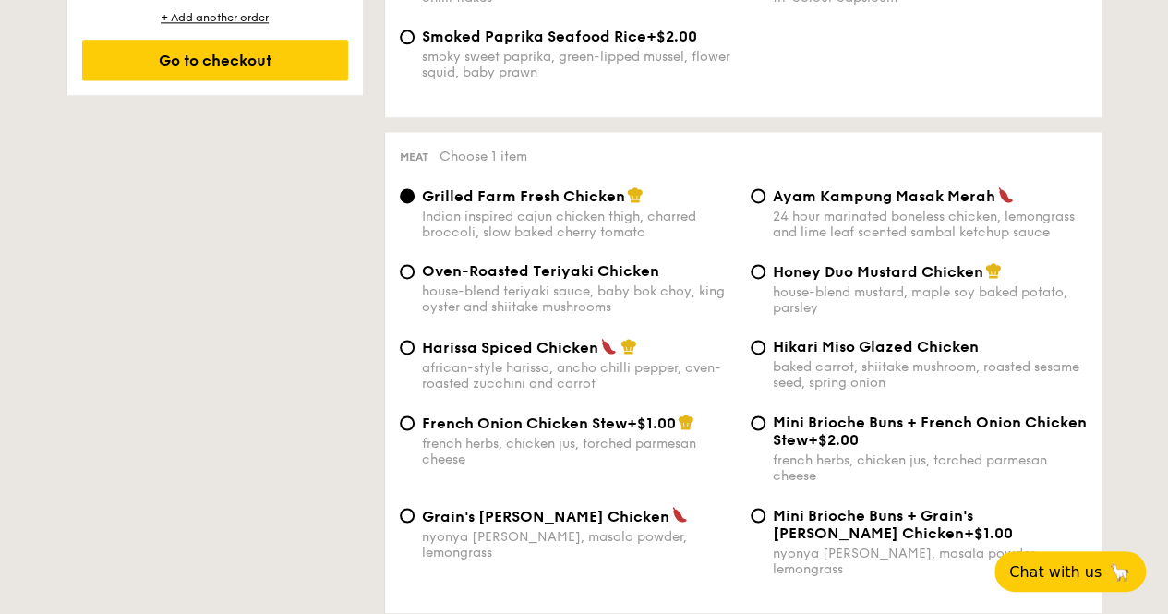
scroll to position [1293, 0]
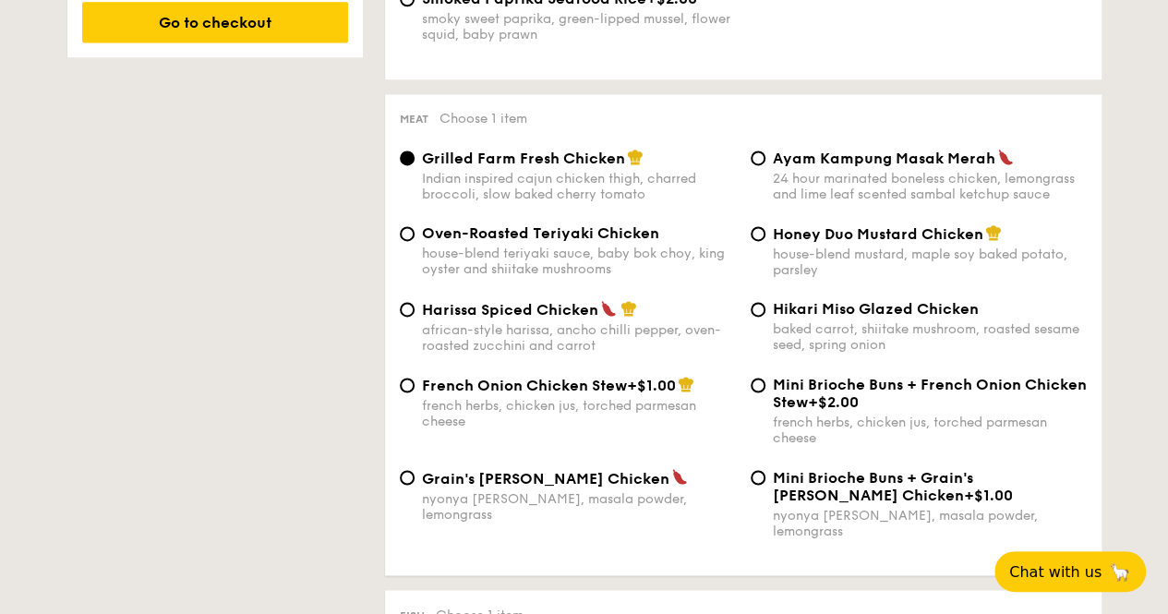
click at [512, 487] on span "Grain's [PERSON_NAME] Chicken" at bounding box center [545, 478] width 247 height 18
click at [415, 485] on input "Grain's [PERSON_NAME] Chicken nyonya [PERSON_NAME], masala powder, lemongrass" at bounding box center [407, 477] width 15 height 15
radio input "true"
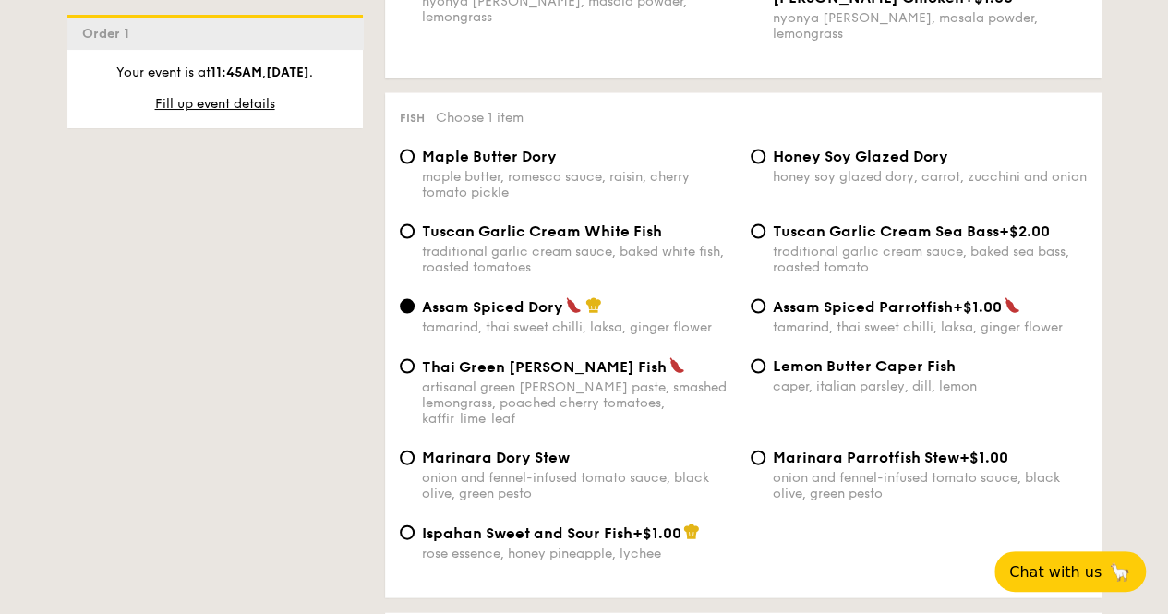
scroll to position [1847, 0]
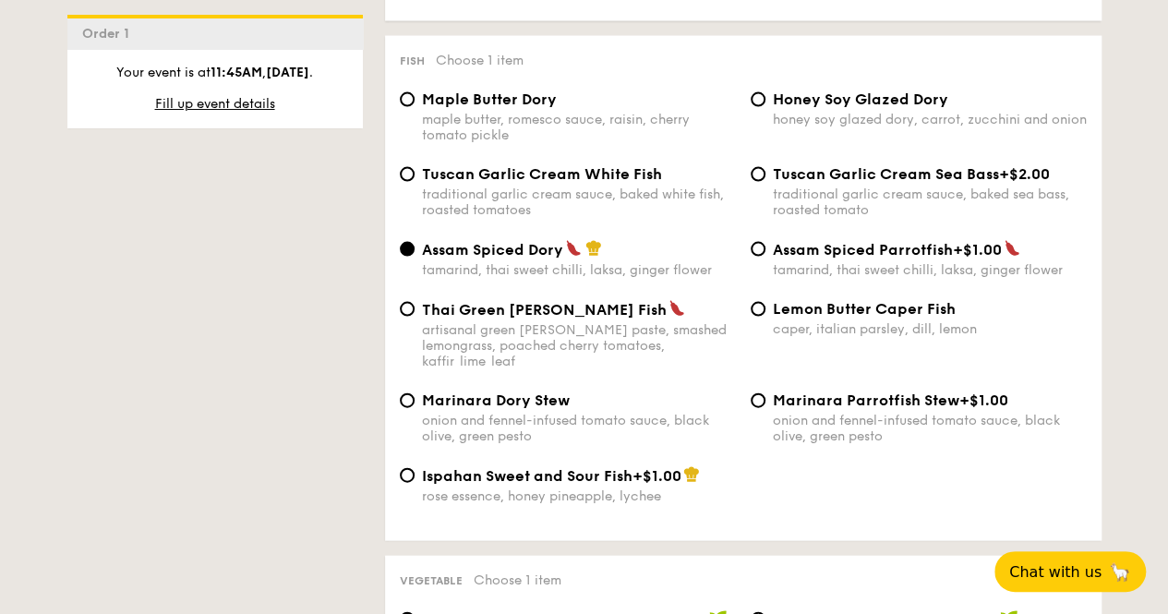
click at [470, 168] on span "Tuscan Garlic Cream White Fish" at bounding box center [542, 174] width 240 height 18
click at [415, 168] on input "Tuscan Garlic Cream White Fish traditional garlic cream sauce, baked white fish…" at bounding box center [407, 174] width 15 height 15
radio input "true"
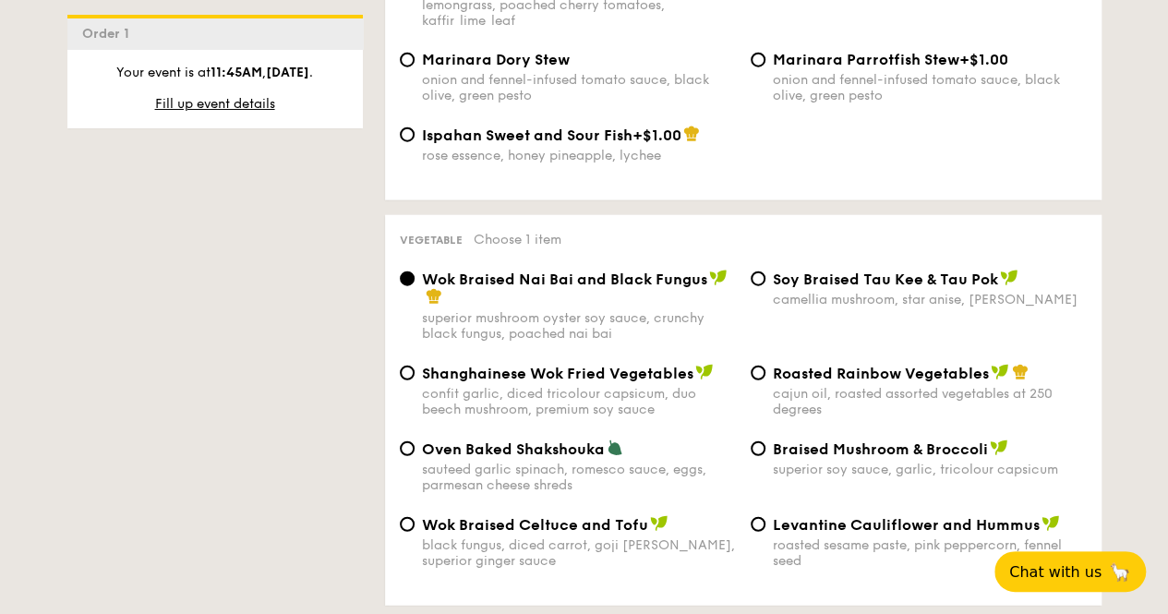
scroll to position [2216, 0]
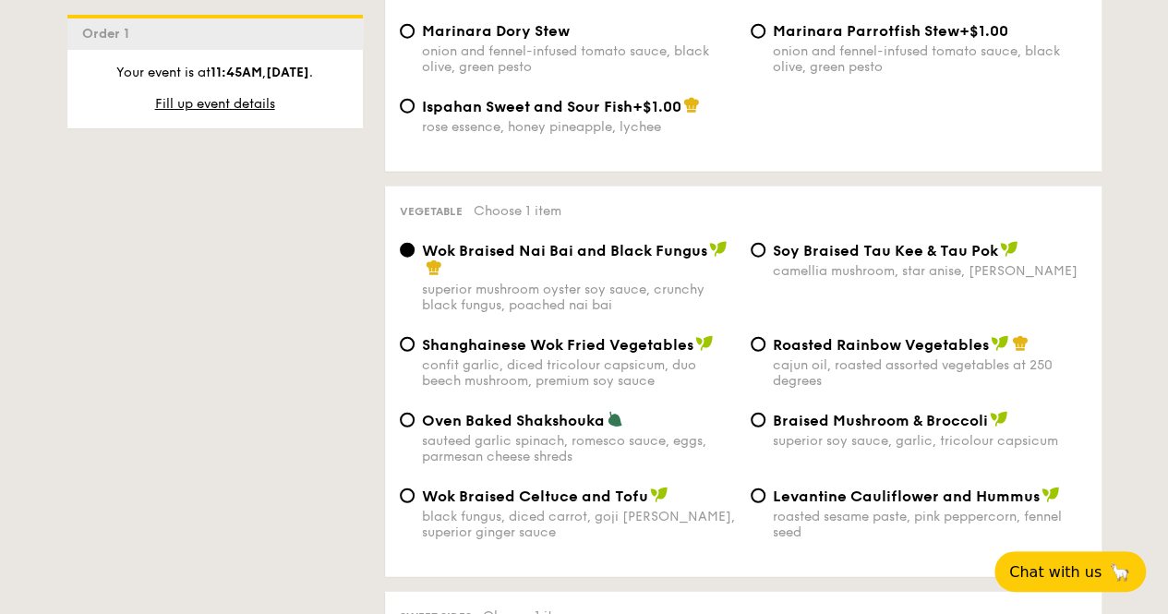
click at [835, 509] on div "roasted sesame paste, pink peppercorn, fennel seed" at bounding box center [930, 524] width 314 height 31
click at [765, 500] on input "Levantine Cauliflower and Hummus roasted sesame paste, pink peppercorn, fennel …" at bounding box center [758, 495] width 15 height 15
radio input "true"
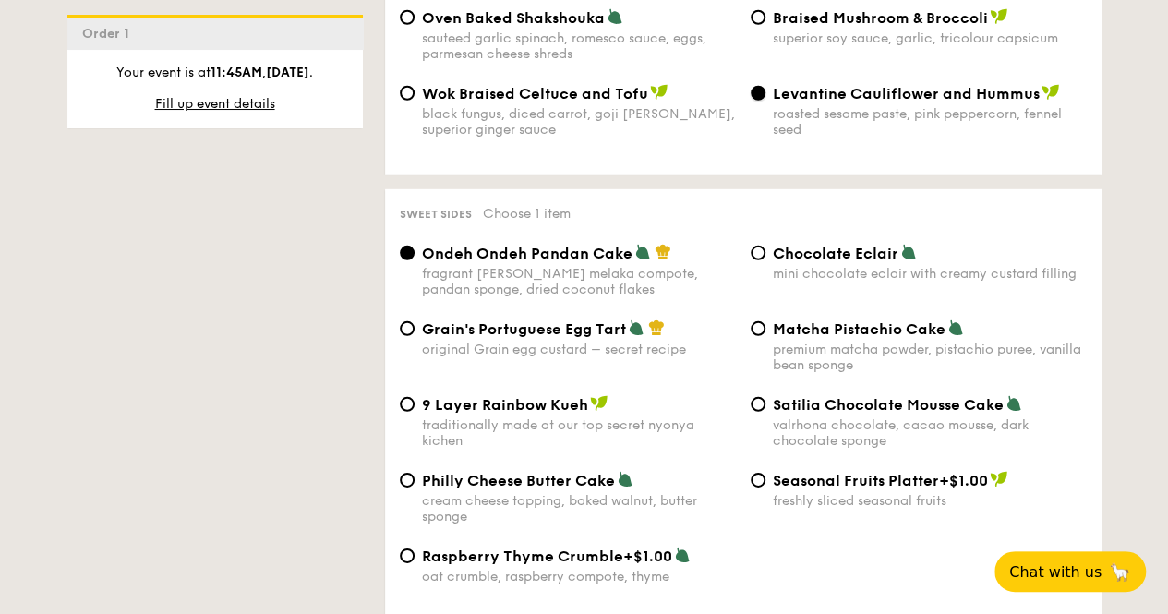
scroll to position [2678, 0]
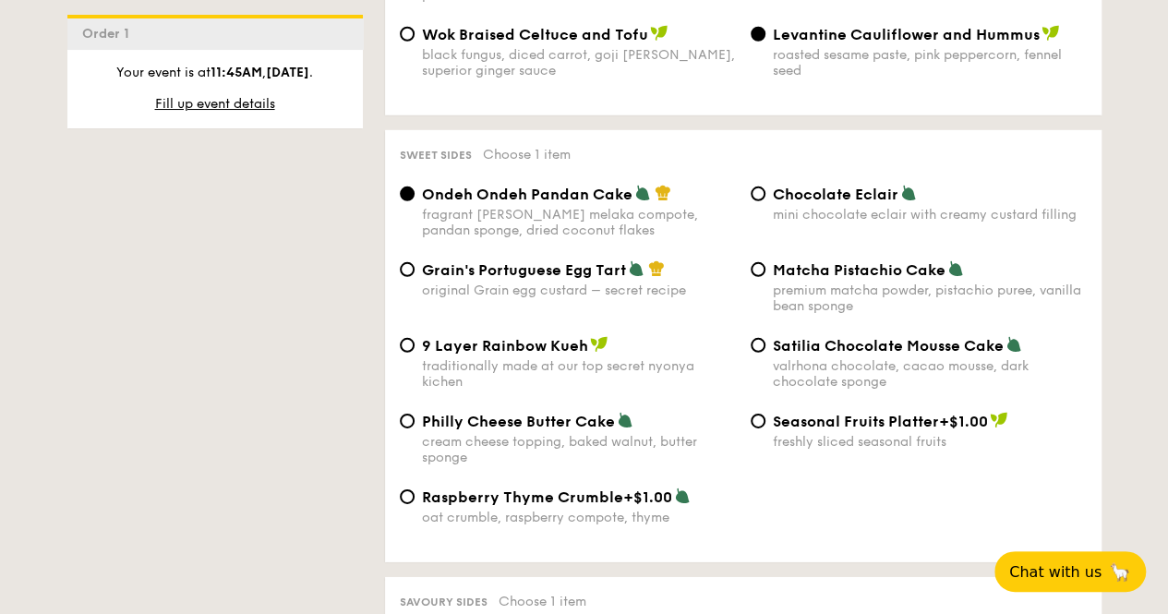
click at [766, 185] on div "Chocolate Eclair mini chocolate eclair with creamy custard filling" at bounding box center [918, 204] width 351 height 38
click at [755, 187] on input "Chocolate Eclair mini chocolate eclair with creamy custard filling" at bounding box center [758, 194] width 15 height 15
radio input "true"
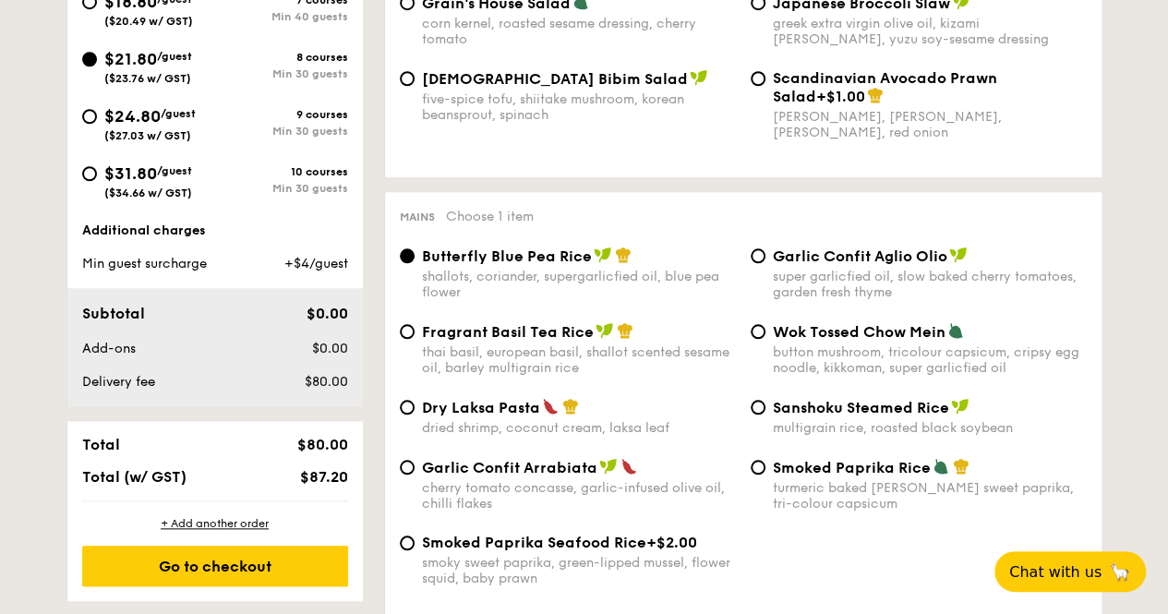
scroll to position [646, 0]
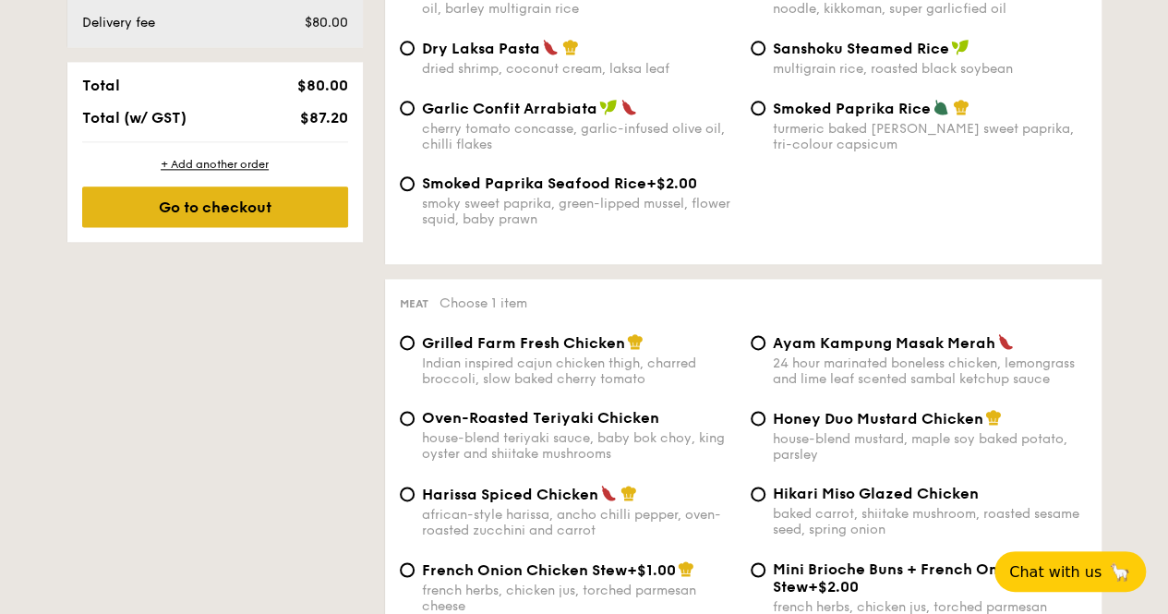
click at [264, 213] on div "Go to checkout" at bounding box center [215, 207] width 266 height 41
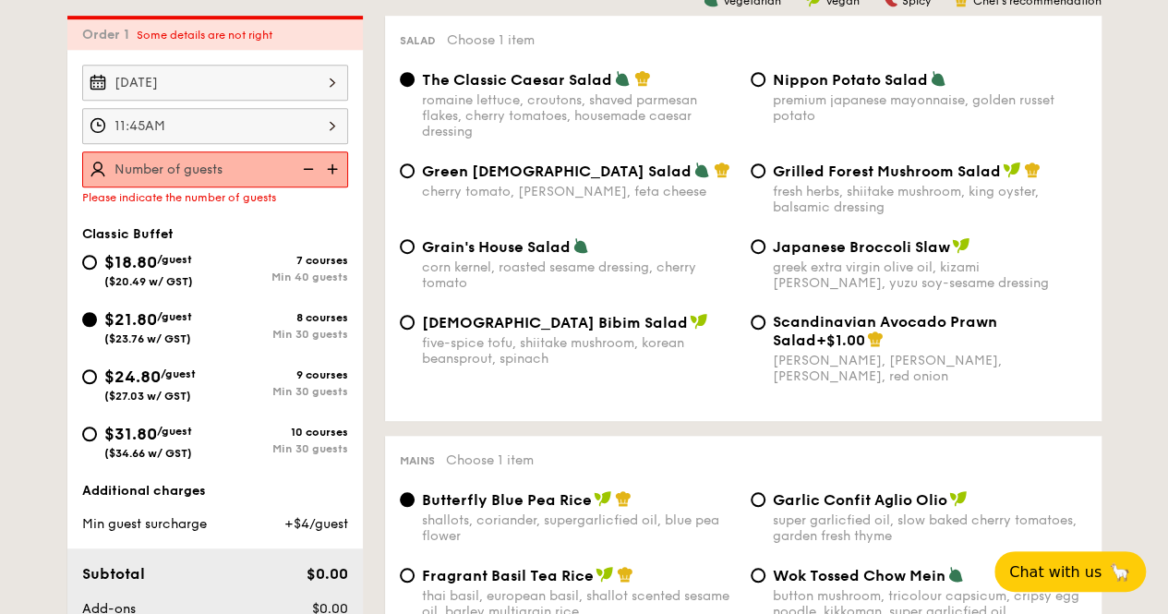
scroll to position [493, 0]
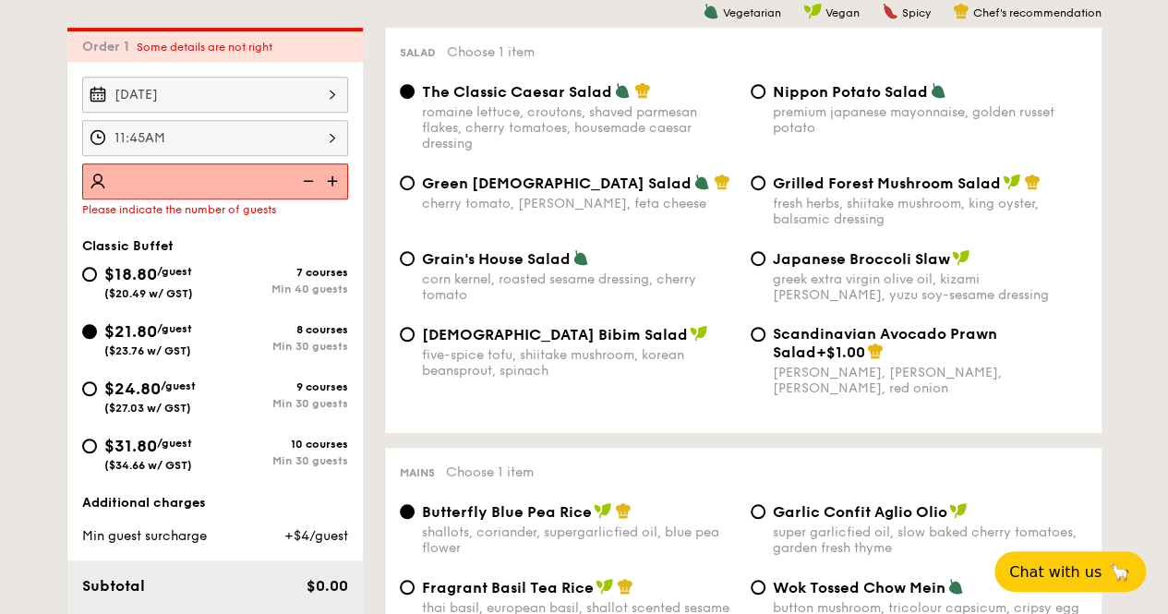
click at [327, 182] on img at bounding box center [334, 180] width 28 height 35
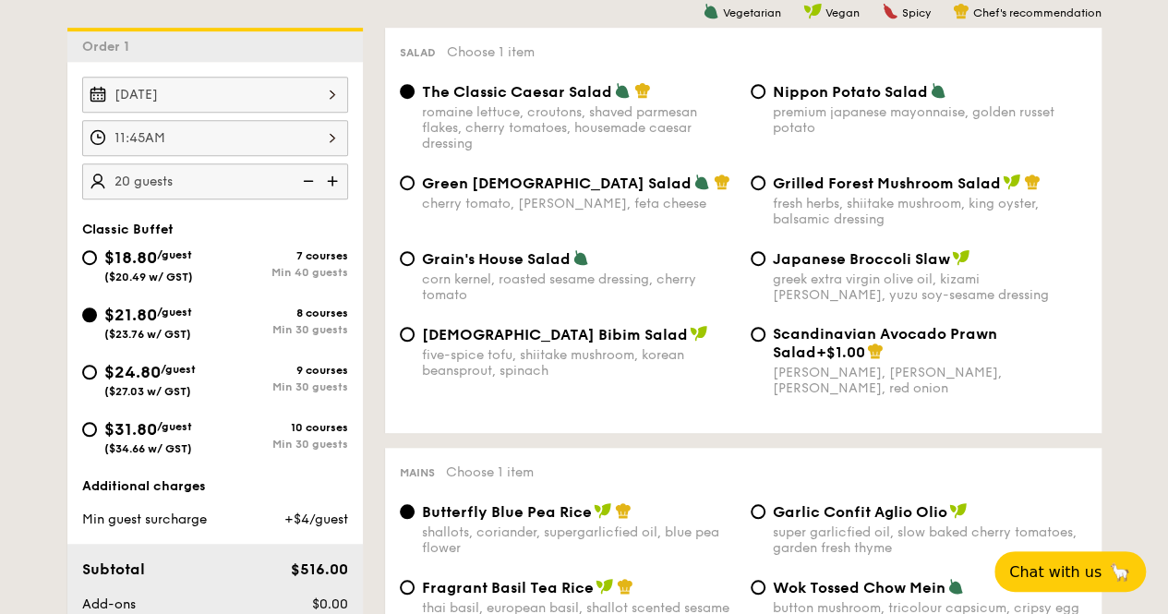
click at [327, 182] on img at bounding box center [334, 180] width 28 height 35
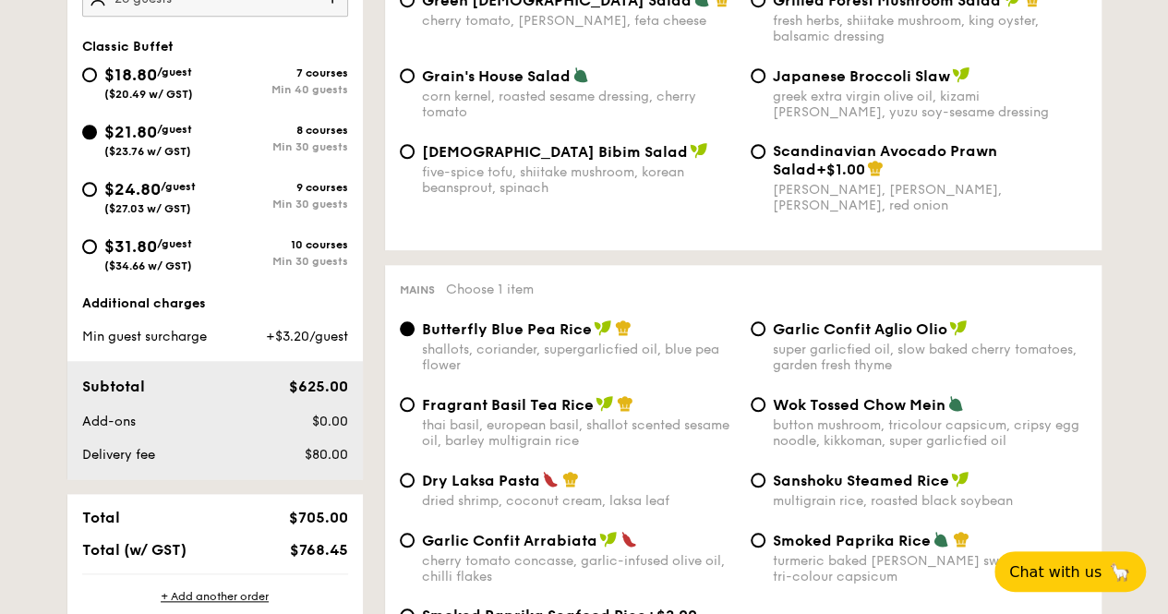
scroll to position [678, 0]
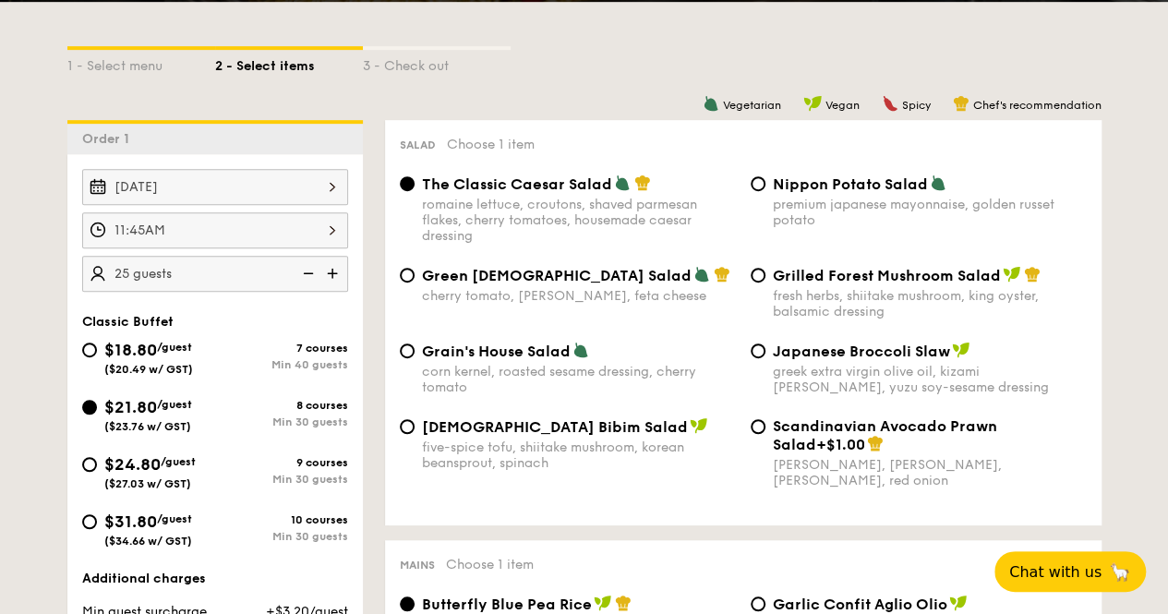
click at [332, 276] on img at bounding box center [334, 273] width 28 height 35
type input "30 guests"
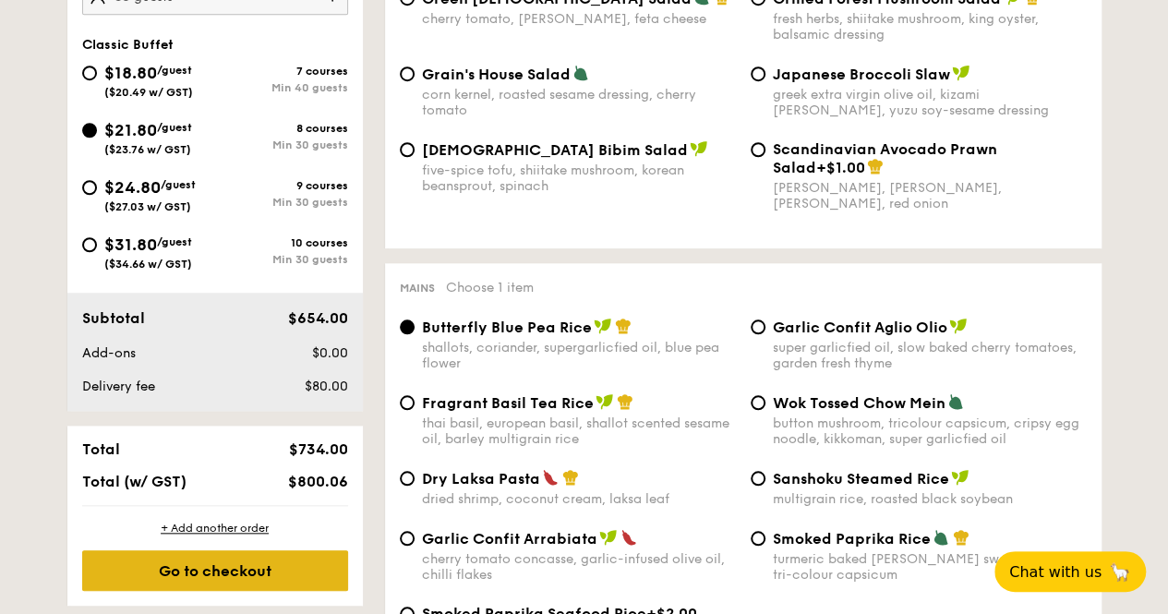
click at [235, 563] on div "Go to checkout" at bounding box center [215, 570] width 266 height 41
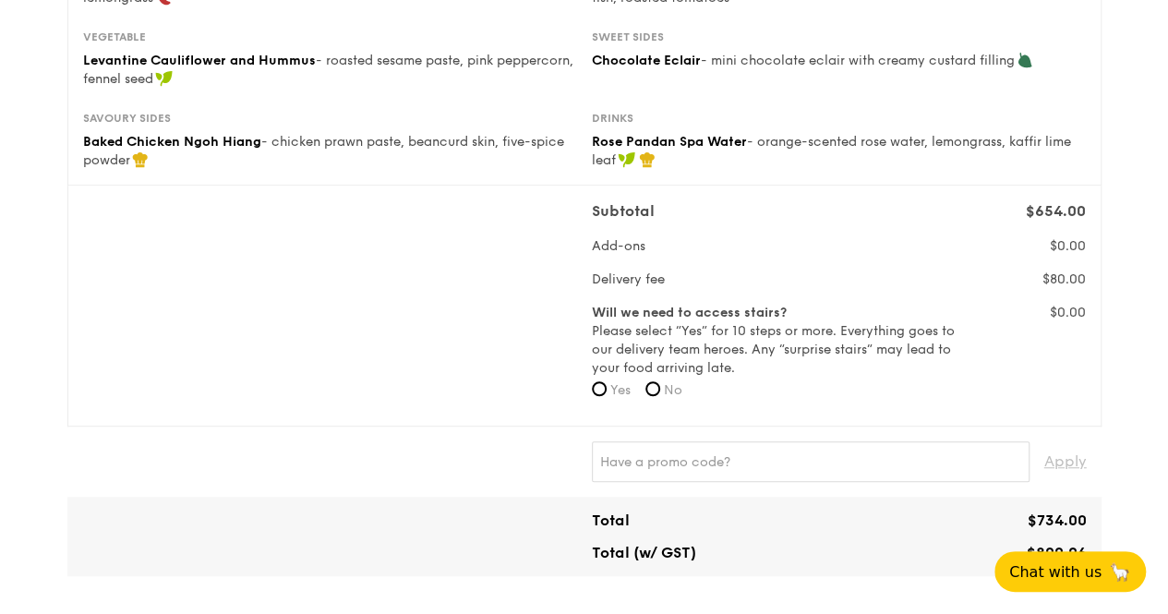
scroll to position [462, 0]
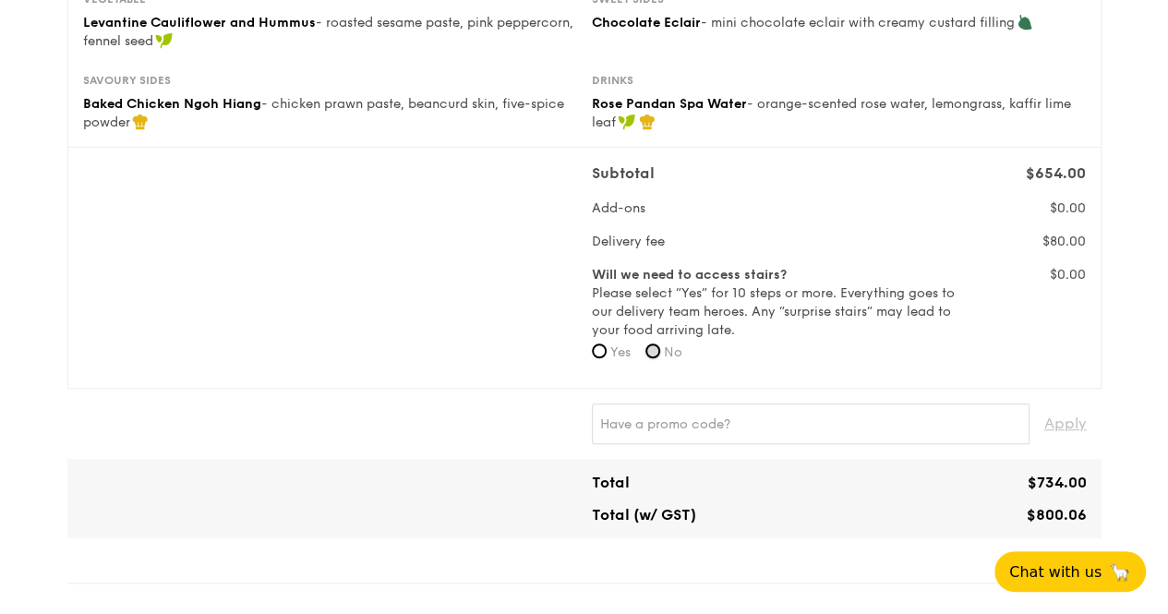
click at [657, 343] on input "No" at bounding box center [652, 350] width 15 height 15
radio input "true"
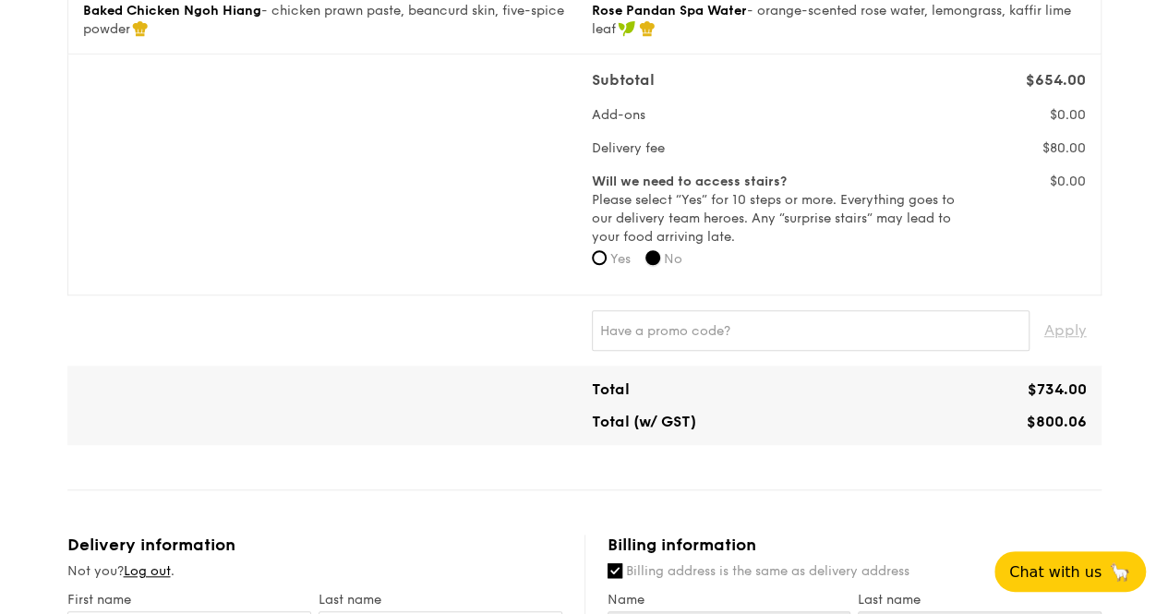
scroll to position [0, 0]
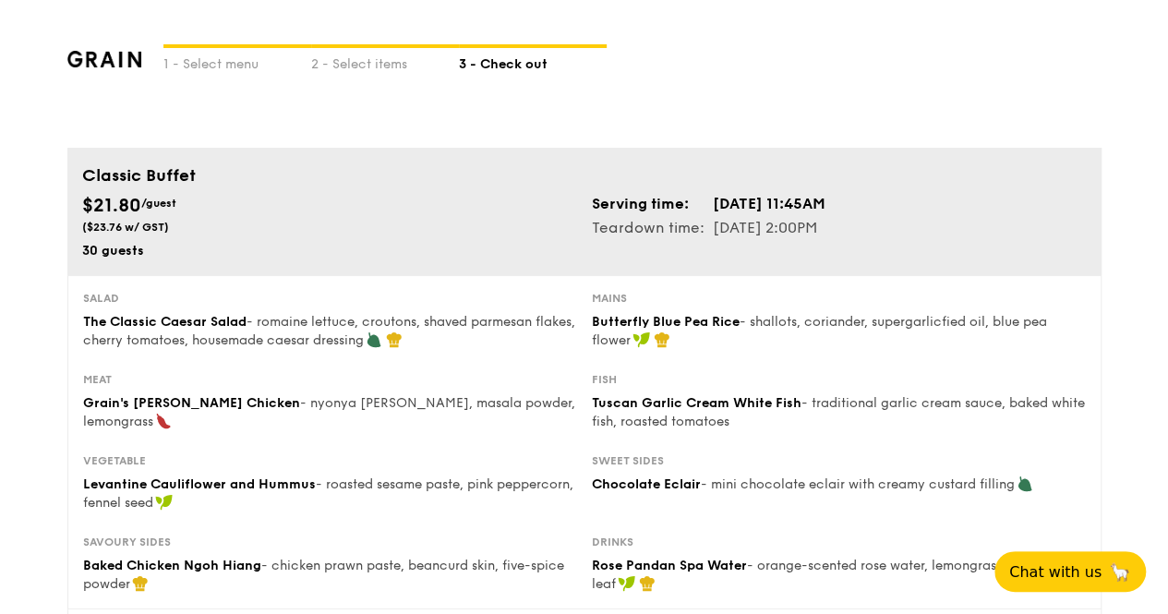
click at [110, 59] on img at bounding box center [104, 59] width 75 height 17
